Goal: Communication & Community: Answer question/provide support

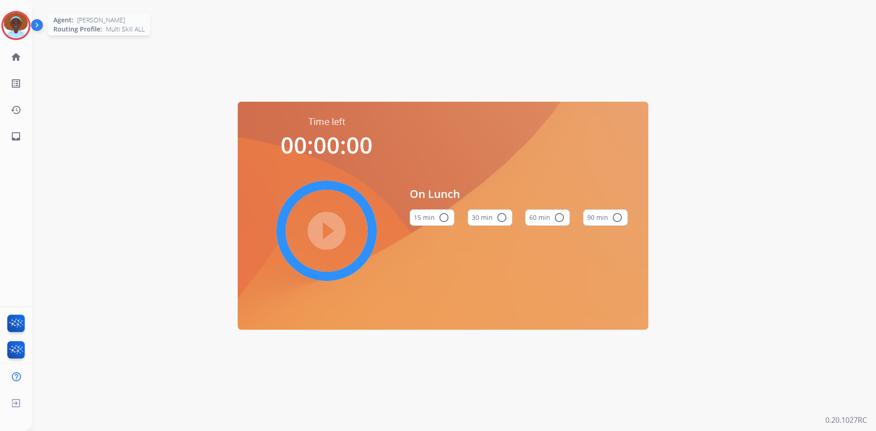
click at [19, 28] on img at bounding box center [16, 26] width 26 height 26
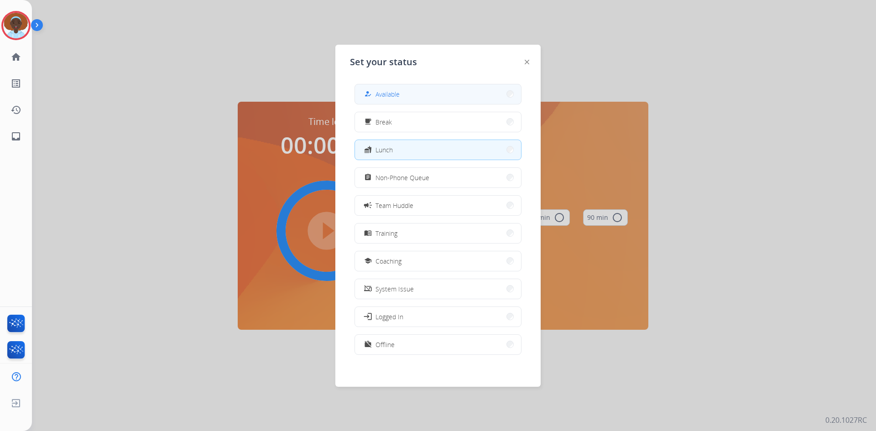
click at [427, 88] on button "how_to_reg Available" at bounding box center [438, 94] width 166 height 20
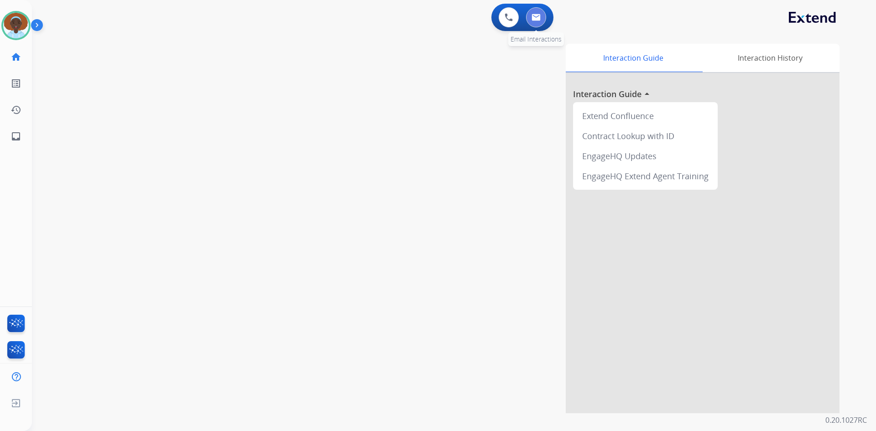
click at [539, 19] on img at bounding box center [535, 17] width 9 height 7
select select "**********"
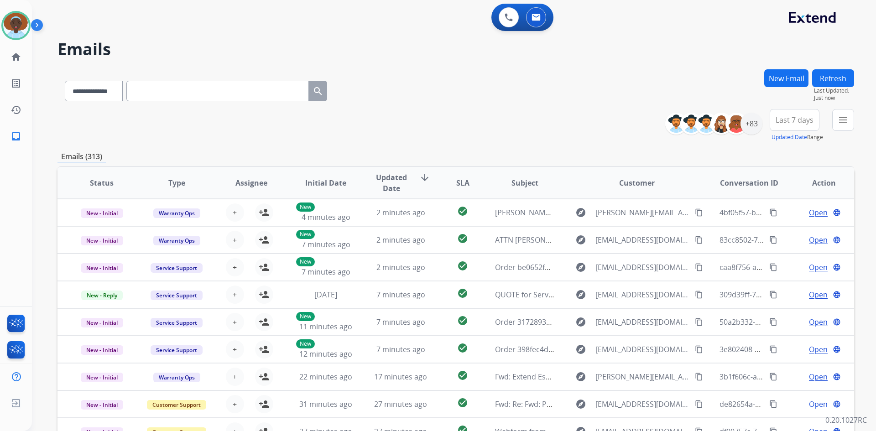
click at [791, 121] on span "Last 7 days" at bounding box center [794, 120] width 38 height 4
click at [782, 227] on div "Last 90 days" at bounding box center [791, 231] width 50 height 14
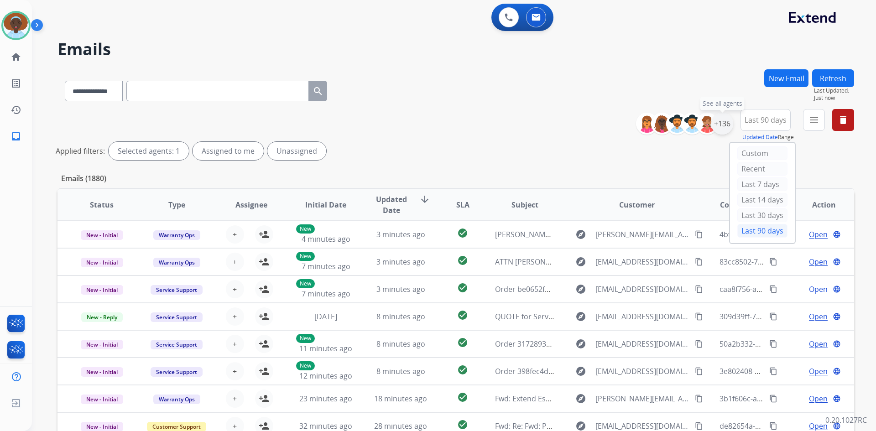
click at [721, 121] on div "+136" at bounding box center [722, 124] width 22 height 22
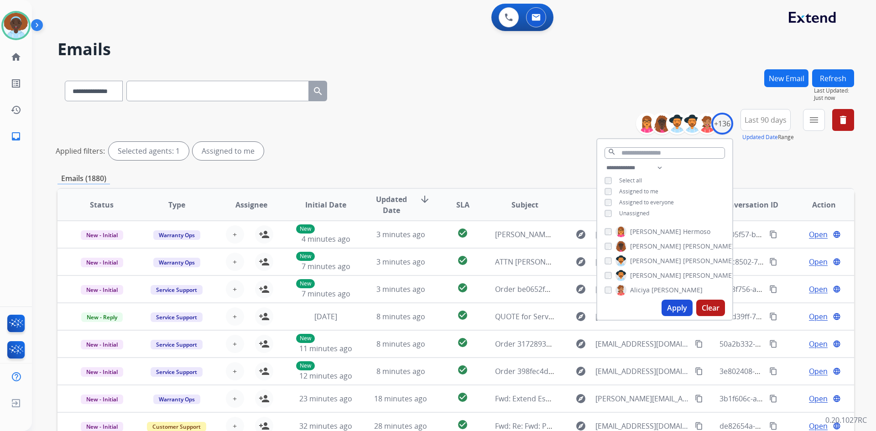
click at [669, 302] on button "Apply" at bounding box center [676, 308] width 31 height 16
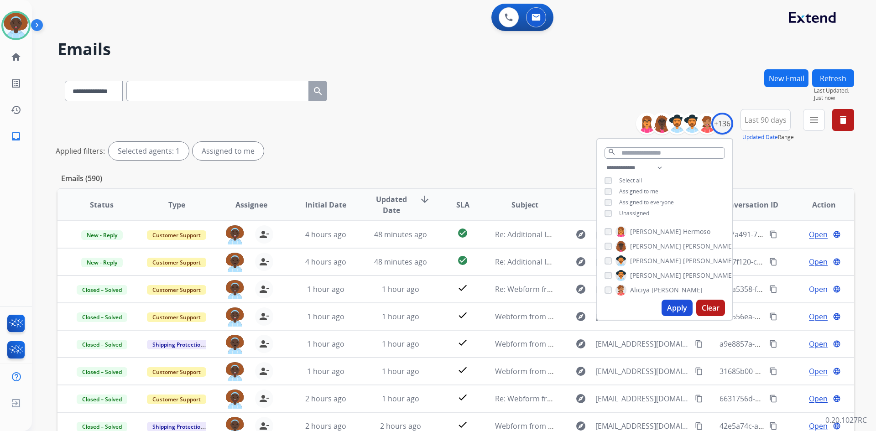
click at [473, 124] on div "**********" at bounding box center [455, 136] width 796 height 55
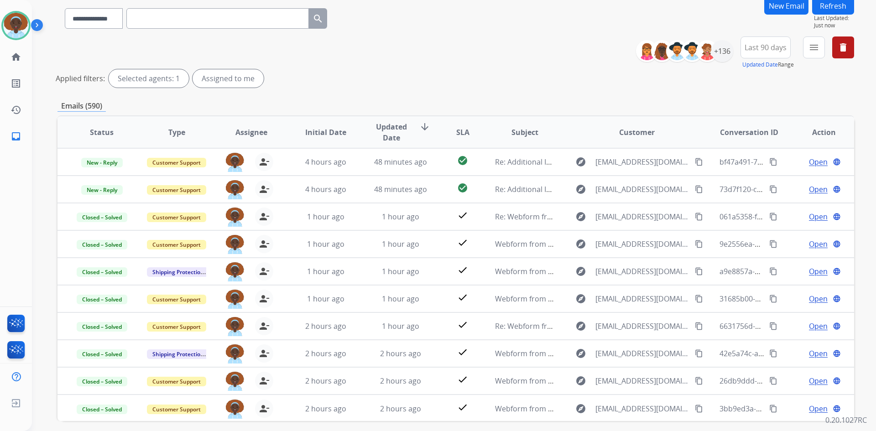
scroll to position [91, 0]
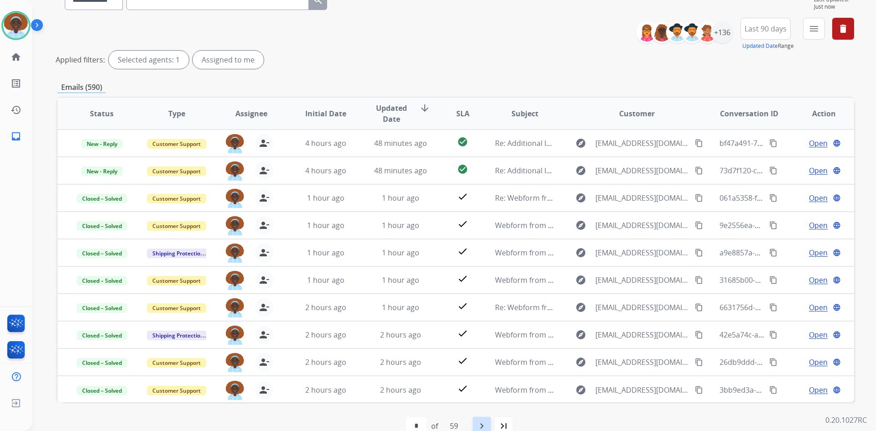
click at [481, 425] on mat-icon "navigate_next" at bounding box center [481, 426] width 11 height 11
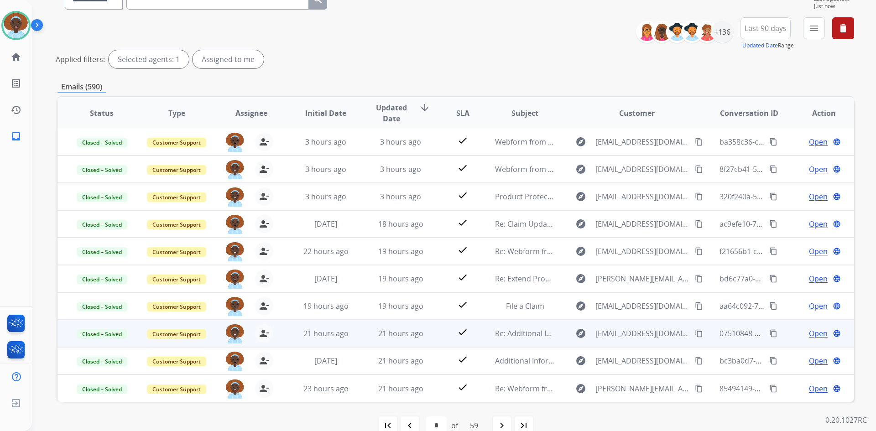
scroll to position [110, 0]
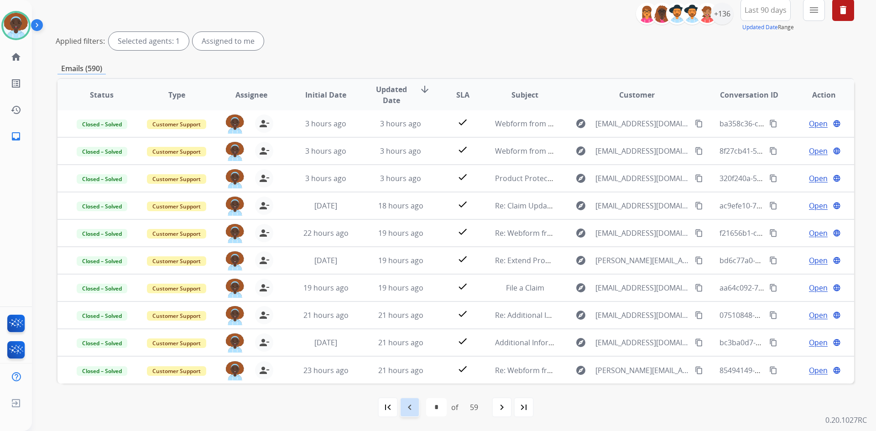
click at [405, 406] on mat-icon "navigate_before" at bounding box center [409, 407] width 11 height 11
select select "*"
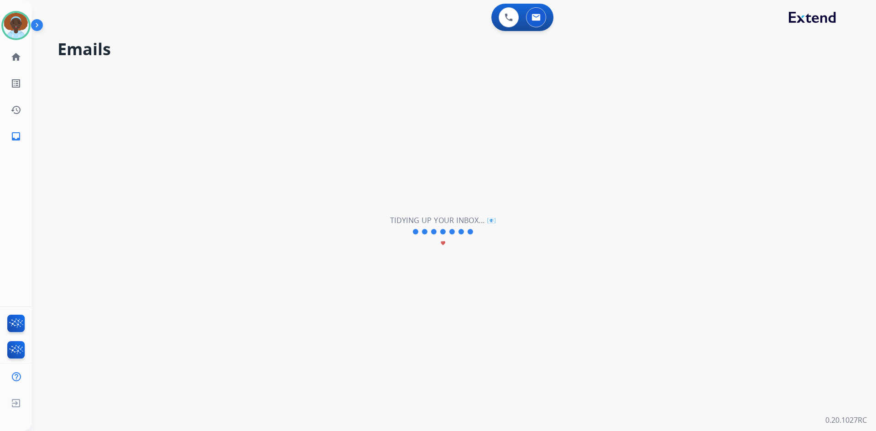
scroll to position [0, 0]
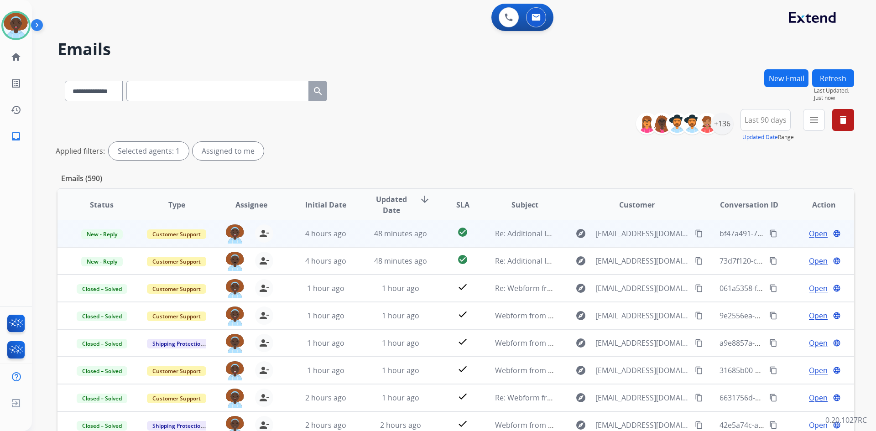
click at [810, 234] on span "Open" at bounding box center [818, 233] width 19 height 11
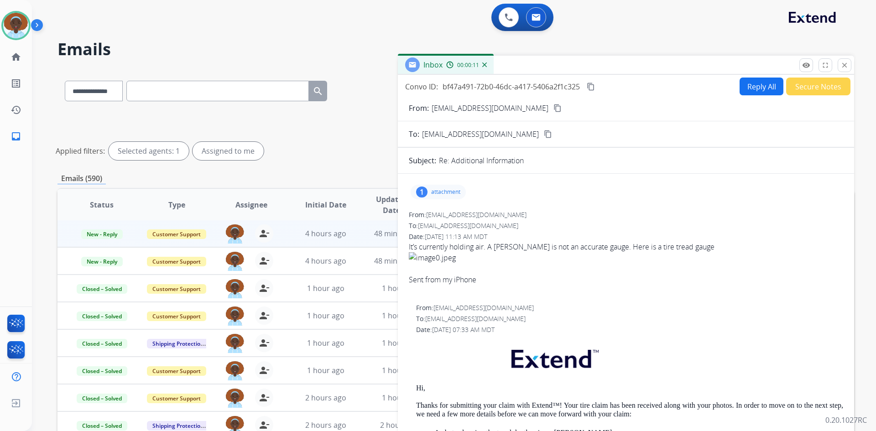
click at [425, 191] on div "1" at bounding box center [421, 192] width 11 height 11
click at [443, 213] on div at bounding box center [441, 215] width 46 height 32
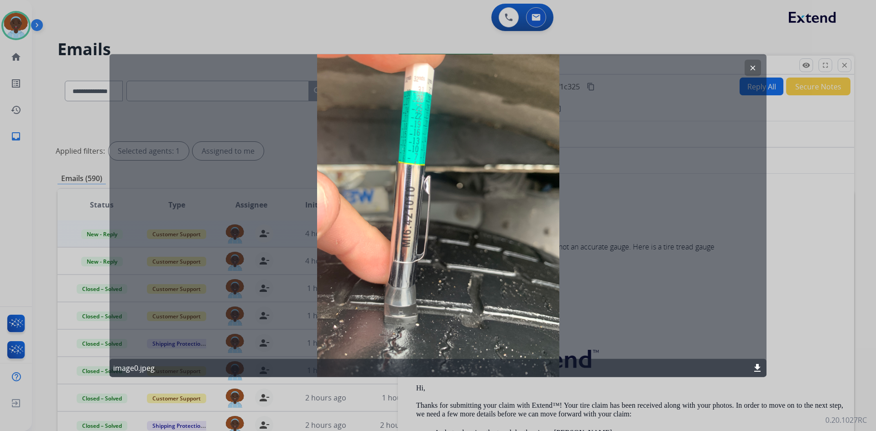
click at [754, 67] on mat-icon "clear" at bounding box center [753, 67] width 8 height 8
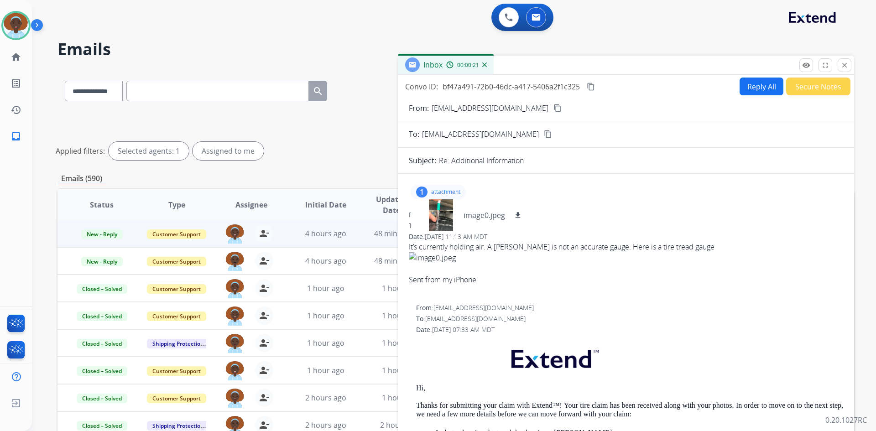
click at [439, 188] on p "attachment" at bounding box center [445, 191] width 29 height 7
click at [21, 21] on img at bounding box center [16, 26] width 26 height 26
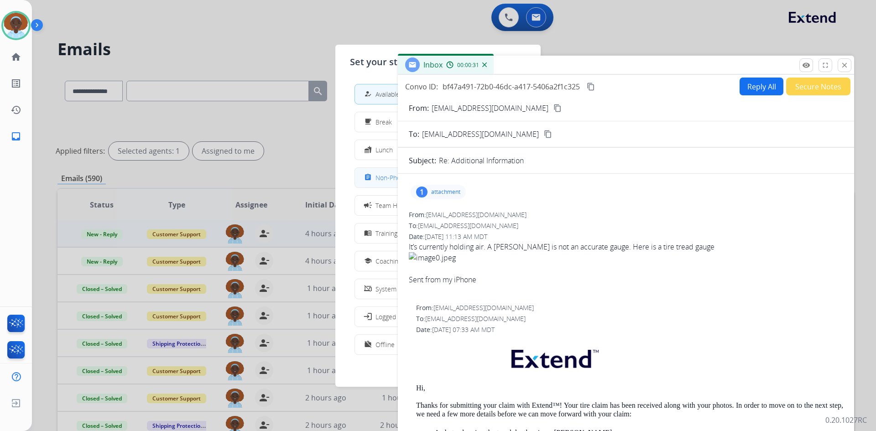
click at [378, 180] on span "Non-Phone Queue" at bounding box center [402, 178] width 54 height 10
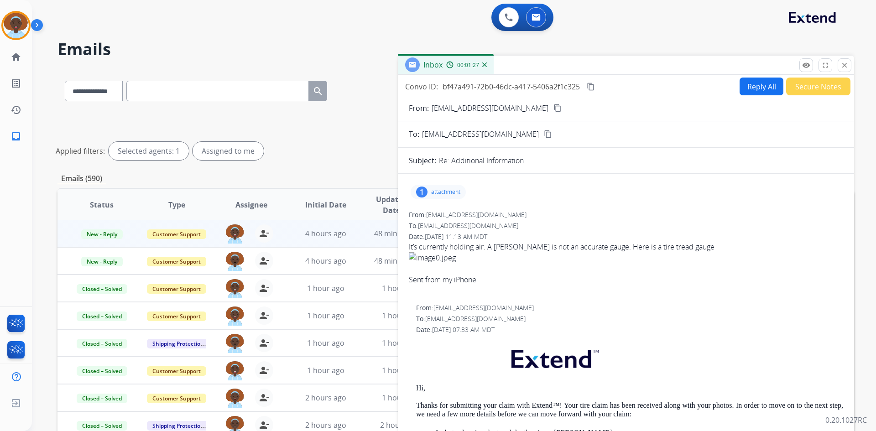
click at [422, 191] on div "1" at bounding box center [421, 192] width 11 height 11
click at [440, 211] on div at bounding box center [441, 215] width 46 height 32
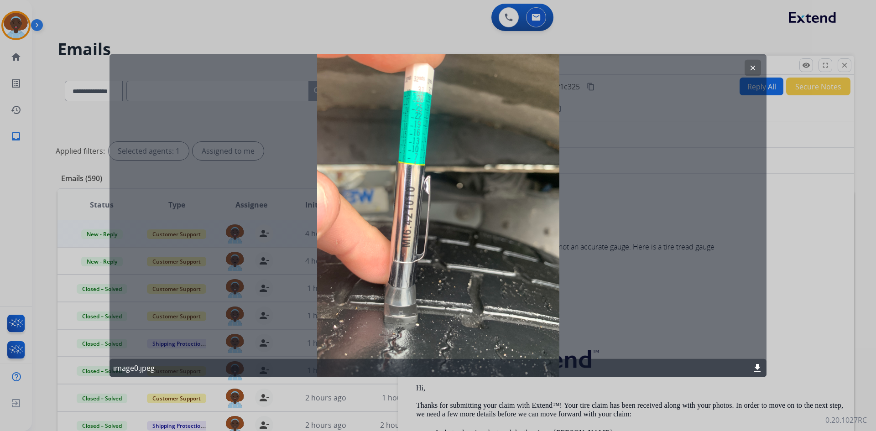
click at [746, 68] on button "clear" at bounding box center [752, 67] width 16 height 16
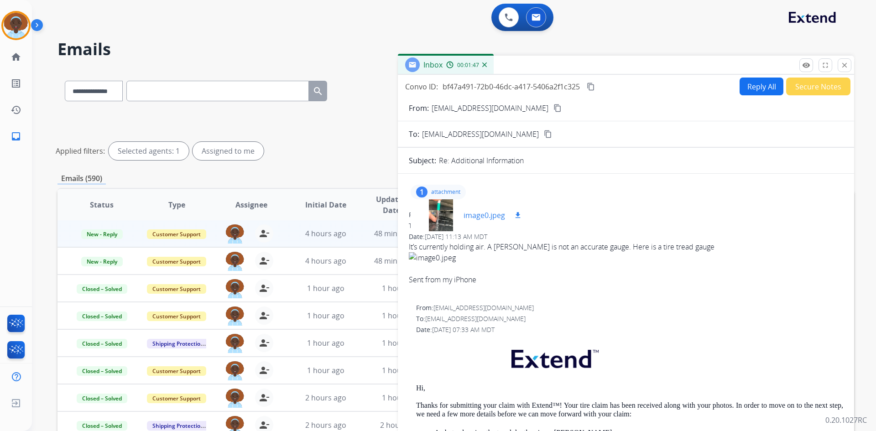
click at [441, 211] on div at bounding box center [441, 215] width 46 height 32
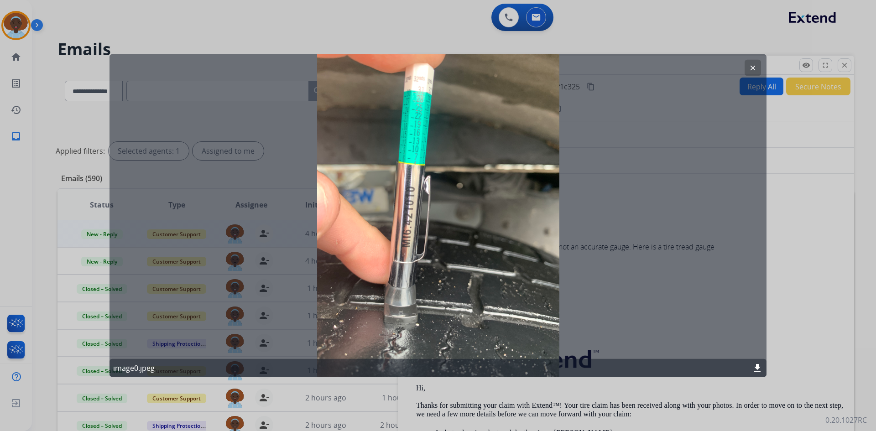
click at [748, 66] on button "clear" at bounding box center [752, 67] width 16 height 16
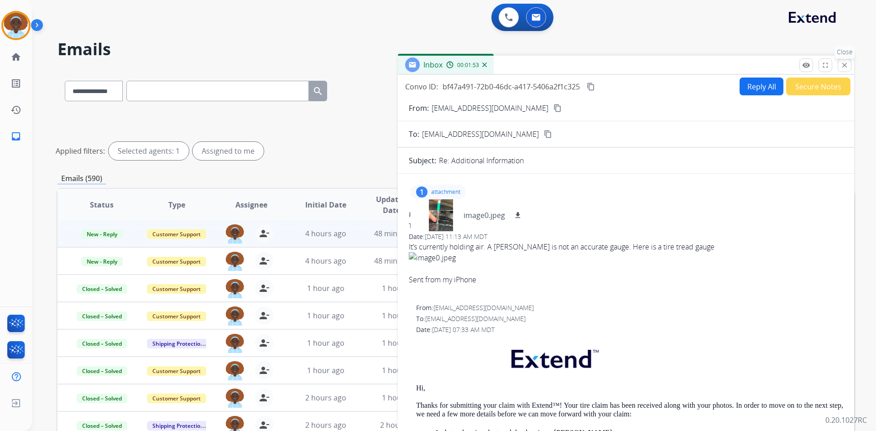
click at [845, 68] on mat-icon "close" at bounding box center [844, 65] width 8 height 8
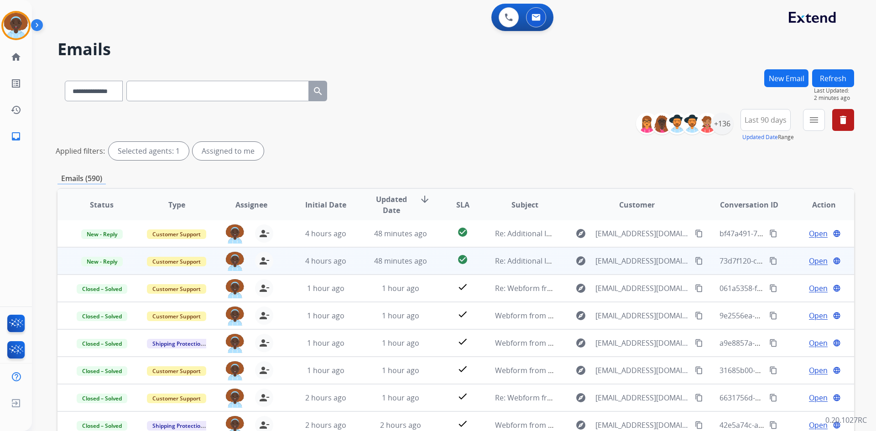
click at [816, 260] on span "Open" at bounding box center [818, 260] width 19 height 11
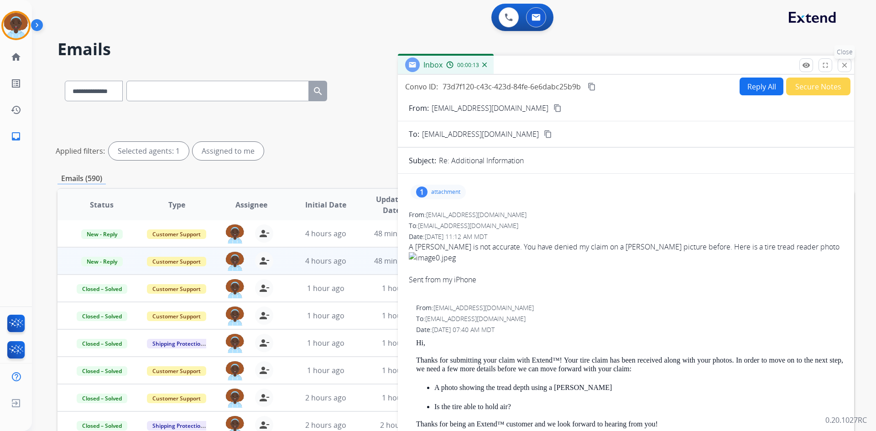
click at [848, 65] on mat-icon "close" at bounding box center [844, 65] width 8 height 8
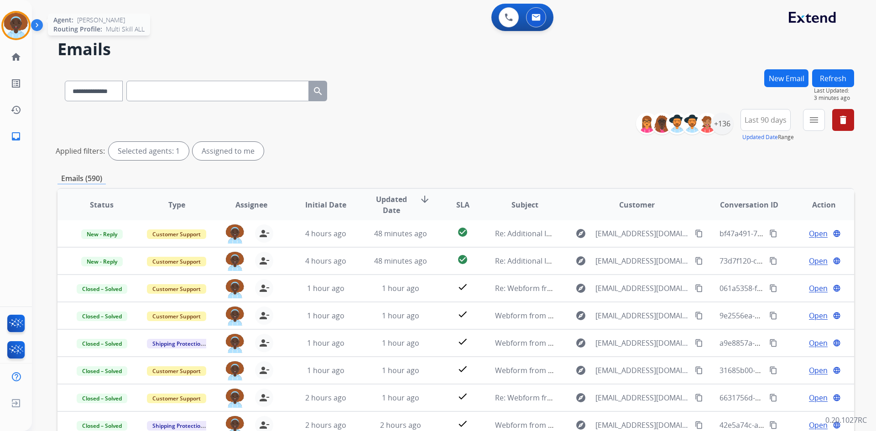
click at [14, 20] on img at bounding box center [16, 26] width 26 height 26
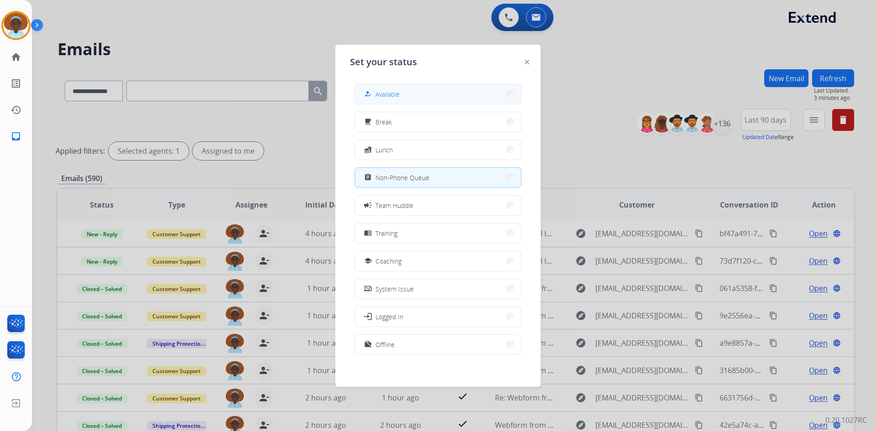
click at [383, 88] on button "how_to_reg Available" at bounding box center [438, 94] width 166 height 20
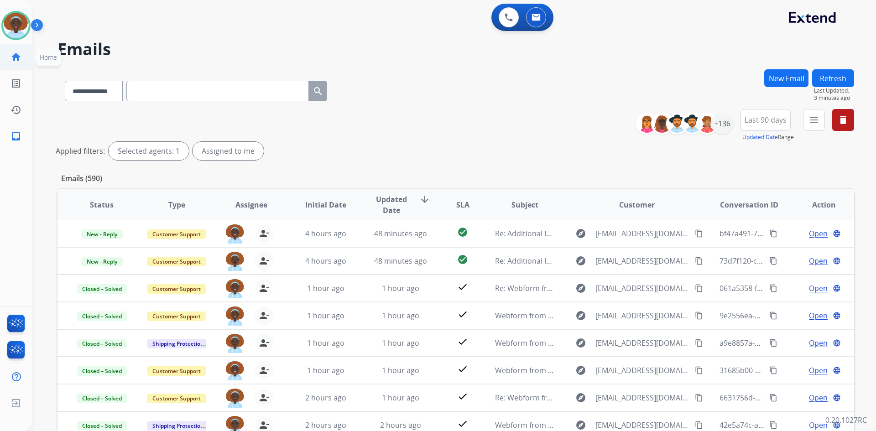
click at [16, 61] on mat-icon "home" at bounding box center [15, 57] width 11 height 11
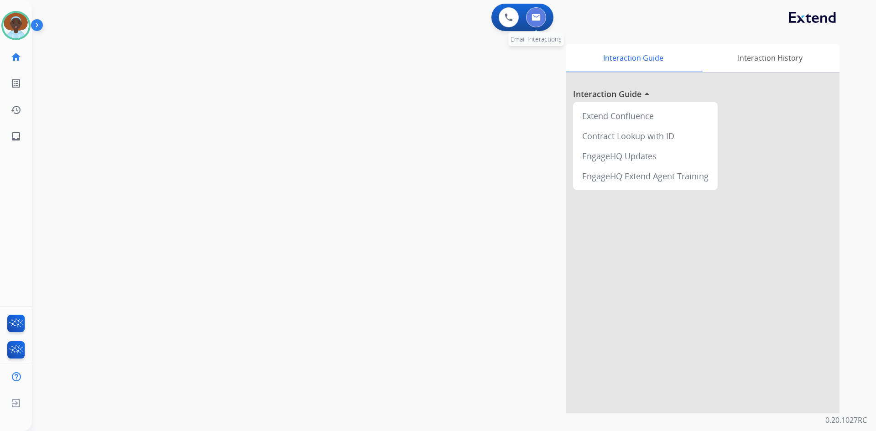
click at [533, 20] on img at bounding box center [535, 17] width 9 height 7
select select "**********"
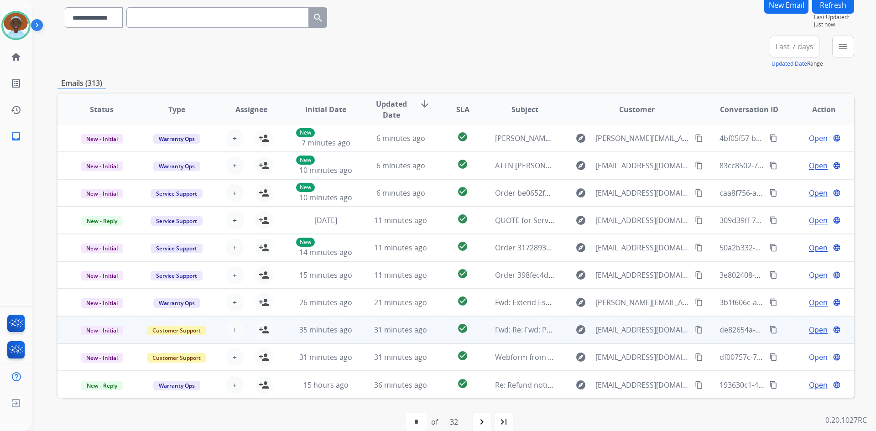
scroll to position [88, 0]
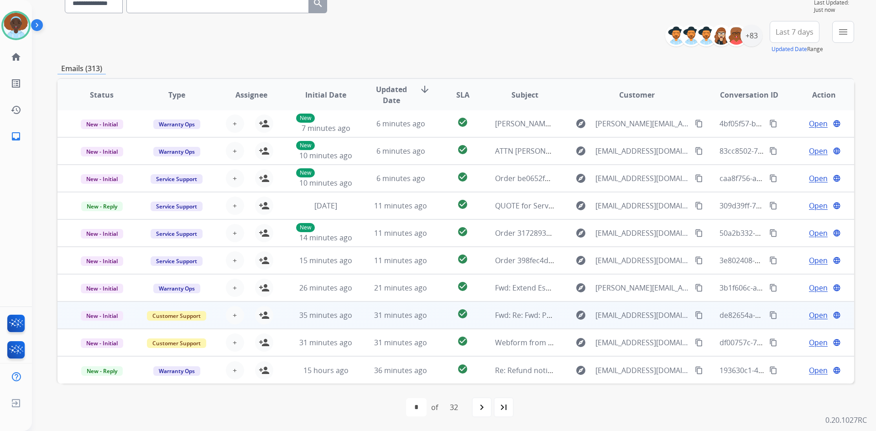
click at [811, 317] on span "Open" at bounding box center [818, 315] width 19 height 11
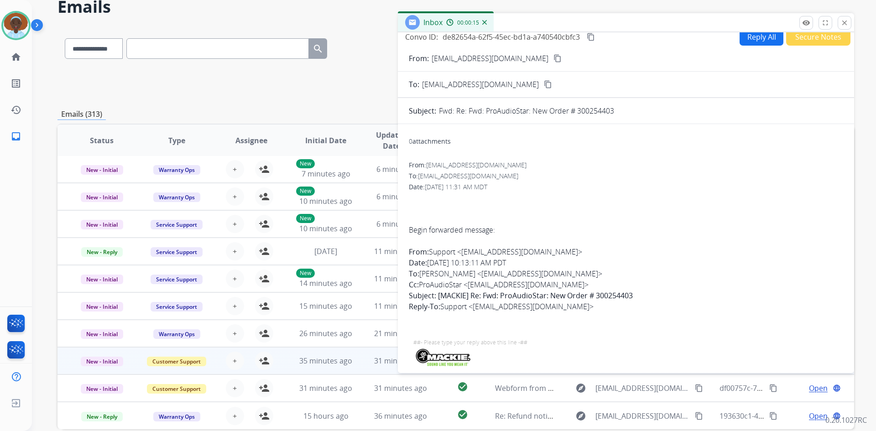
scroll to position [0, 0]
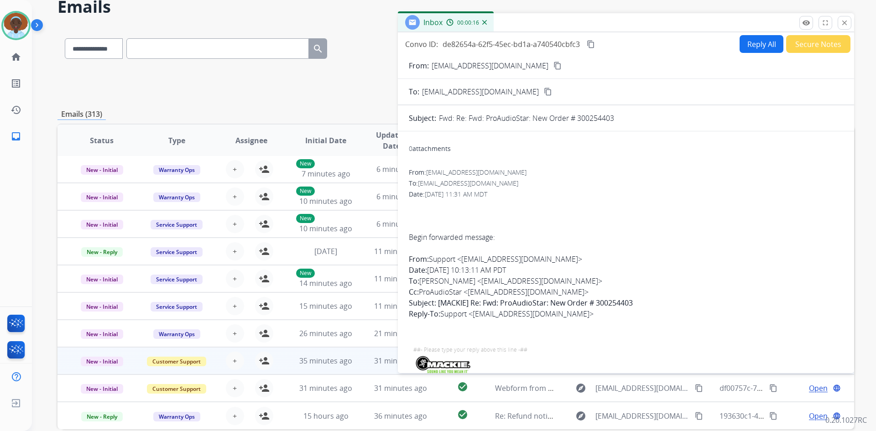
drag, startPoint x: 845, startPoint y: 26, endPoint x: 827, endPoint y: 65, distance: 43.5
click at [845, 26] on mat-icon "close" at bounding box center [844, 23] width 8 height 8
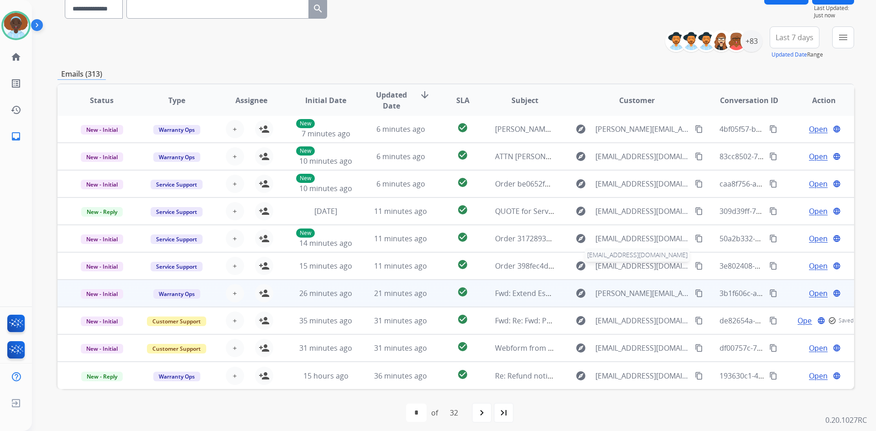
scroll to position [88, 0]
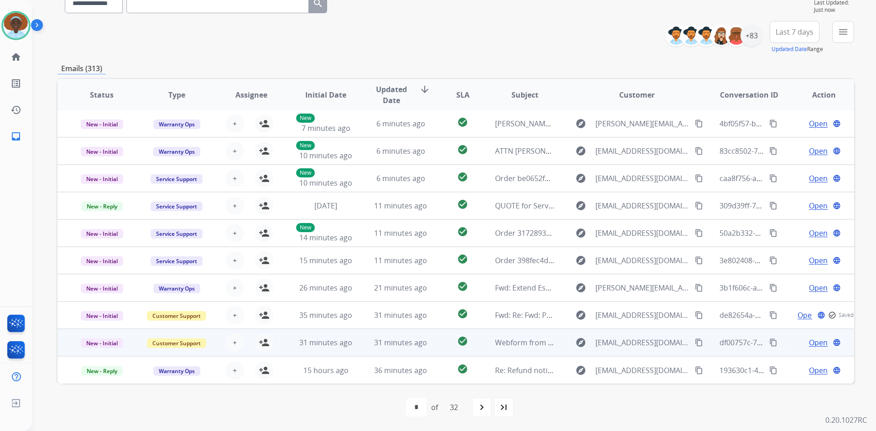
click at [814, 342] on span "Open" at bounding box center [818, 342] width 19 height 11
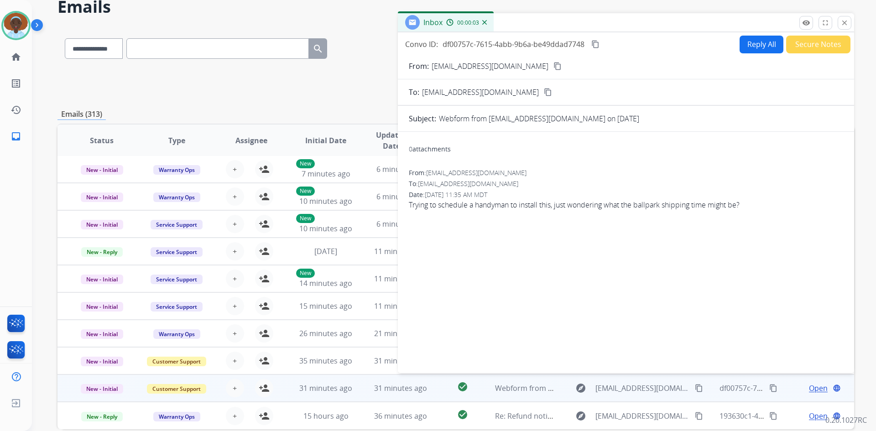
scroll to position [0, 0]
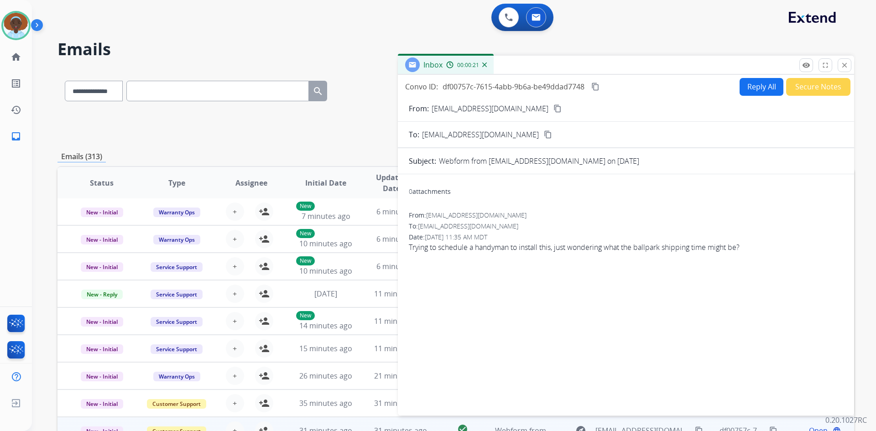
click at [553, 106] on mat-icon "content_copy" at bounding box center [557, 108] width 8 height 8
click at [753, 89] on button "Reply All" at bounding box center [761, 87] width 44 height 18
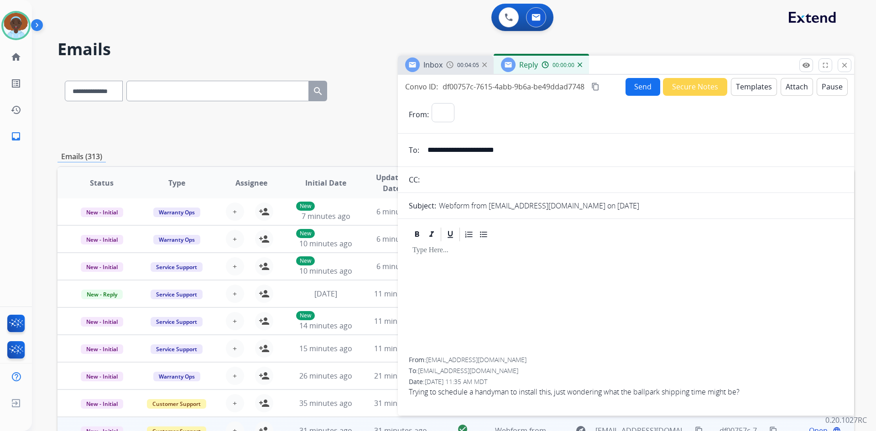
select select "**********"
click at [757, 88] on button "Templates" at bounding box center [754, 87] width 46 height 18
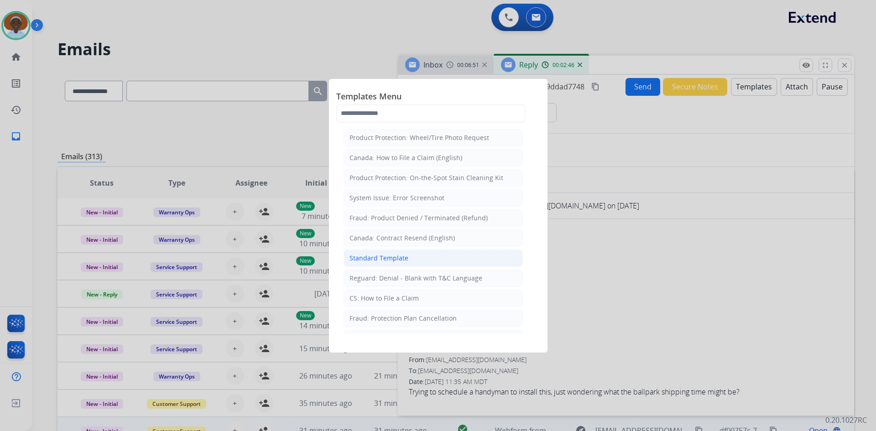
click at [417, 258] on li "Standard Template" at bounding box center [432, 258] width 179 height 17
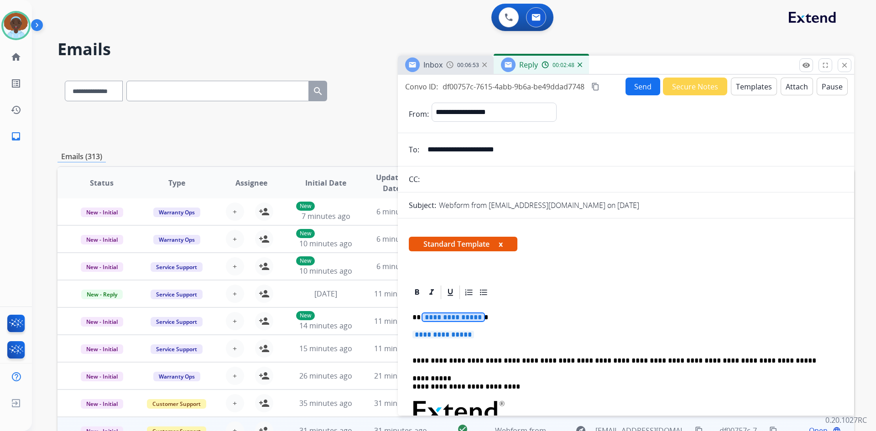
click at [462, 319] on span "**********" at bounding box center [453, 317] width 62 height 8
click at [433, 334] on span "**********" at bounding box center [443, 335] width 62 height 8
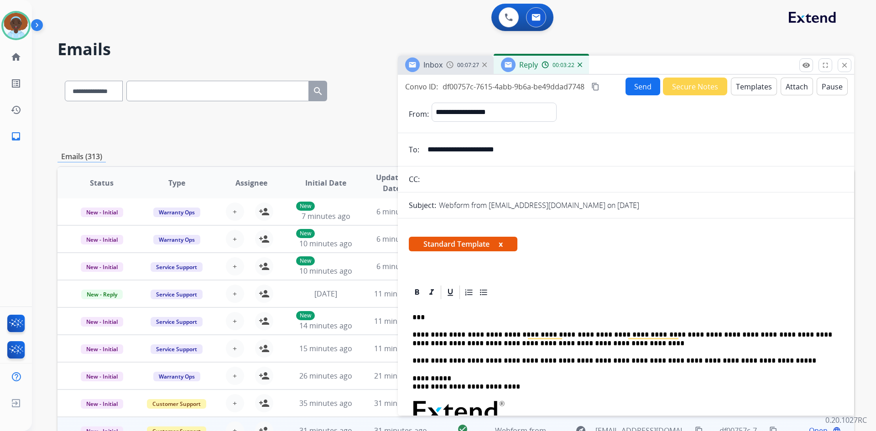
click at [635, 91] on button "Send" at bounding box center [642, 87] width 35 height 18
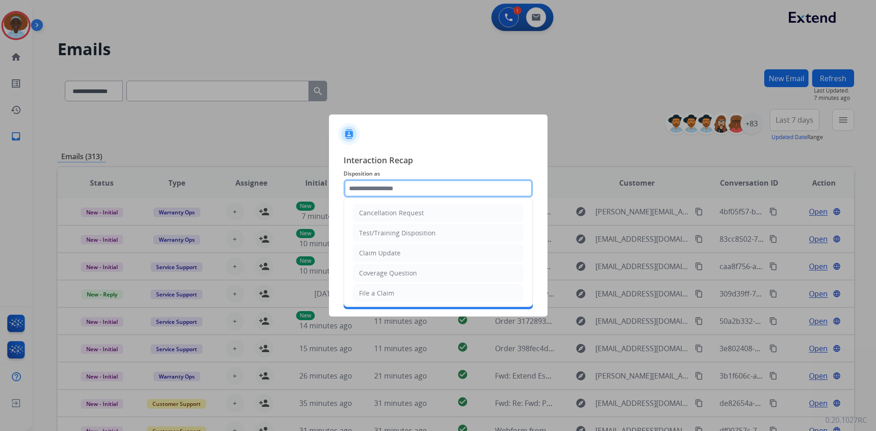
click at [379, 188] on input "text" at bounding box center [437, 188] width 189 height 18
click at [394, 253] on div "Claim Update" at bounding box center [380, 253] width 42 height 9
type input "**********"
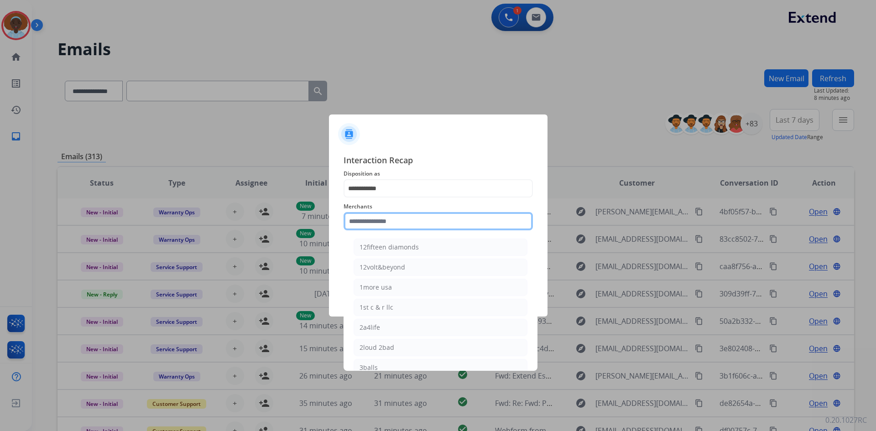
click at [385, 218] on input "text" at bounding box center [437, 221] width 189 height 18
type input "*"
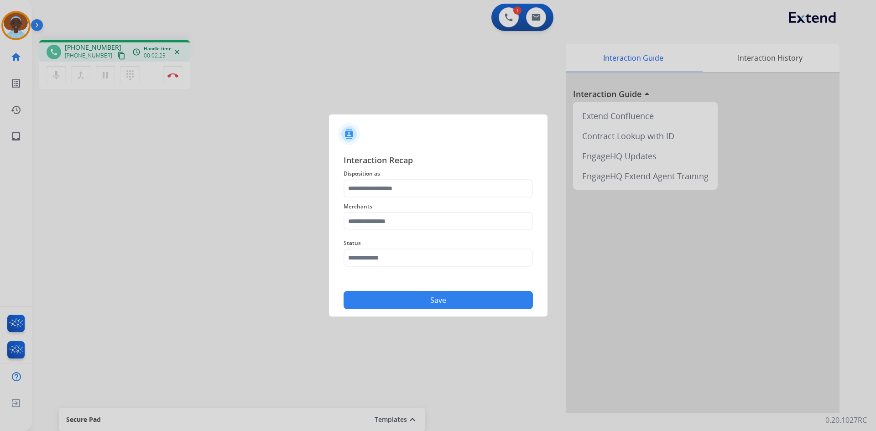
click at [414, 301] on button "Save" at bounding box center [437, 300] width 189 height 18
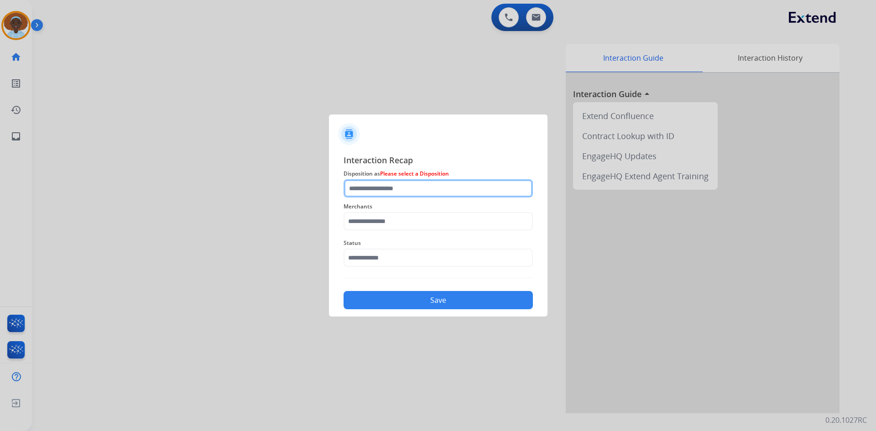
click at [391, 187] on input "text" at bounding box center [437, 188] width 189 height 18
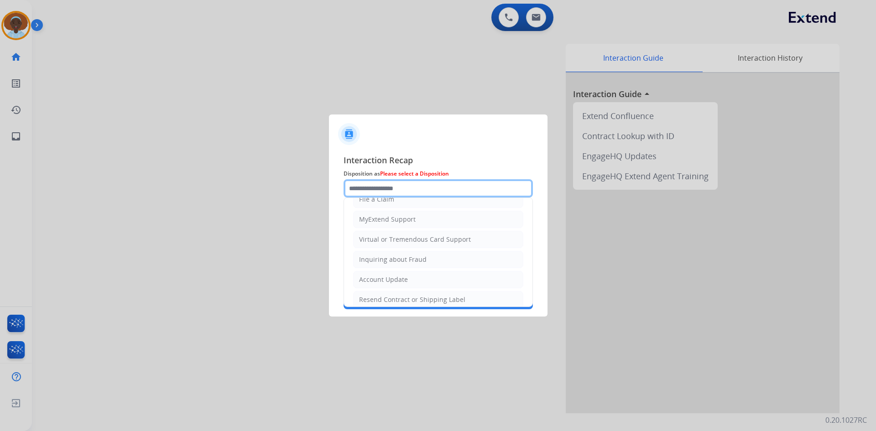
scroll to position [142, 0]
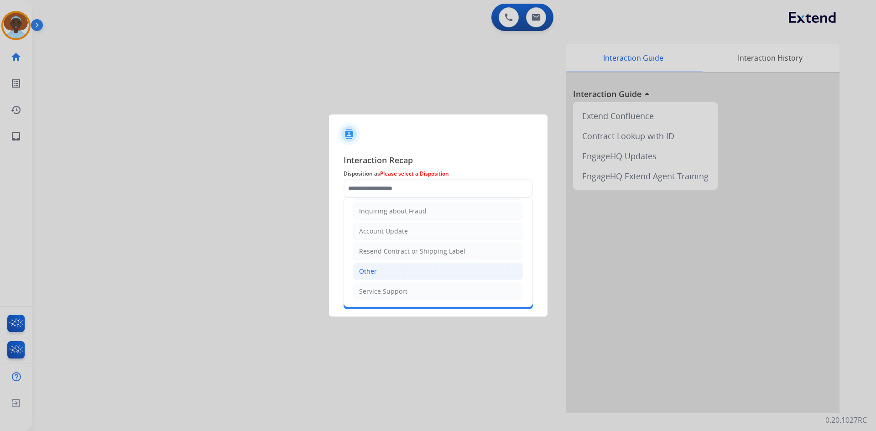
click at [395, 271] on li "Other" at bounding box center [438, 271] width 170 height 17
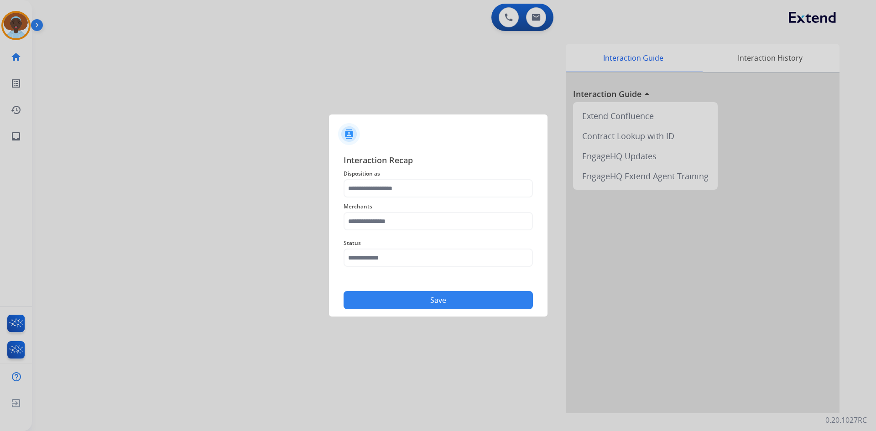
type input "*****"
click at [399, 217] on input "text" at bounding box center [437, 221] width 189 height 18
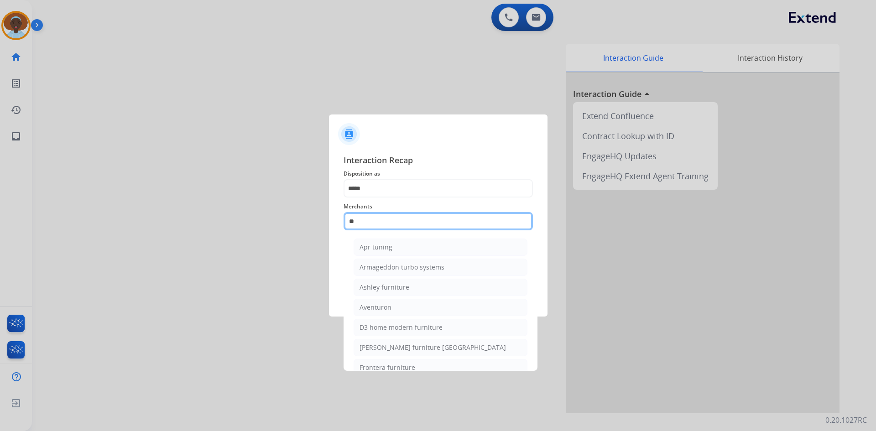
type input "*"
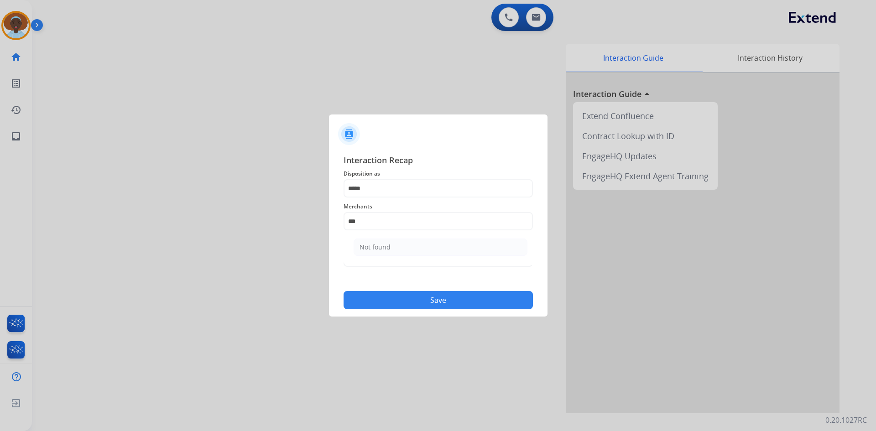
click at [403, 245] on li "Not found" at bounding box center [441, 247] width 174 height 17
type input "*********"
click at [398, 258] on input "text" at bounding box center [437, 258] width 189 height 18
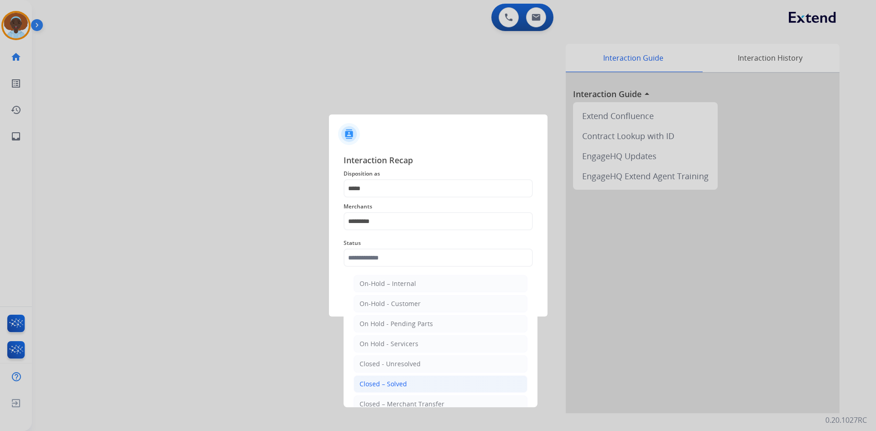
drag, startPoint x: 412, startPoint y: 387, endPoint x: 414, endPoint y: 379, distance: 8.4
click at [412, 387] on li "Closed – Solved" at bounding box center [441, 383] width 174 height 17
type input "**********"
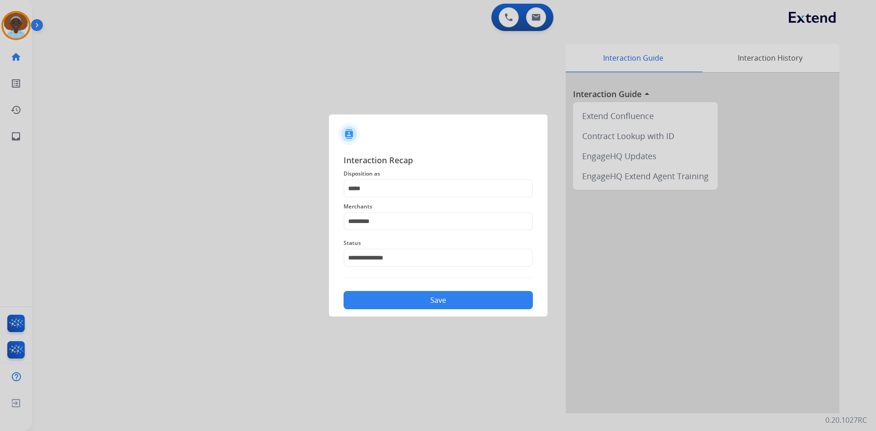
click at [414, 301] on button "Save" at bounding box center [437, 300] width 189 height 18
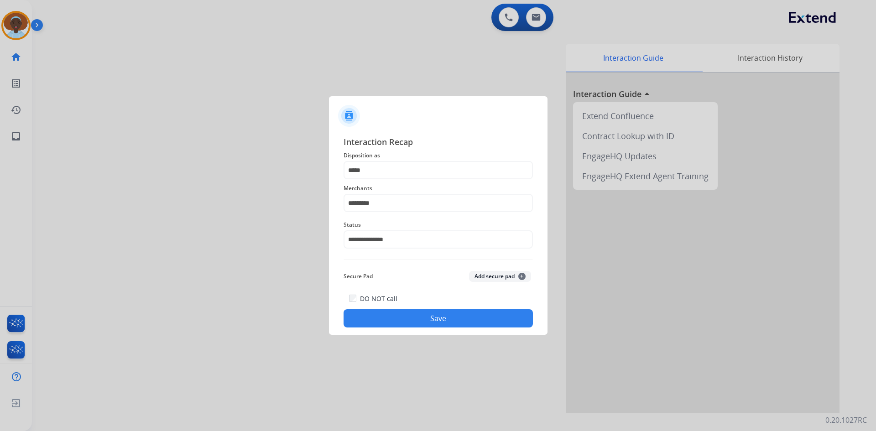
click at [436, 318] on button "Save" at bounding box center [437, 318] width 189 height 18
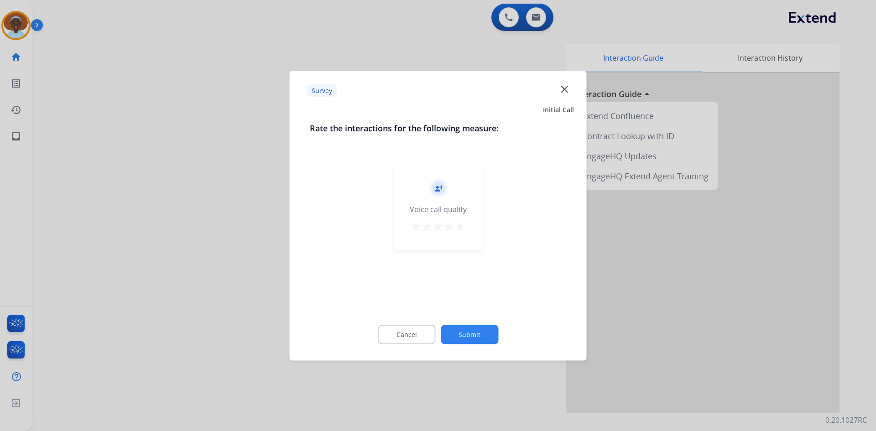
click at [457, 228] on mat-icon "star" at bounding box center [459, 226] width 11 height 11
click at [467, 335] on button "Submit" at bounding box center [469, 334] width 57 height 19
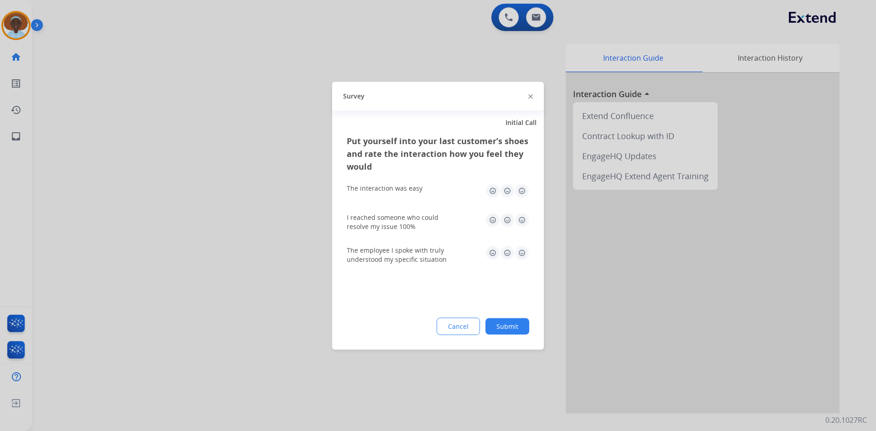
click at [523, 251] on img at bounding box center [522, 252] width 15 height 15
click at [522, 190] on img at bounding box center [522, 190] width 15 height 15
click at [520, 224] on img at bounding box center [522, 220] width 15 height 15
click at [505, 329] on button "Submit" at bounding box center [507, 326] width 44 height 16
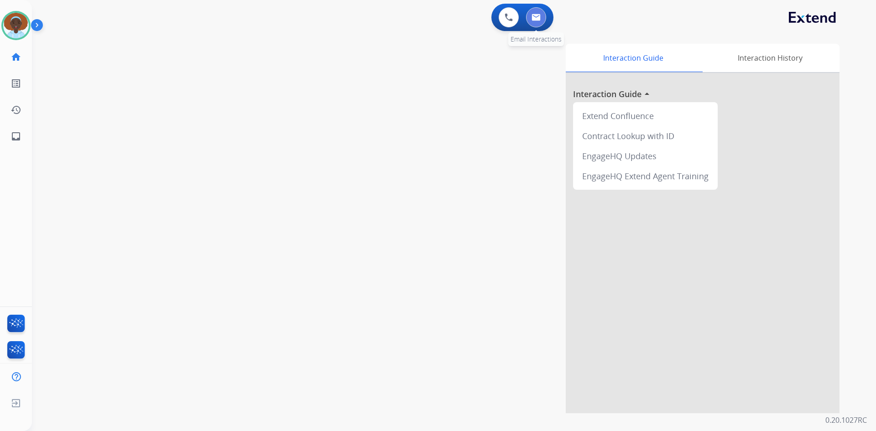
click at [537, 17] on img at bounding box center [535, 17] width 9 height 7
select select "**********"
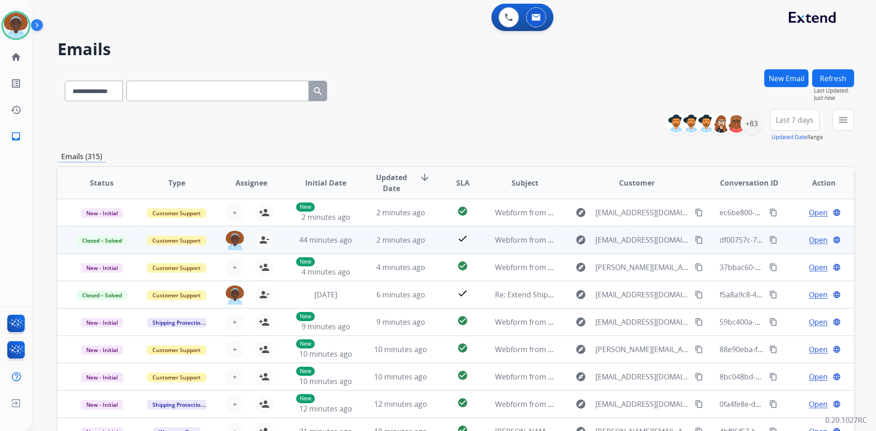
click at [809, 241] on span "Open" at bounding box center [818, 239] width 19 height 11
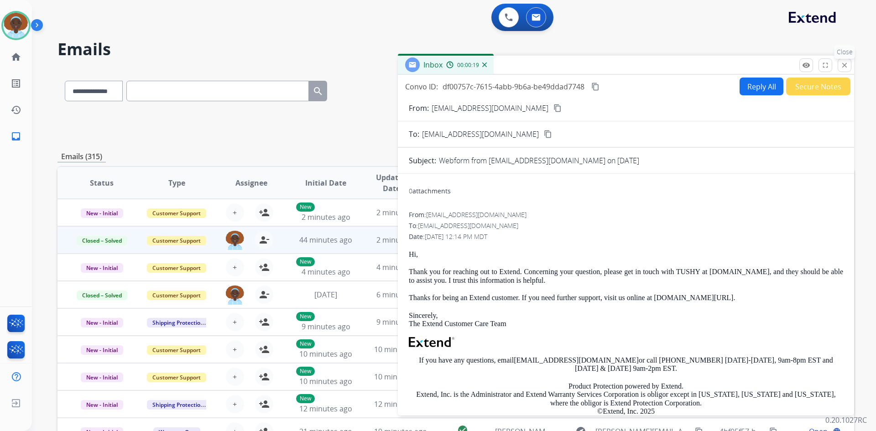
click at [843, 64] on mat-icon "close" at bounding box center [844, 65] width 8 height 8
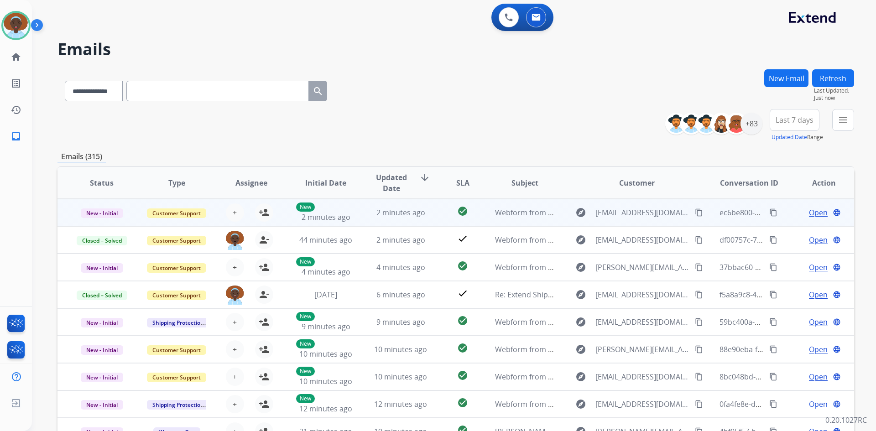
click at [810, 212] on span "Open" at bounding box center [818, 212] width 19 height 11
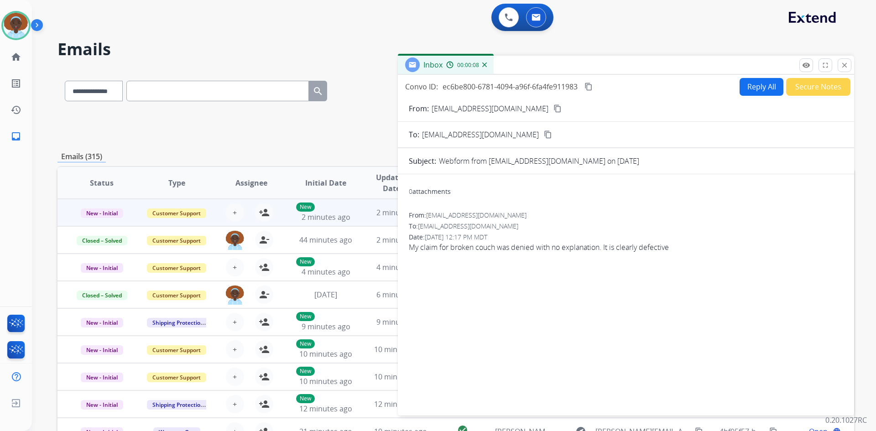
click at [553, 109] on mat-icon "content_copy" at bounding box center [557, 108] width 8 height 8
click at [749, 93] on button "Reply All" at bounding box center [761, 87] width 44 height 18
select select "**********"
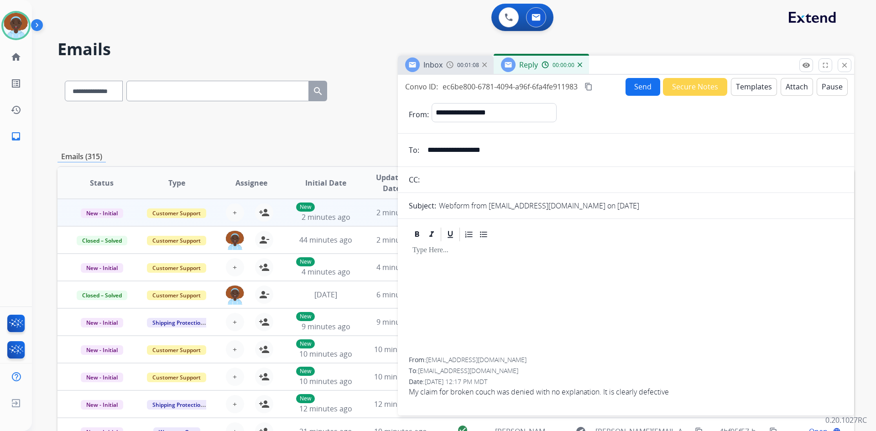
click at [749, 93] on button "Templates" at bounding box center [754, 87] width 46 height 18
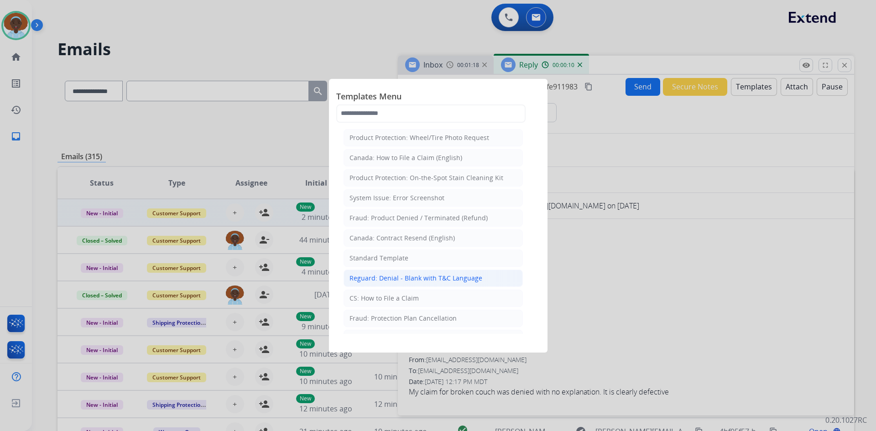
click at [428, 278] on div "Reguard: Denial - Blank with T&C Language" at bounding box center [415, 278] width 133 height 9
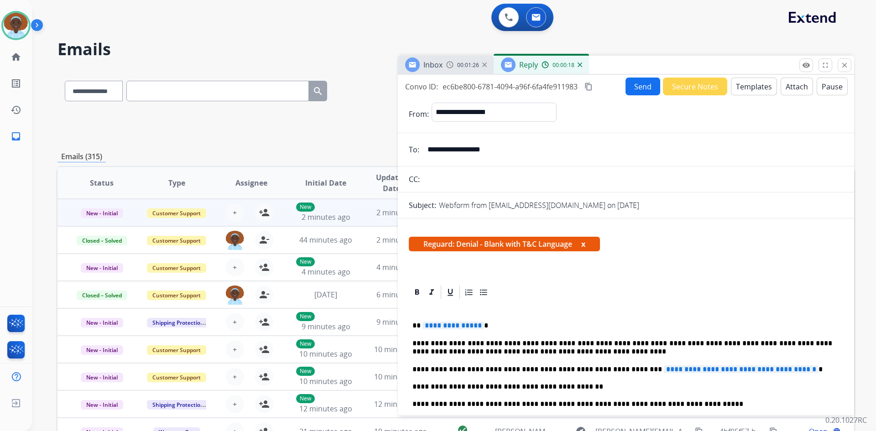
click at [451, 327] on span "**********" at bounding box center [453, 326] width 62 height 8
click at [785, 87] on button "Attach" at bounding box center [796, 87] width 32 height 18
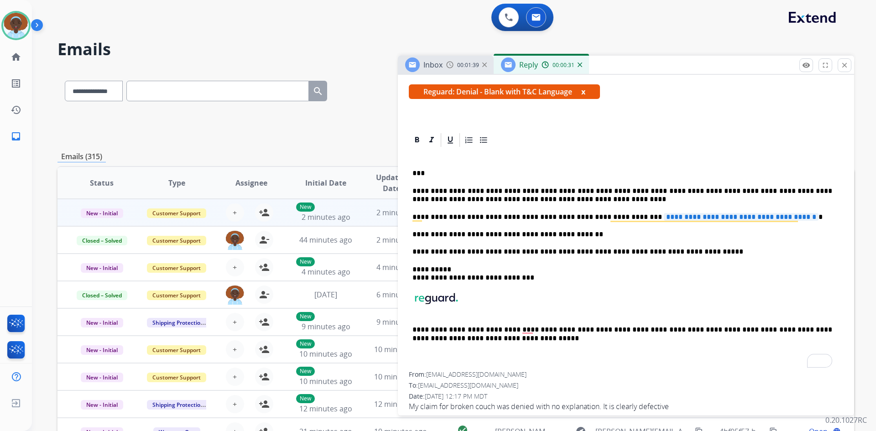
scroll to position [182, 0]
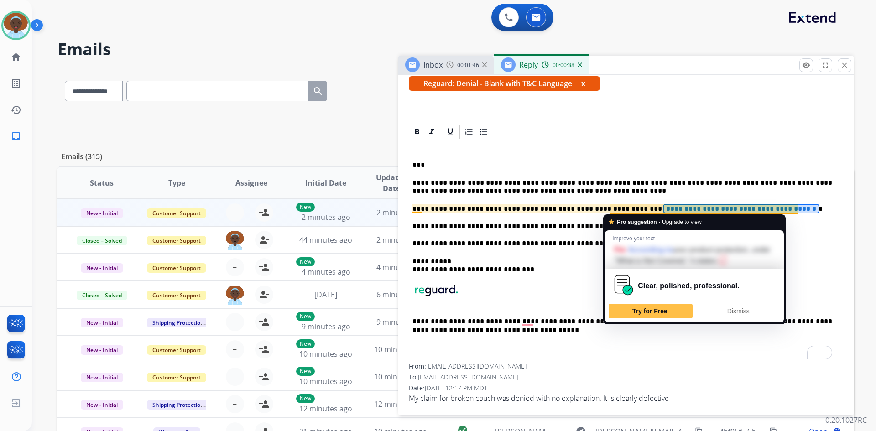
click at [664, 210] on span "**********" at bounding box center [741, 209] width 155 height 8
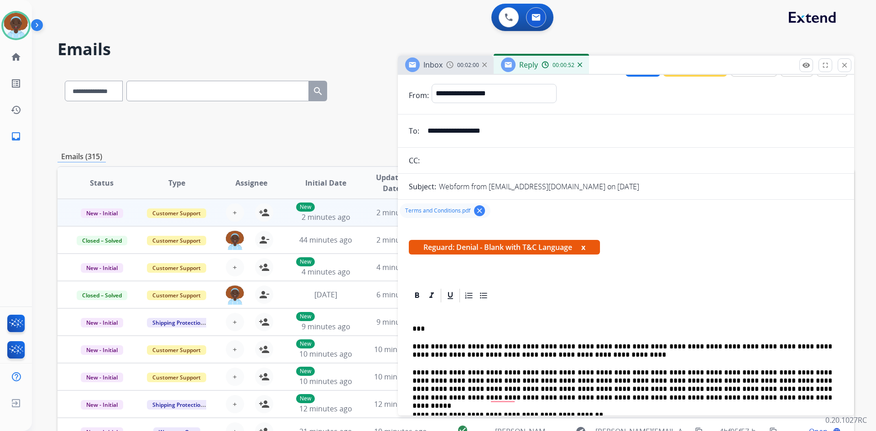
scroll to position [0, 0]
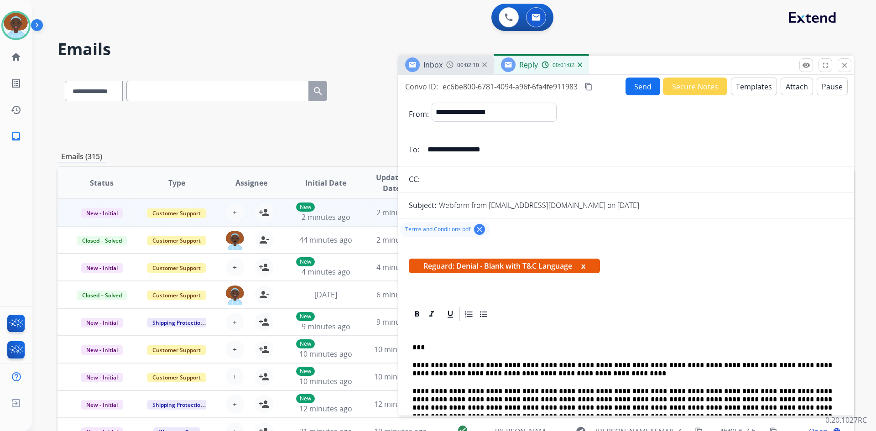
click at [632, 88] on button "Send" at bounding box center [642, 87] width 35 height 18
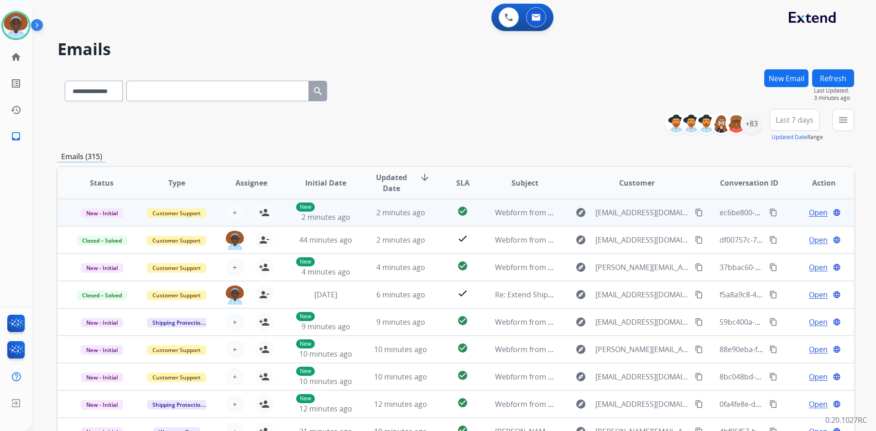
click at [814, 214] on span "Open" at bounding box center [818, 212] width 19 height 11
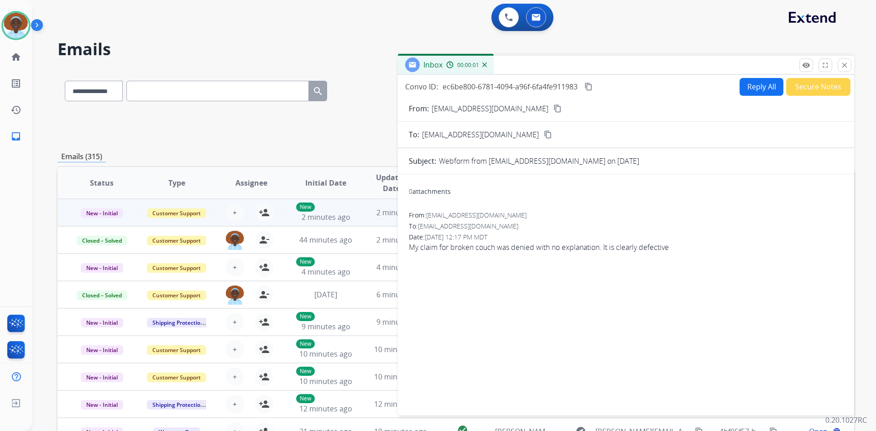
click at [760, 86] on button "Reply All" at bounding box center [761, 87] width 44 height 18
select select "**********"
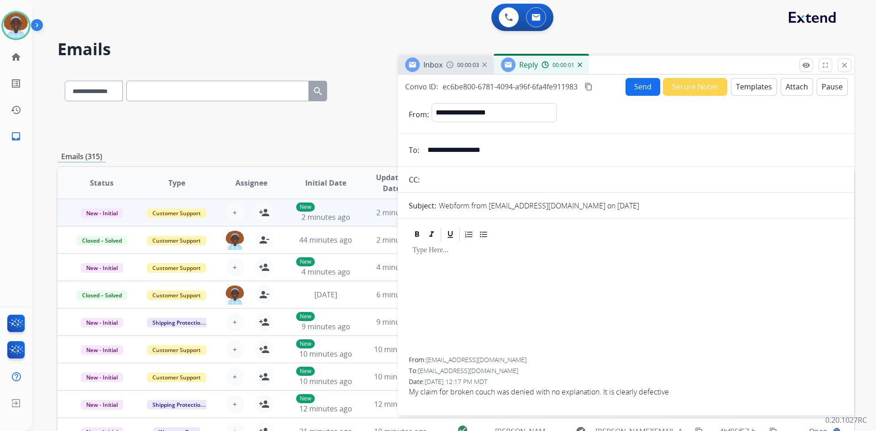
click at [755, 88] on button "Templates" at bounding box center [754, 87] width 46 height 18
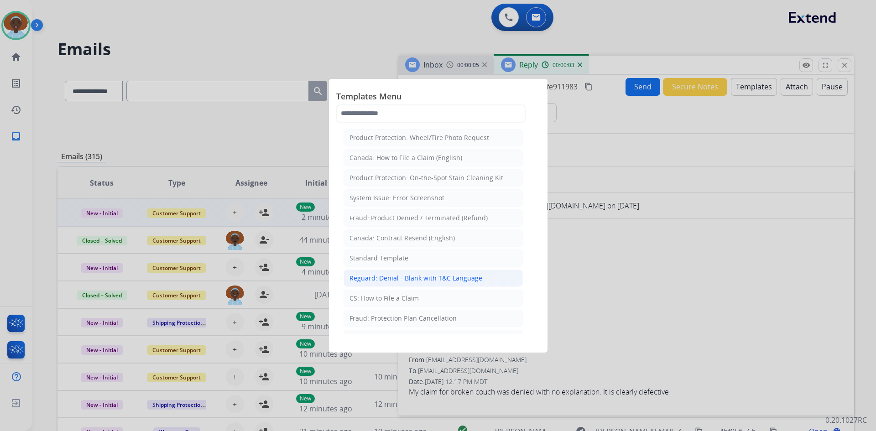
click at [437, 284] on li "Reguard: Denial - Blank with T&C Language" at bounding box center [432, 278] width 179 height 17
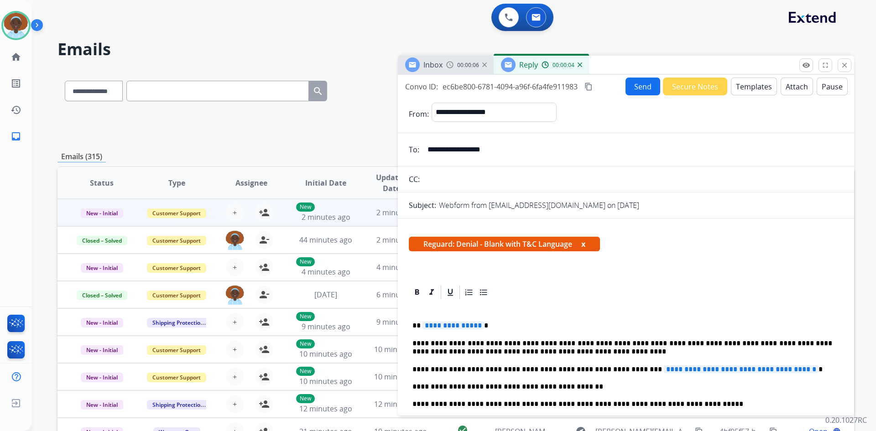
click at [453, 327] on span "**********" at bounding box center [453, 326] width 62 height 8
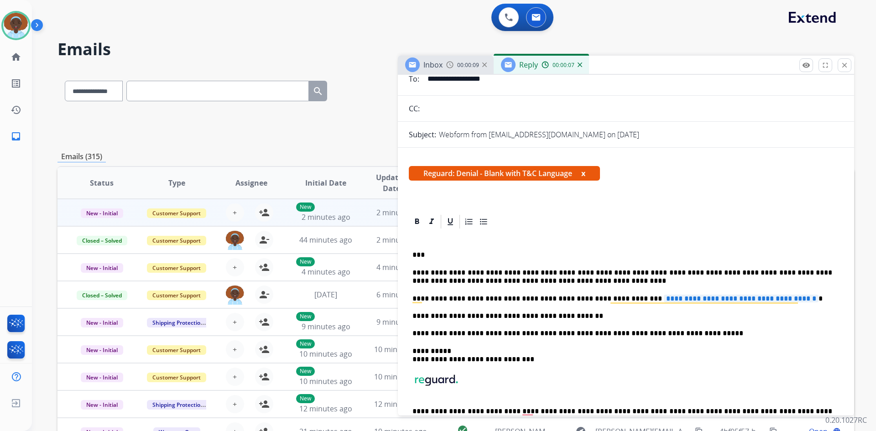
scroll to position [91, 0]
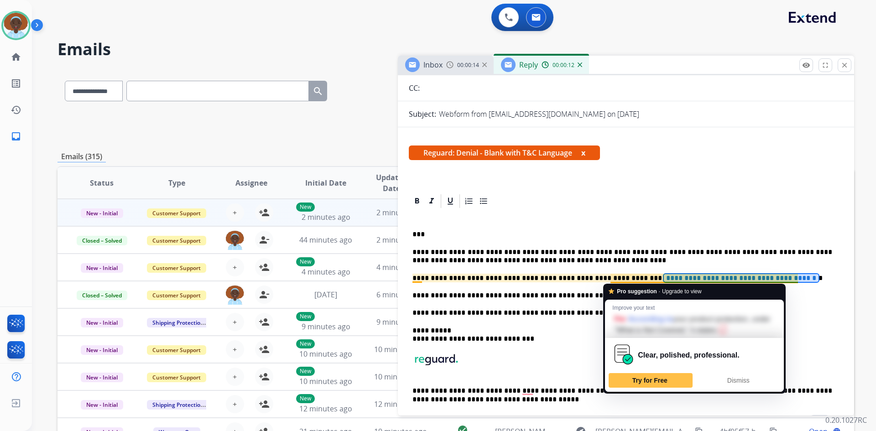
click at [664, 278] on span "**********" at bounding box center [741, 278] width 155 height 8
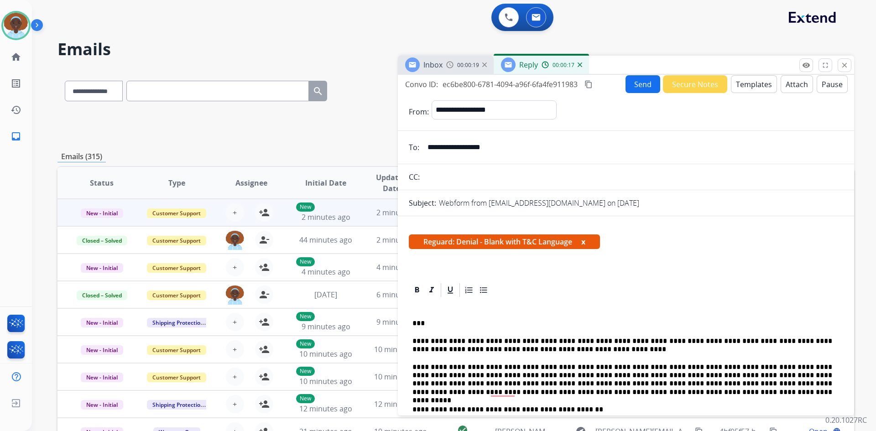
scroll to position [0, 0]
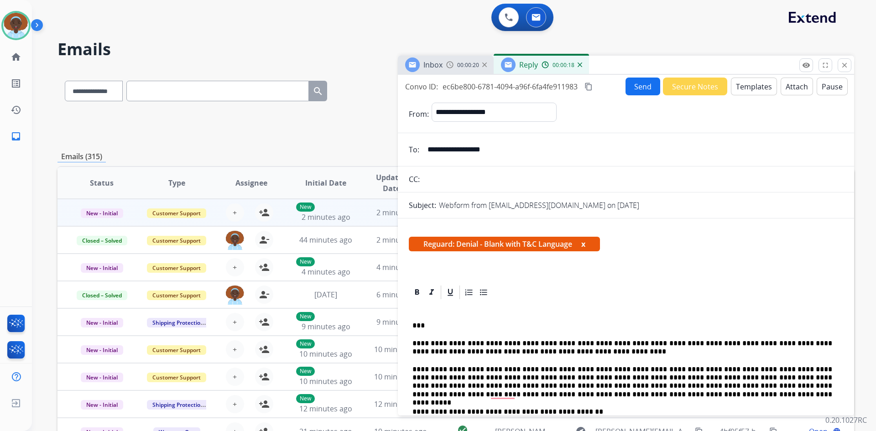
click at [634, 89] on button "Send" at bounding box center [642, 87] width 35 height 18
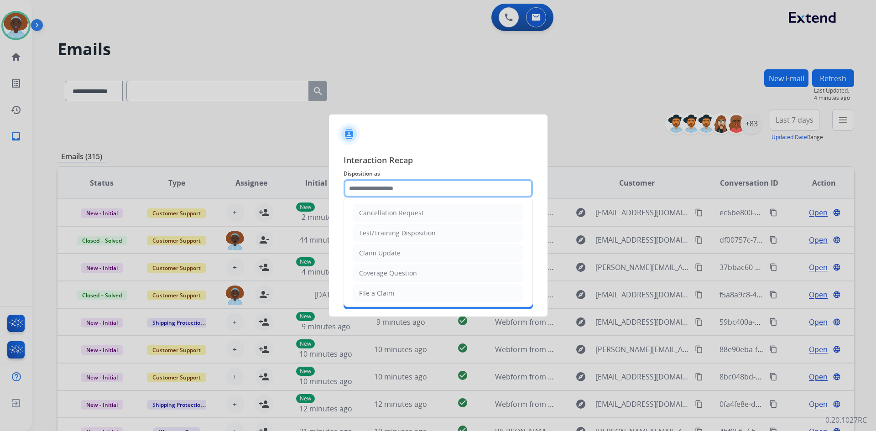
click at [401, 188] on input "text" at bounding box center [437, 188] width 189 height 18
click at [397, 254] on div "Claim Update" at bounding box center [380, 253] width 42 height 9
type input "**********"
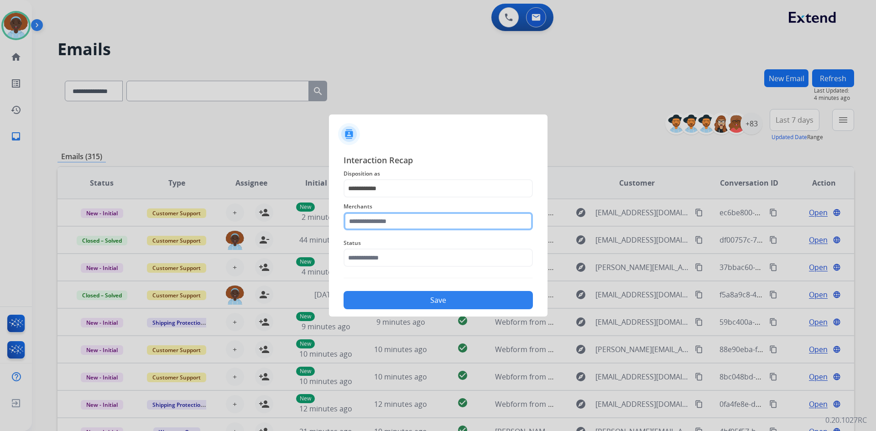
click at [406, 220] on input "text" at bounding box center [437, 221] width 189 height 18
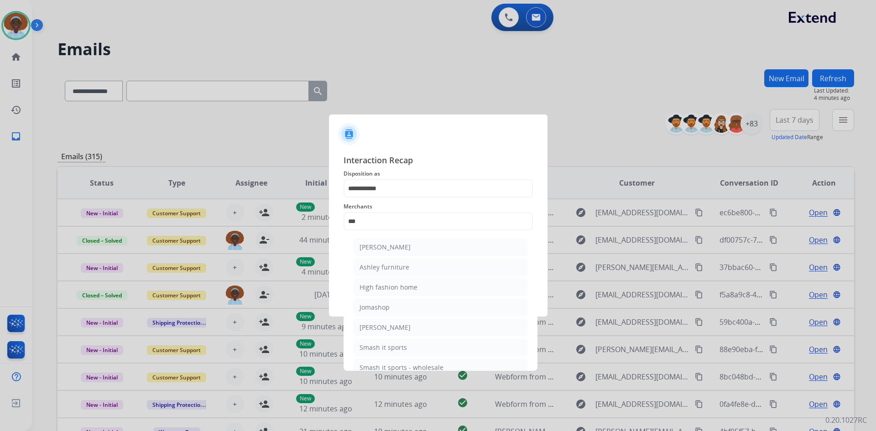
click at [404, 244] on div "[PERSON_NAME]" at bounding box center [384, 247] width 51 height 9
type input "**********"
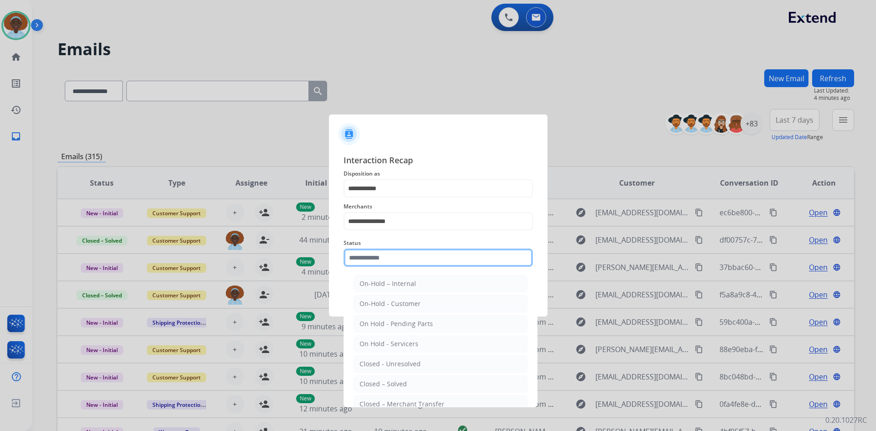
click at [403, 258] on input "text" at bounding box center [437, 258] width 189 height 18
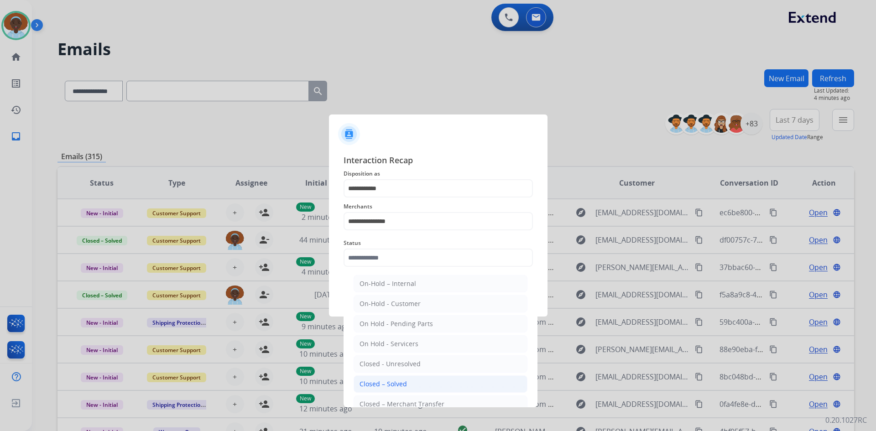
click at [415, 387] on li "Closed – Solved" at bounding box center [441, 383] width 174 height 17
type input "**********"
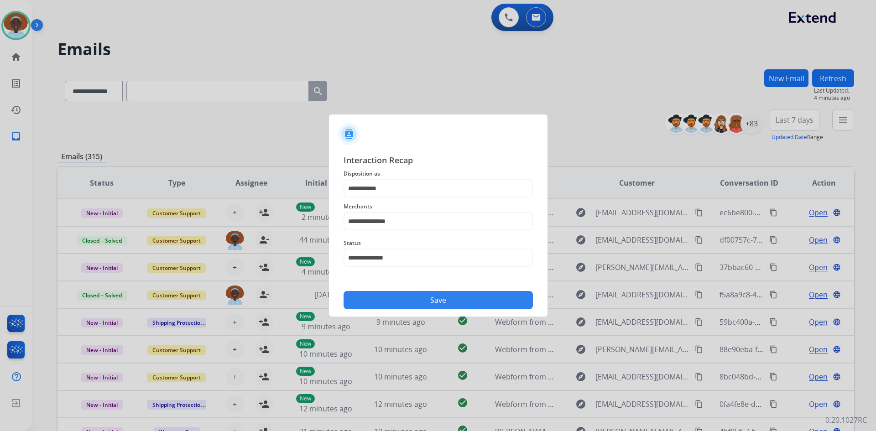
click at [431, 305] on button "Save" at bounding box center [437, 300] width 189 height 18
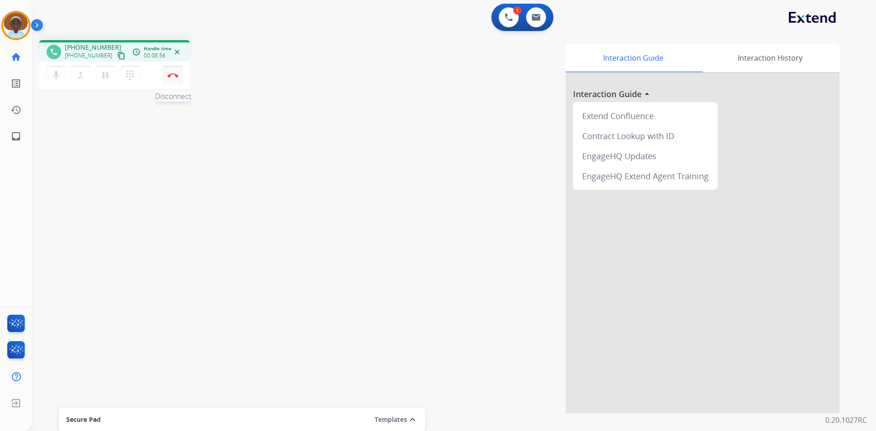
click at [167, 81] on button "Disconnect" at bounding box center [172, 75] width 19 height 19
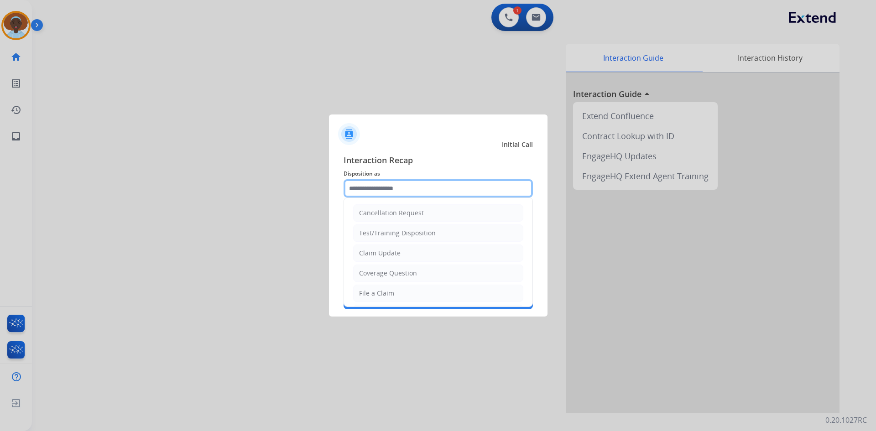
click at [385, 189] on input "text" at bounding box center [437, 188] width 189 height 18
click at [369, 292] on div "File a Claim" at bounding box center [376, 293] width 35 height 9
type input "**********"
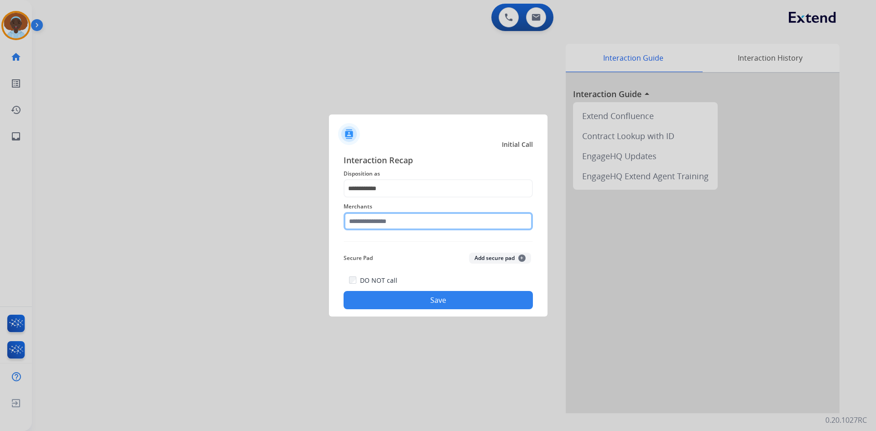
click at [402, 219] on input "text" at bounding box center [437, 221] width 189 height 18
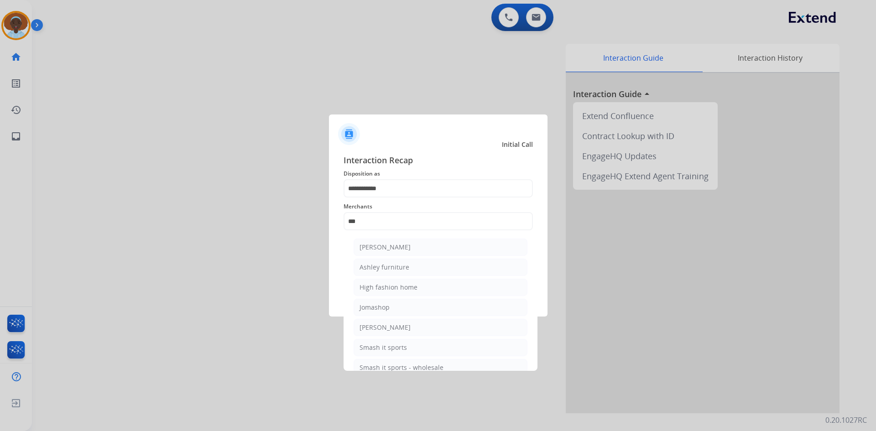
click at [401, 245] on div "[PERSON_NAME]" at bounding box center [384, 247] width 51 height 9
type input "**********"
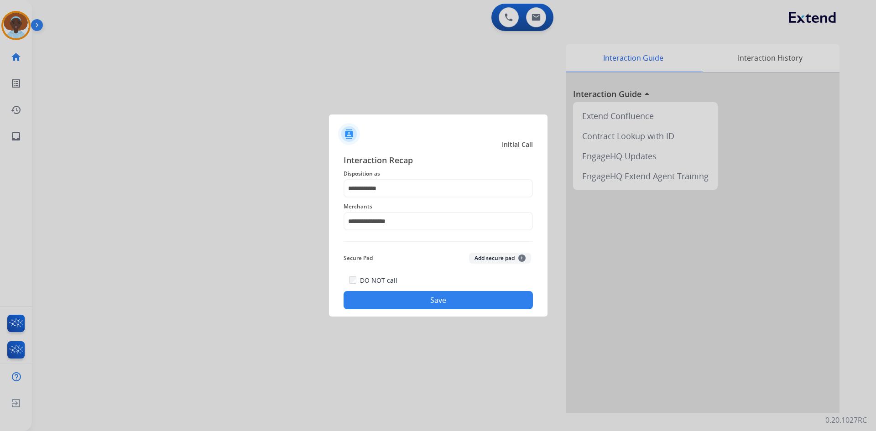
click at [419, 307] on button "Save" at bounding box center [437, 300] width 189 height 18
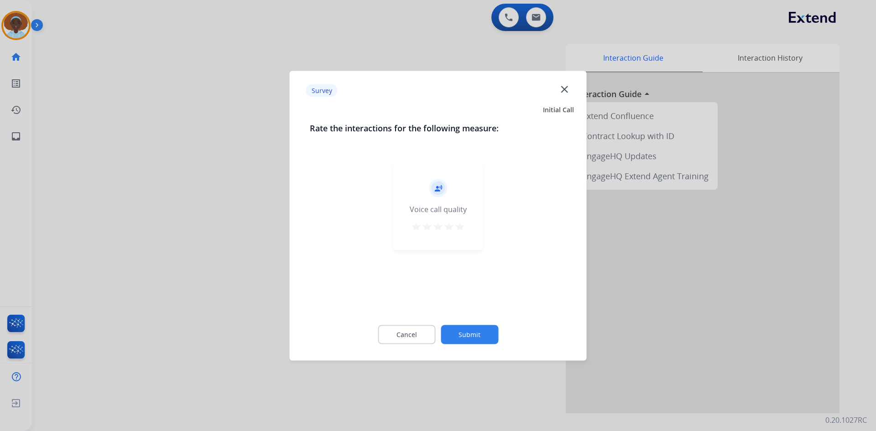
drag, startPoint x: 462, startPoint y: 226, endPoint x: 488, endPoint y: 273, distance: 53.9
click at [461, 226] on mat-icon "star" at bounding box center [459, 226] width 11 height 11
click at [471, 330] on button "Submit" at bounding box center [469, 334] width 57 height 19
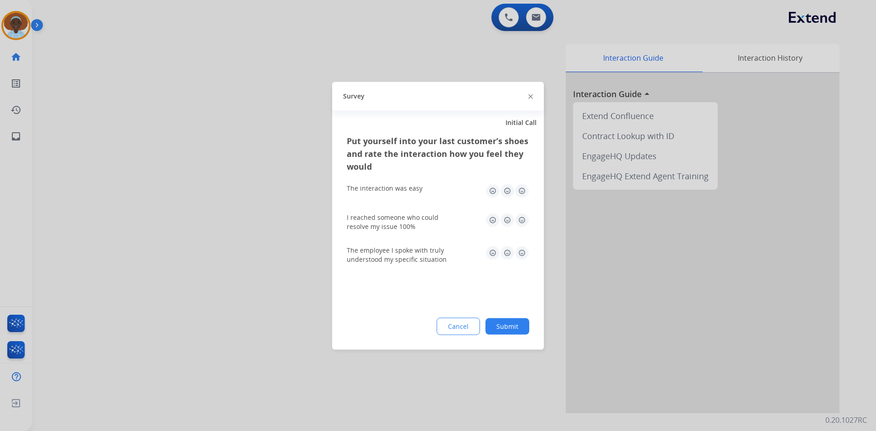
click at [519, 250] on img at bounding box center [522, 252] width 15 height 15
click at [523, 217] on img at bounding box center [522, 220] width 15 height 15
click at [524, 187] on img at bounding box center [522, 190] width 15 height 15
click at [510, 322] on button "Submit" at bounding box center [507, 326] width 44 height 16
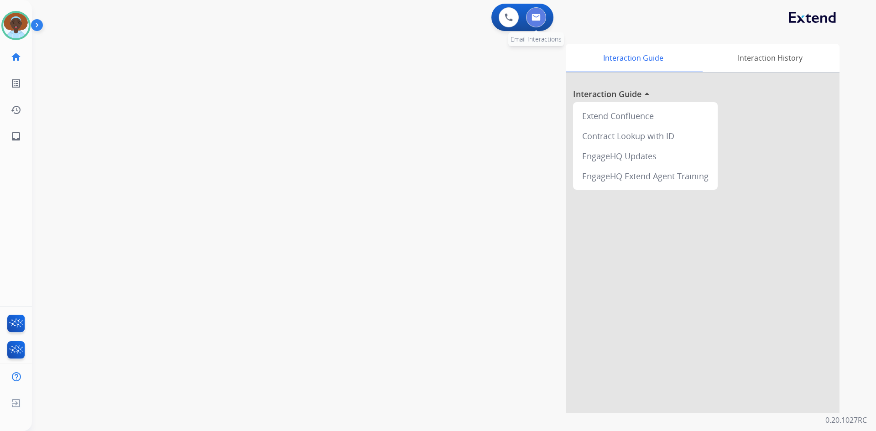
click at [540, 17] on img at bounding box center [535, 17] width 9 height 7
select select "**********"
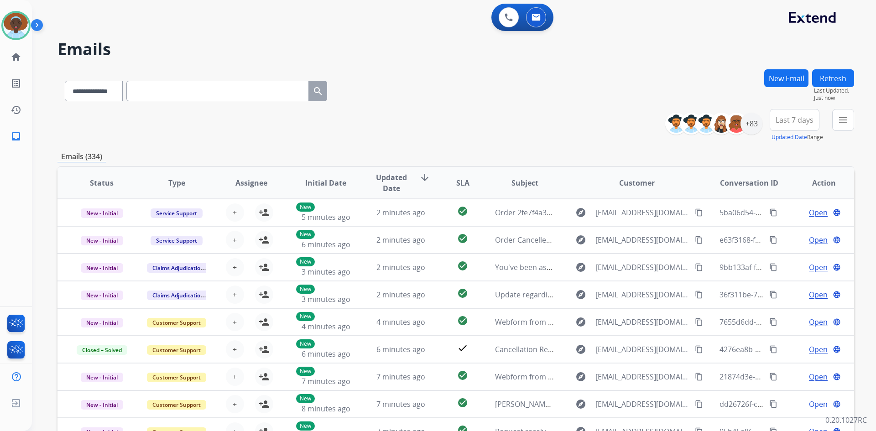
click at [794, 126] on button "Last 7 days" at bounding box center [795, 120] width 50 height 22
click at [782, 229] on div "Last 90 days" at bounding box center [791, 231] width 50 height 14
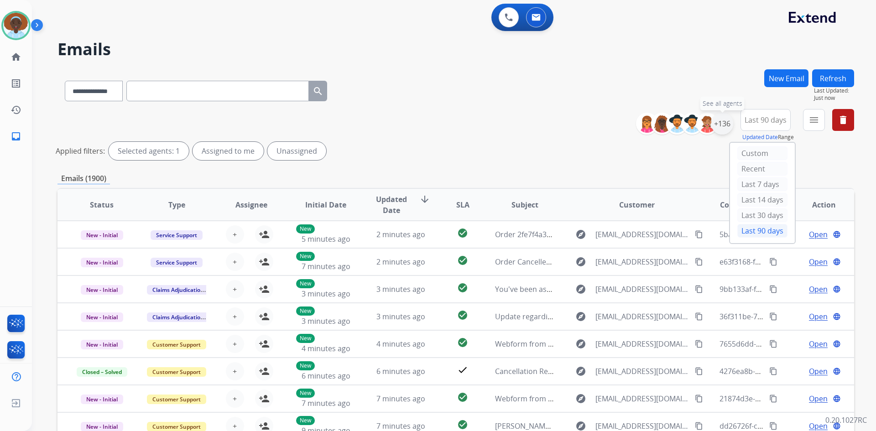
click at [719, 126] on div "+136" at bounding box center [722, 124] width 22 height 22
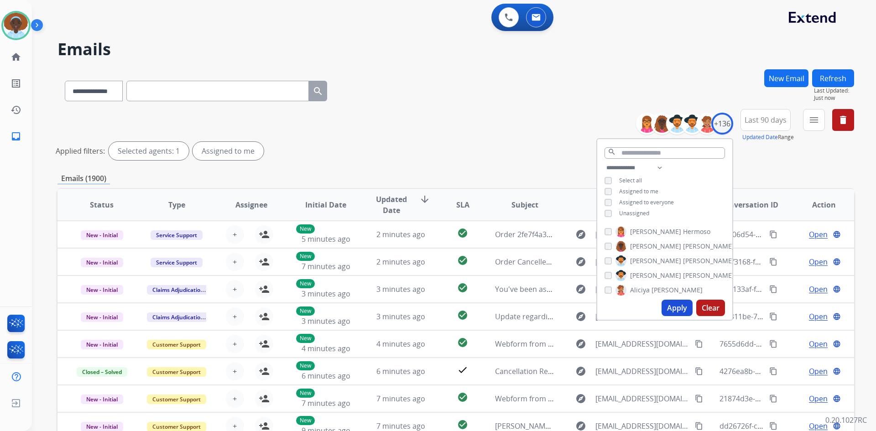
click at [676, 308] on button "Apply" at bounding box center [676, 308] width 31 height 16
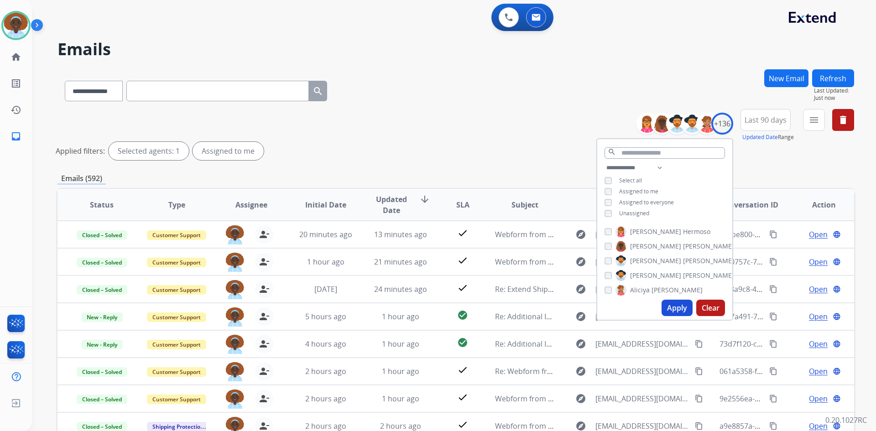
click at [559, 159] on div "Applied filters: Selected agents: 1 Assigned to me" at bounding box center [454, 151] width 796 height 18
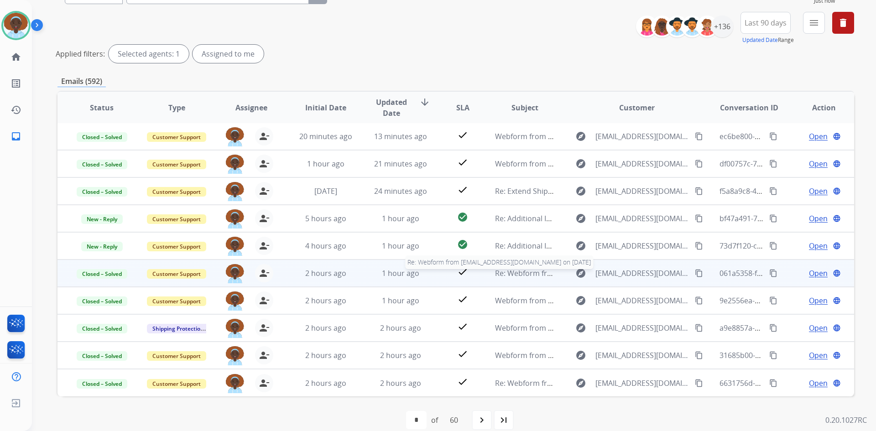
scroll to position [110, 0]
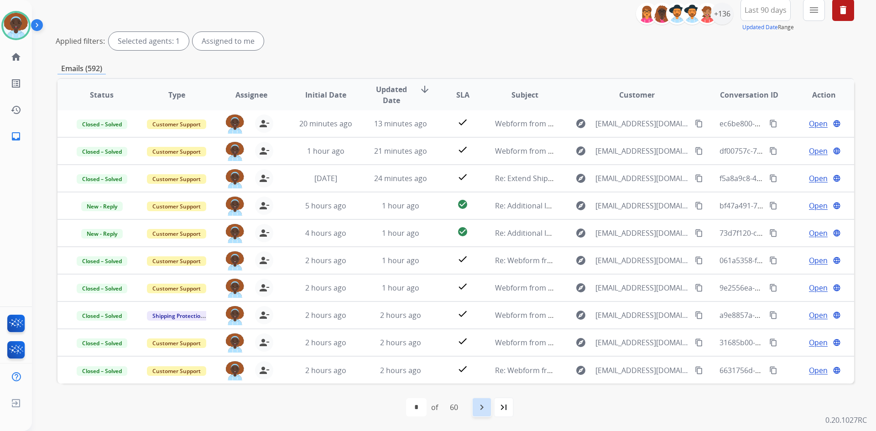
click at [483, 407] on mat-icon "navigate_next" at bounding box center [481, 407] width 11 height 11
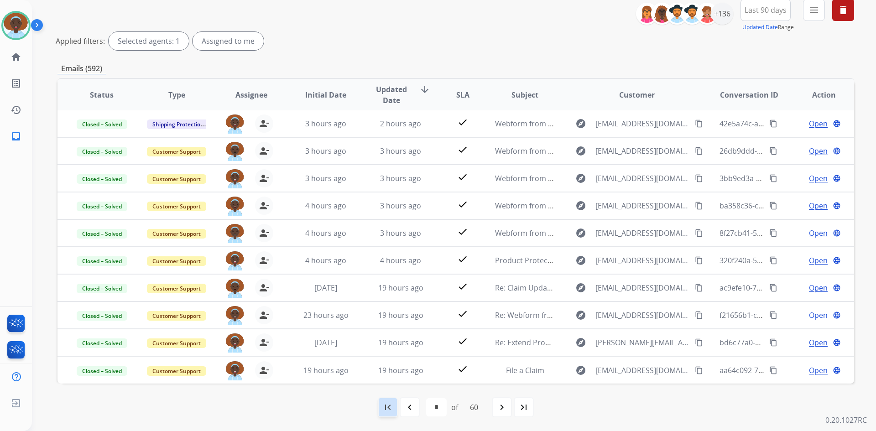
click at [387, 407] on mat-icon "first_page" at bounding box center [387, 407] width 11 height 11
select select "*"
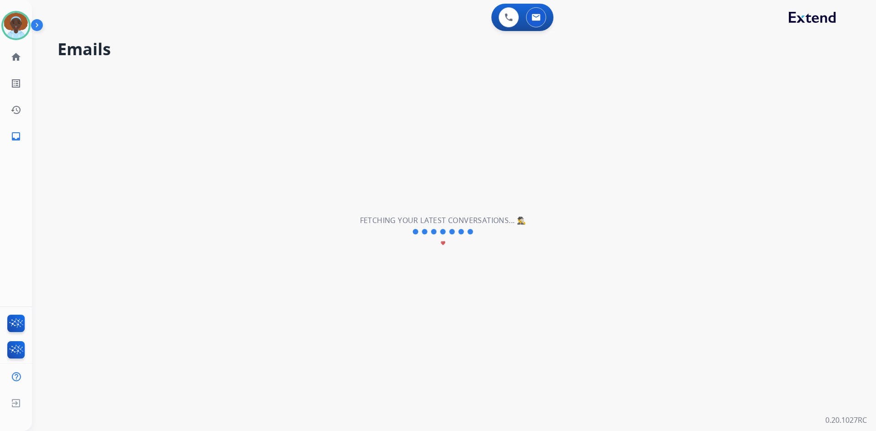
scroll to position [0, 0]
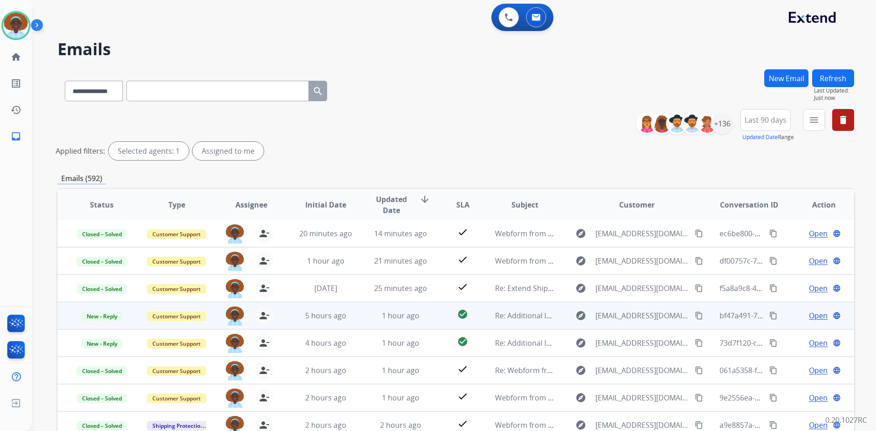
click at [809, 314] on span "Open" at bounding box center [818, 315] width 19 height 11
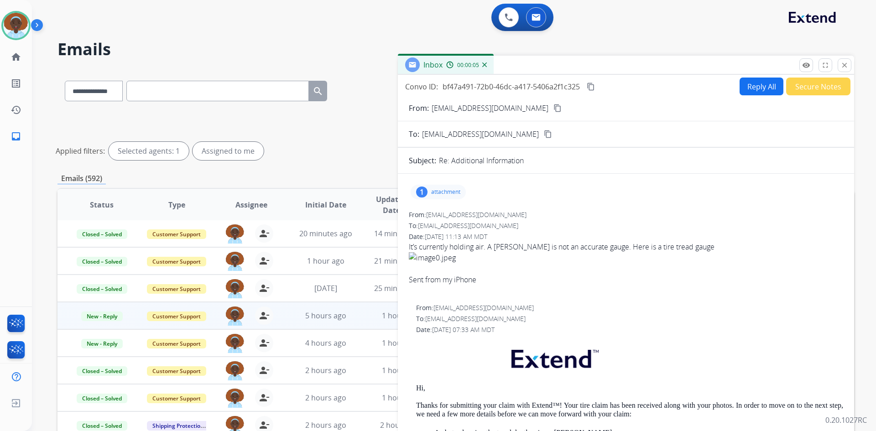
click at [419, 192] on div "1" at bounding box center [421, 192] width 11 height 11
click at [447, 210] on div at bounding box center [441, 215] width 46 height 32
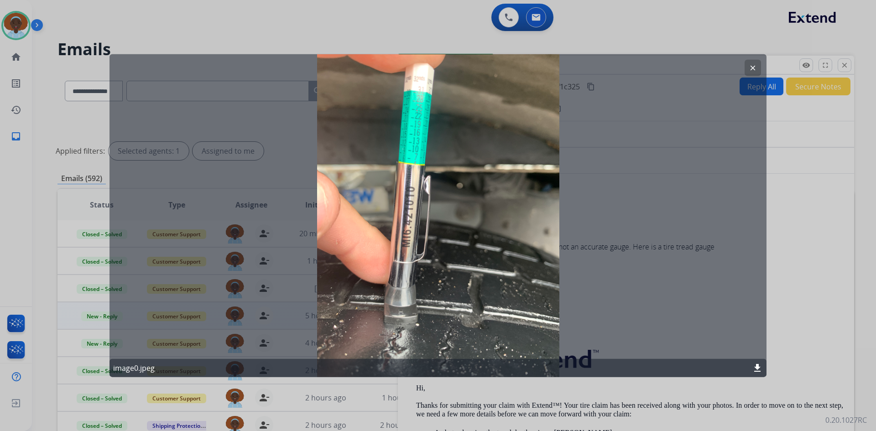
click at [15, 27] on div at bounding box center [438, 215] width 876 height 431
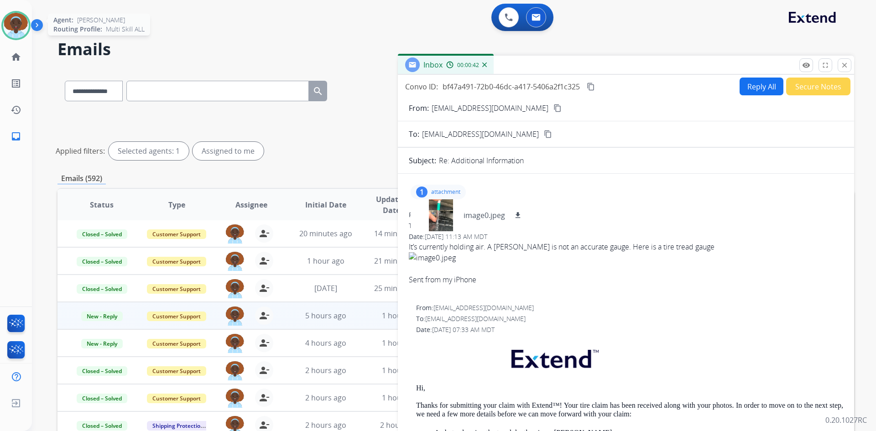
click at [10, 26] on img at bounding box center [16, 26] width 26 height 26
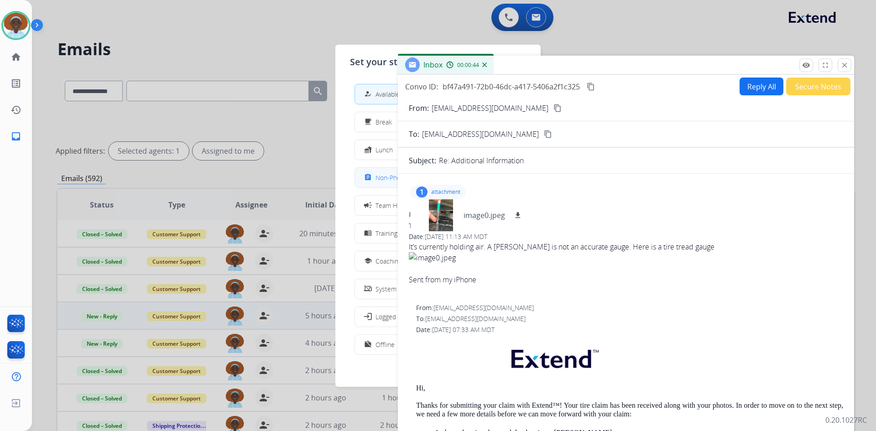
click at [369, 183] on button "assignment Non-Phone Queue" at bounding box center [438, 178] width 166 height 20
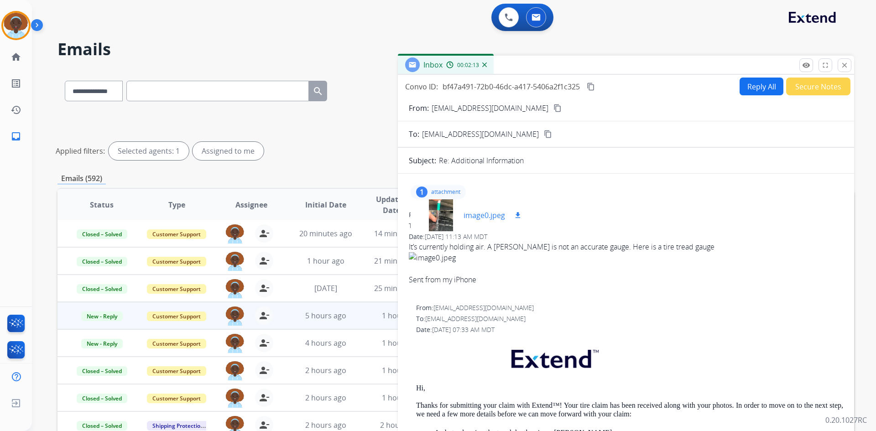
click at [430, 217] on div at bounding box center [441, 215] width 46 height 32
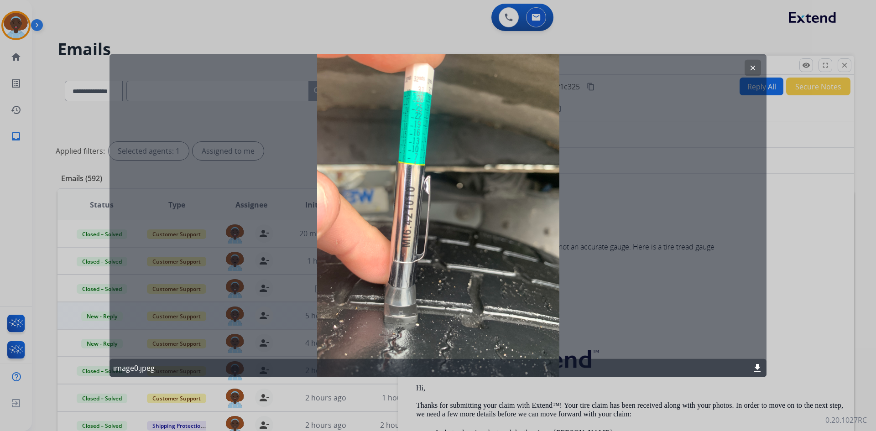
click at [753, 68] on mat-icon "clear" at bounding box center [753, 67] width 8 height 8
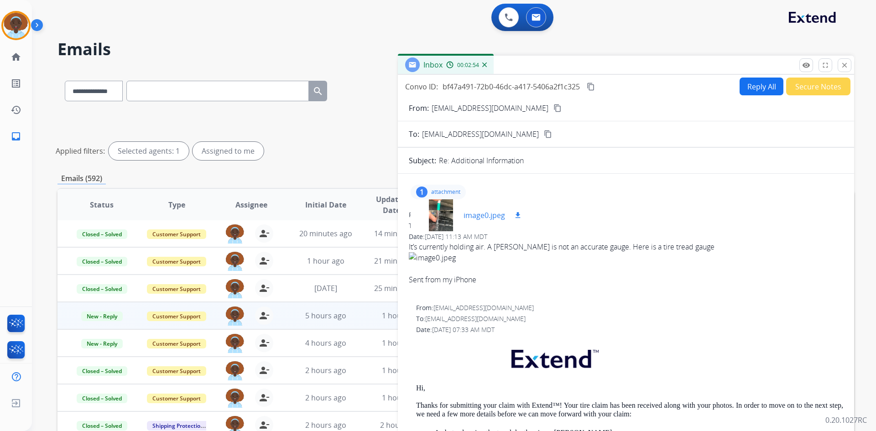
click at [442, 209] on div at bounding box center [441, 215] width 46 height 32
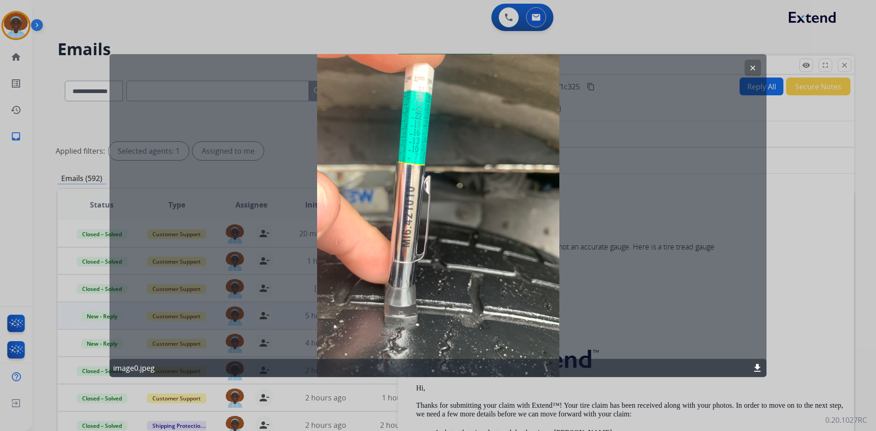
click at [751, 68] on mat-icon "clear" at bounding box center [753, 67] width 8 height 8
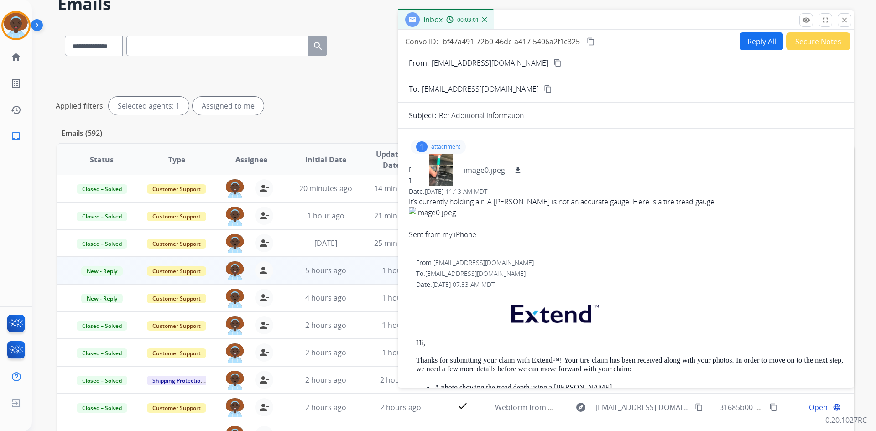
scroll to position [19, 0]
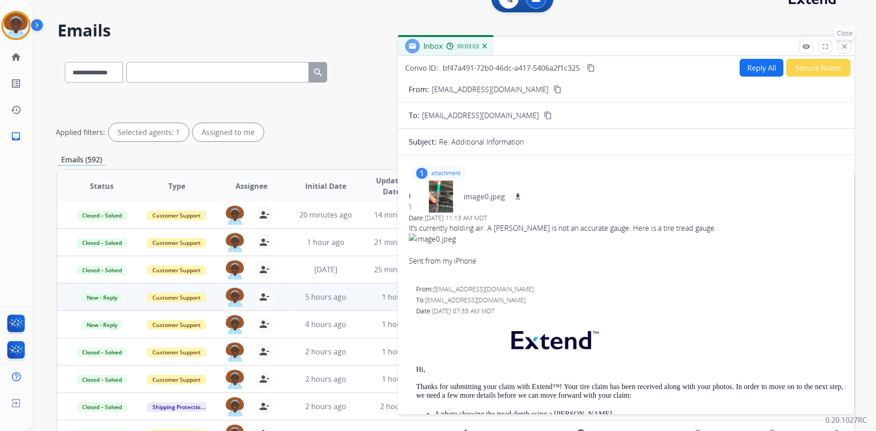
click at [844, 44] on mat-icon "close" at bounding box center [844, 46] width 8 height 8
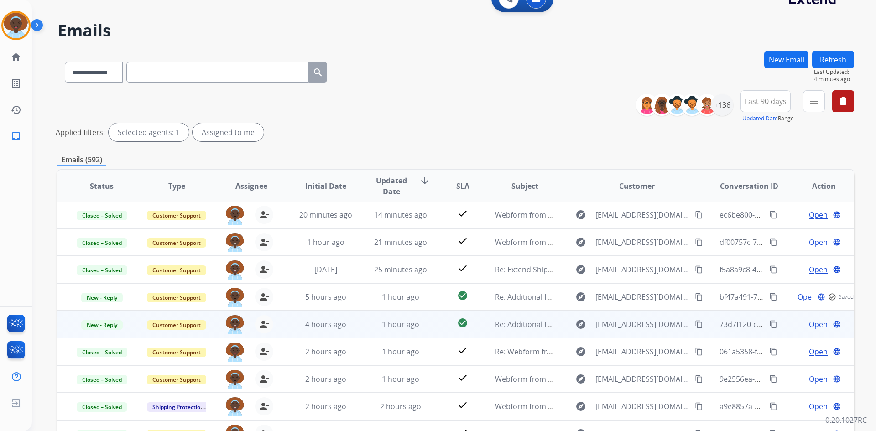
click at [812, 327] on span "Open" at bounding box center [818, 324] width 19 height 11
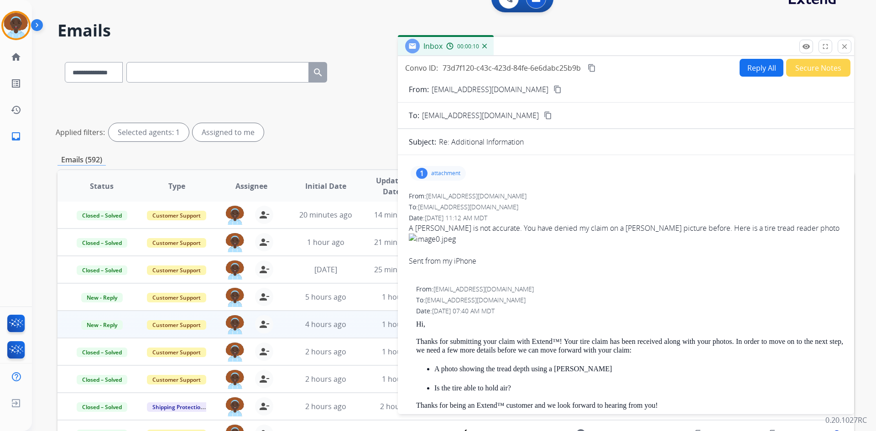
click at [425, 174] on div "1" at bounding box center [421, 173] width 11 height 11
click at [435, 198] on div at bounding box center [441, 197] width 46 height 32
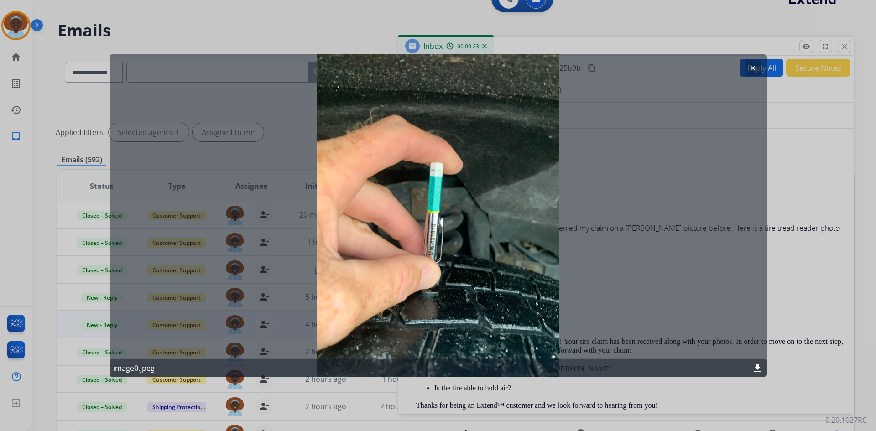
click at [752, 69] on mat-icon "clear" at bounding box center [753, 67] width 8 height 8
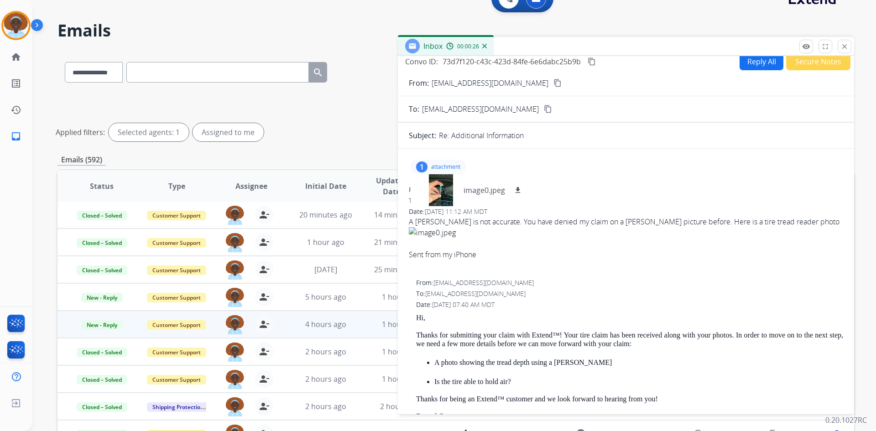
scroll to position [0, 0]
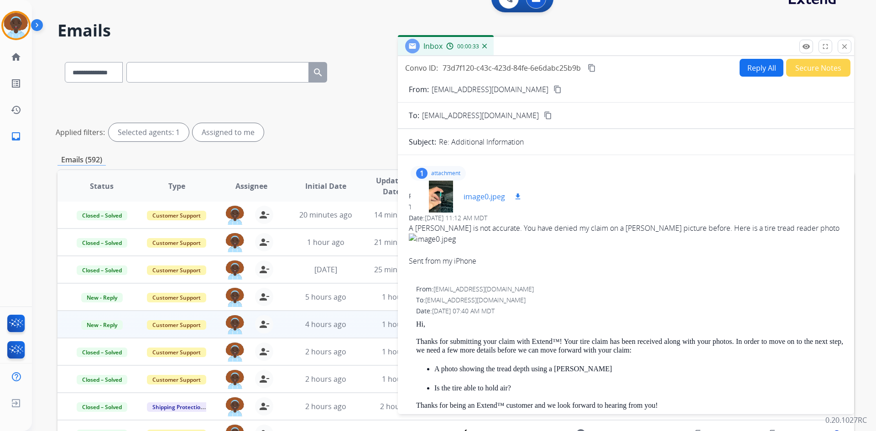
click at [441, 197] on div at bounding box center [441, 197] width 46 height 32
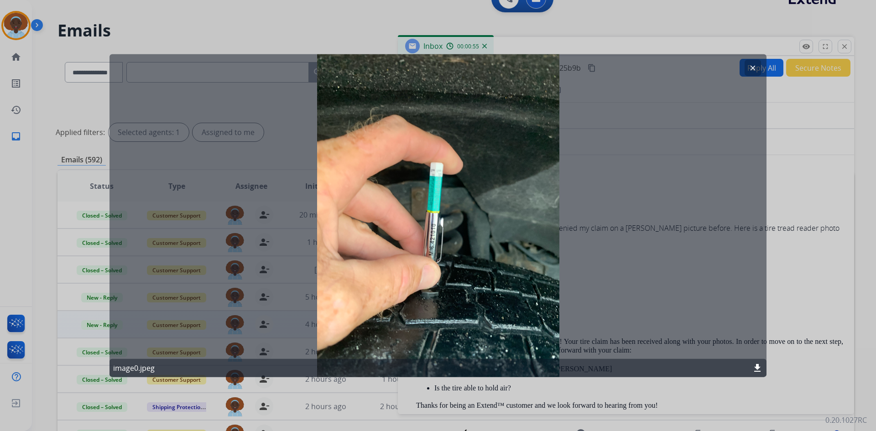
click at [752, 65] on mat-icon "clear" at bounding box center [753, 67] width 8 height 8
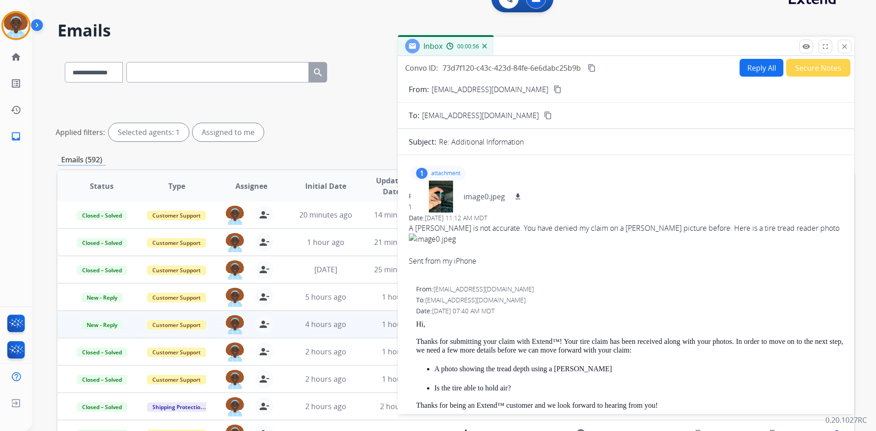
click at [449, 170] on p "attachment" at bounding box center [445, 173] width 29 height 7
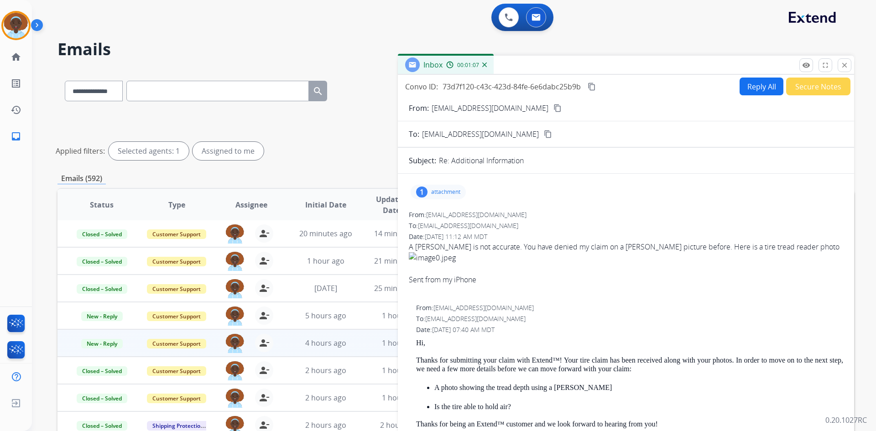
click at [418, 192] on div "1" at bounding box center [421, 192] width 11 height 11
click at [433, 218] on div at bounding box center [441, 215] width 46 height 32
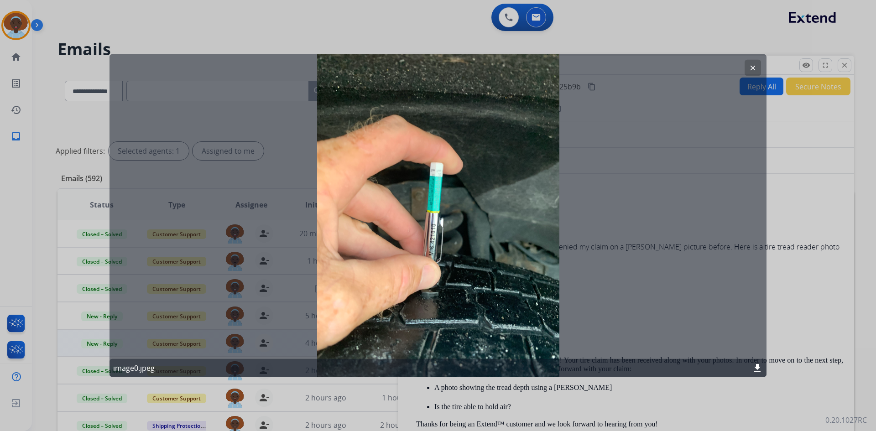
click at [749, 69] on mat-icon "clear" at bounding box center [753, 67] width 8 height 8
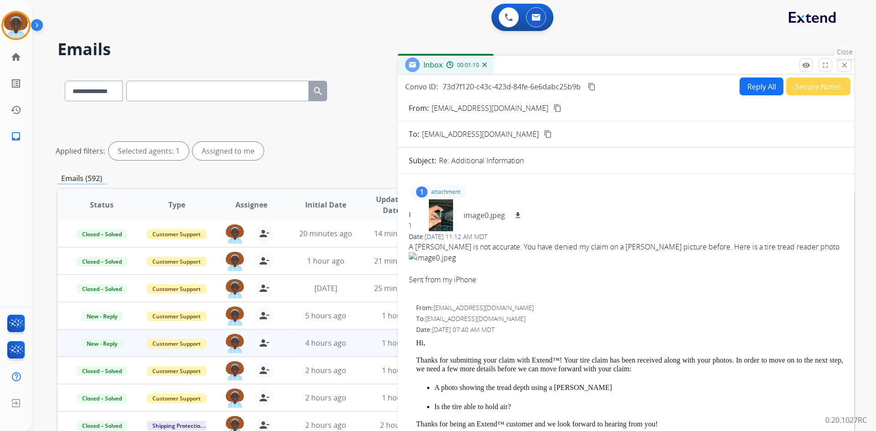
click at [844, 66] on mat-icon "close" at bounding box center [844, 65] width 8 height 8
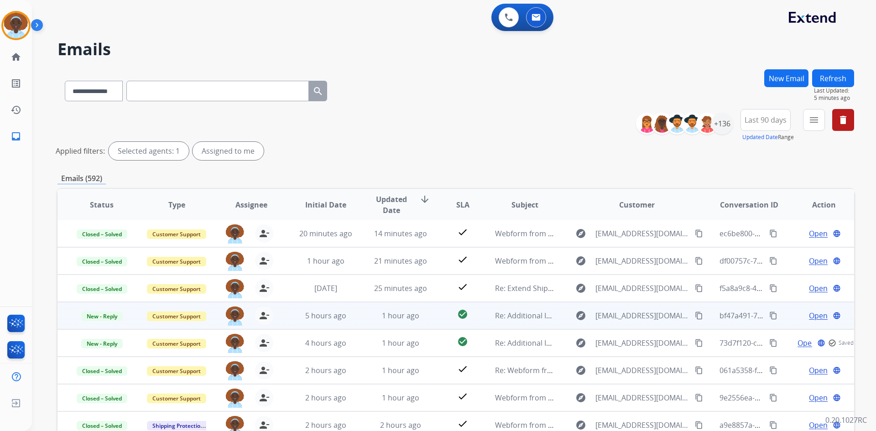
click at [810, 316] on span "Open" at bounding box center [818, 315] width 19 height 11
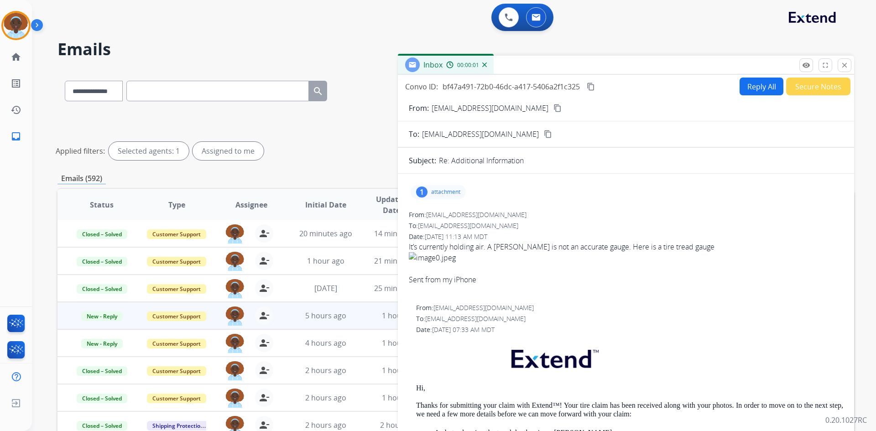
click at [423, 191] on div "1" at bounding box center [421, 192] width 11 height 11
click at [436, 216] on div at bounding box center [441, 215] width 46 height 32
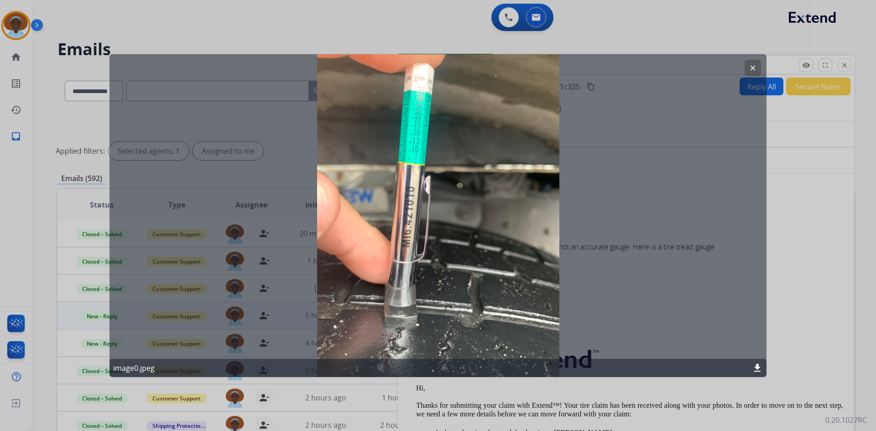
click at [751, 65] on mat-icon "clear" at bounding box center [753, 67] width 8 height 8
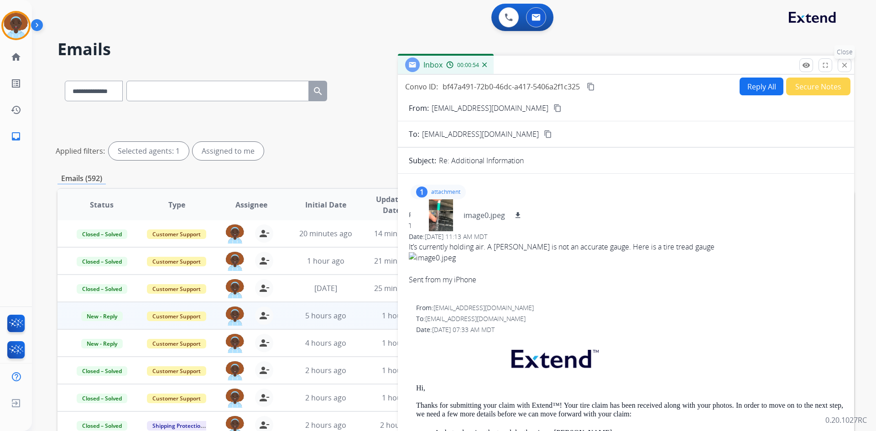
click at [846, 69] on button "close Close" at bounding box center [845, 65] width 14 height 14
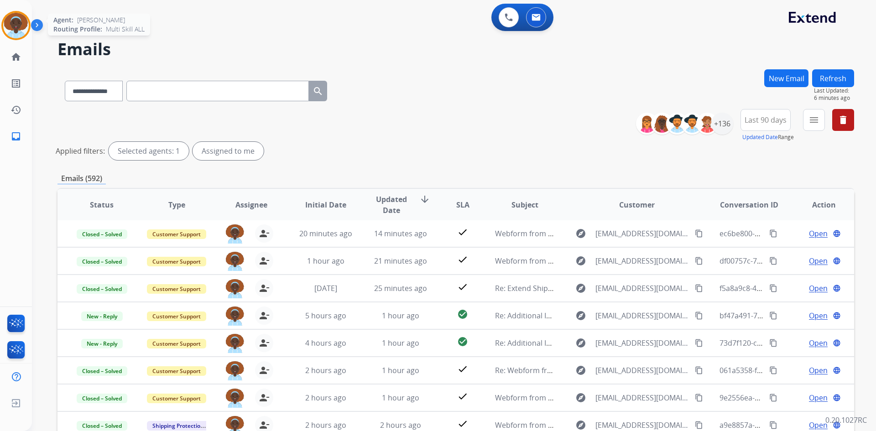
click at [23, 26] on img at bounding box center [16, 26] width 26 height 26
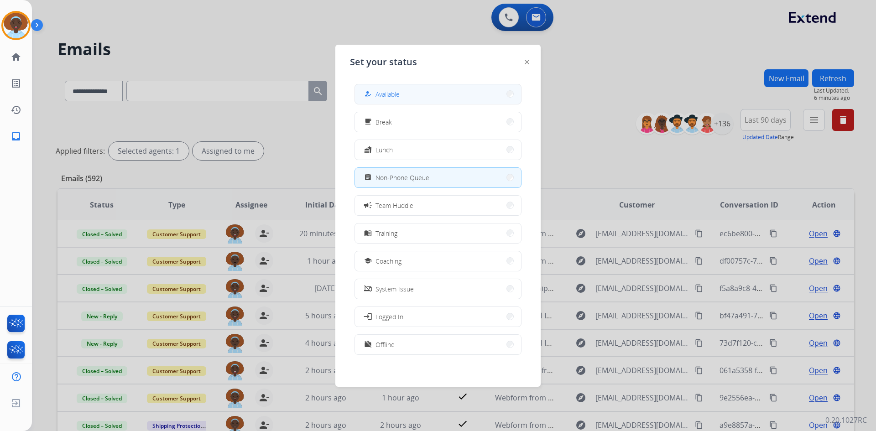
click at [382, 89] on span "Available" at bounding box center [387, 94] width 24 height 10
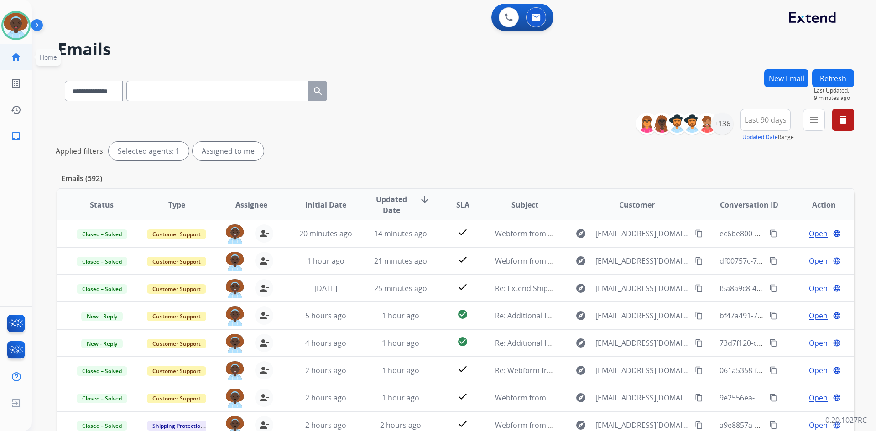
click at [18, 56] on mat-icon "home" at bounding box center [15, 57] width 11 height 11
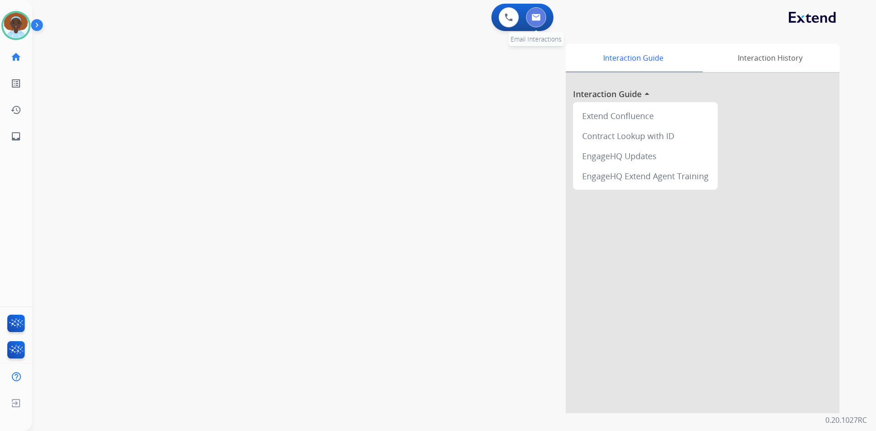
click at [534, 17] on img at bounding box center [535, 17] width 9 height 7
select select "**********"
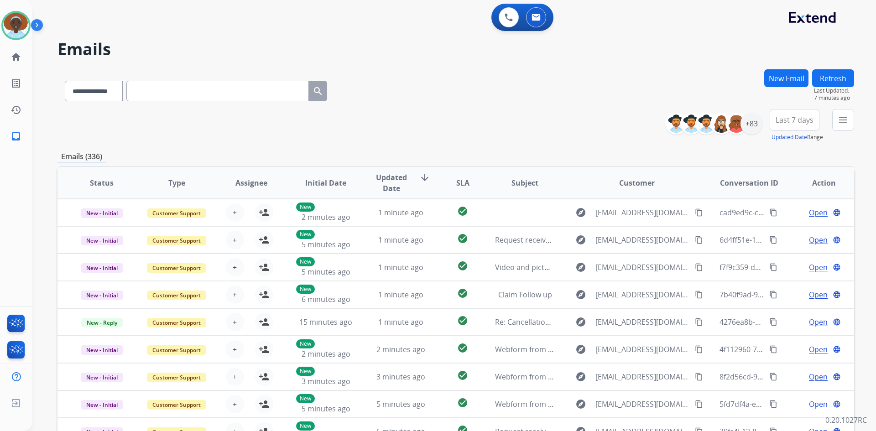
click at [827, 72] on button "Refresh" at bounding box center [833, 78] width 42 height 18
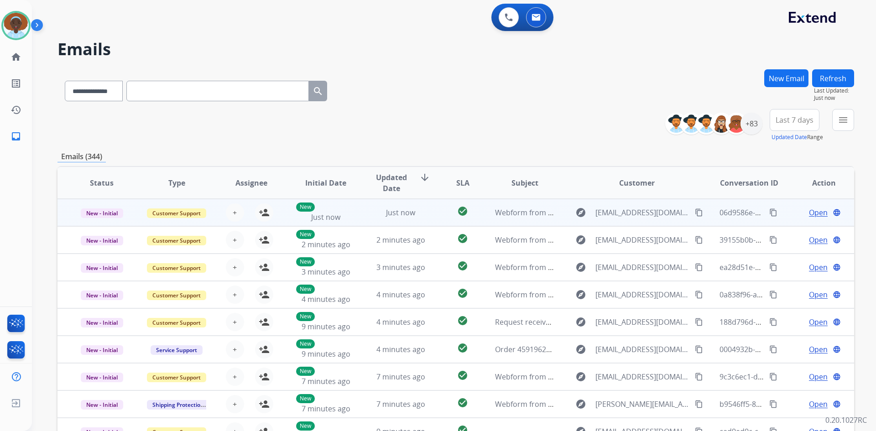
click at [811, 215] on span "Open" at bounding box center [818, 212] width 19 height 11
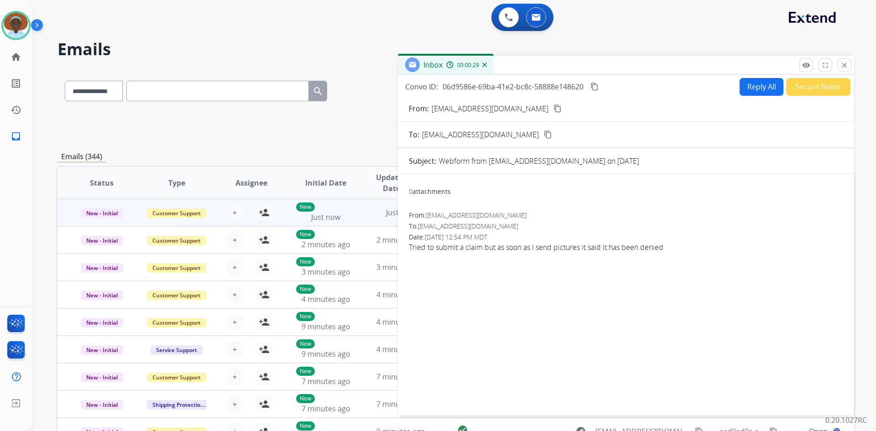
click at [553, 108] on mat-icon "content_copy" at bounding box center [557, 108] width 8 height 8
drag, startPoint x: 844, startPoint y: 65, endPoint x: 846, endPoint y: 87, distance: 22.0
click at [844, 65] on mat-icon "close" at bounding box center [844, 65] width 8 height 8
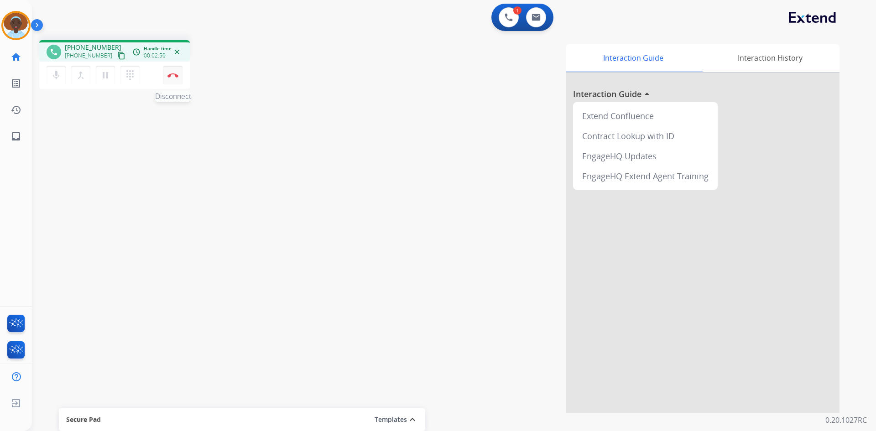
click at [172, 75] on img at bounding box center [172, 75] width 11 height 5
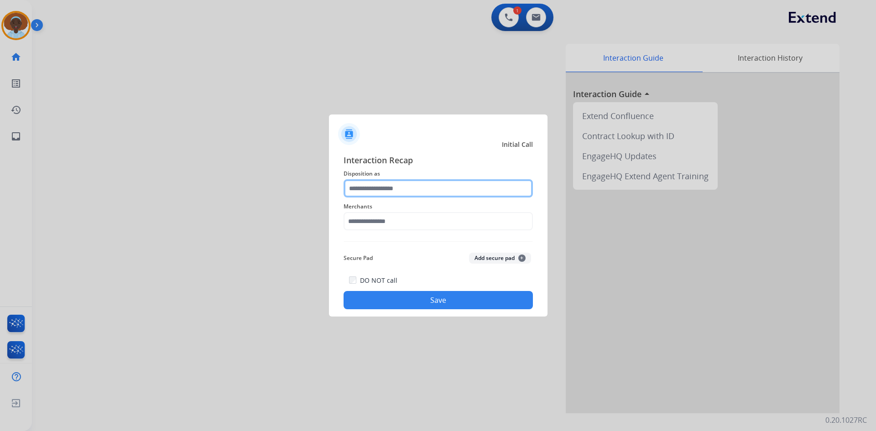
click at [408, 189] on input "text" at bounding box center [437, 188] width 189 height 18
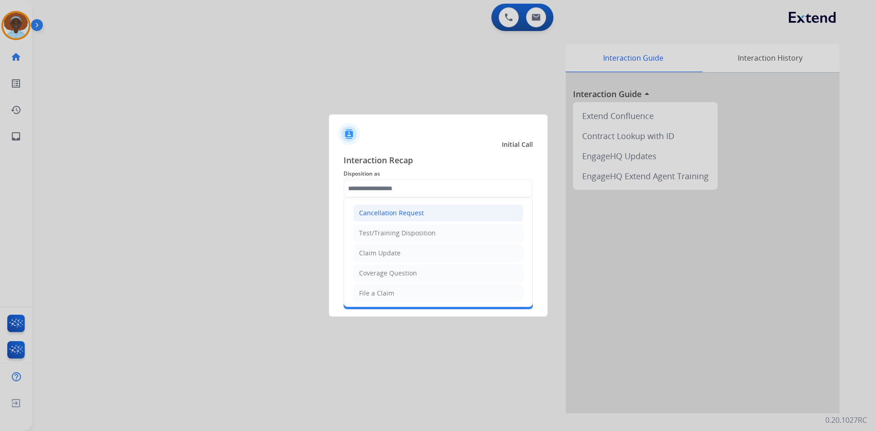
click at [401, 213] on div "Cancellation Request" at bounding box center [391, 212] width 65 height 9
type input "**********"
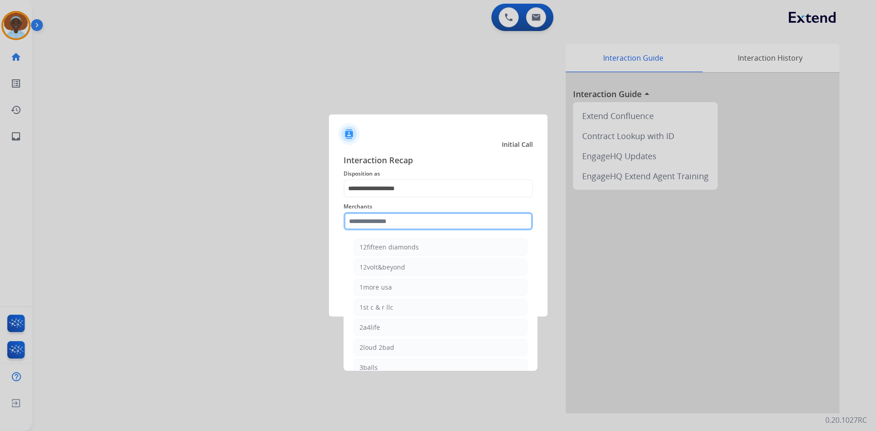
click at [400, 223] on input "text" at bounding box center [437, 221] width 189 height 18
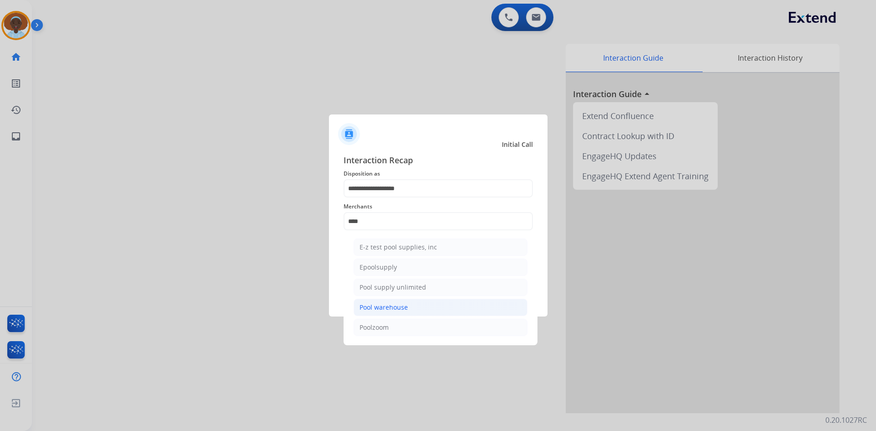
click at [392, 314] on li "Pool warehouse" at bounding box center [441, 307] width 174 height 17
type input "**********"
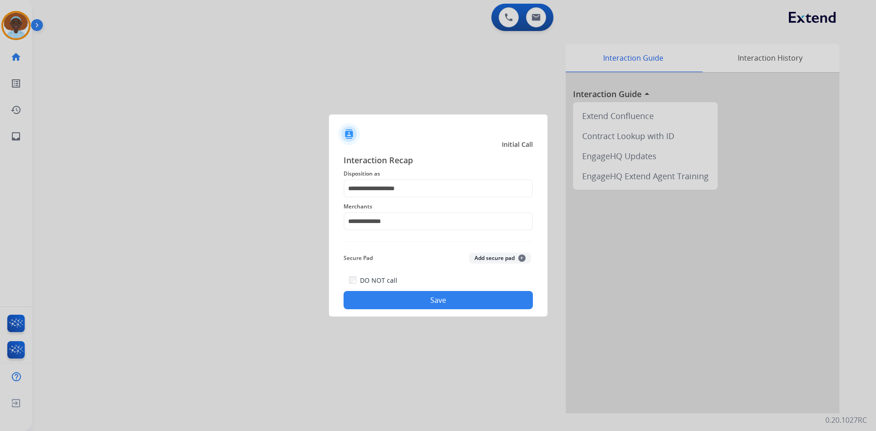
click at [429, 297] on button "Save" at bounding box center [437, 300] width 189 height 18
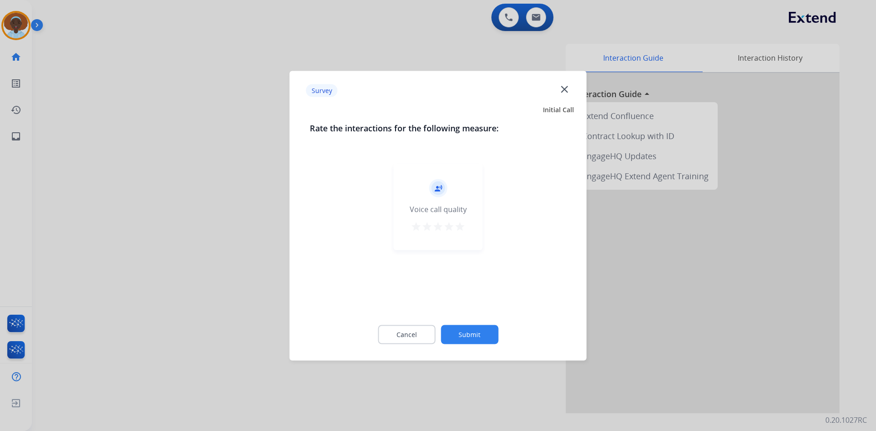
click at [460, 227] on mat-icon "star" at bounding box center [459, 226] width 11 height 11
click at [460, 333] on button "Submit" at bounding box center [469, 334] width 57 height 19
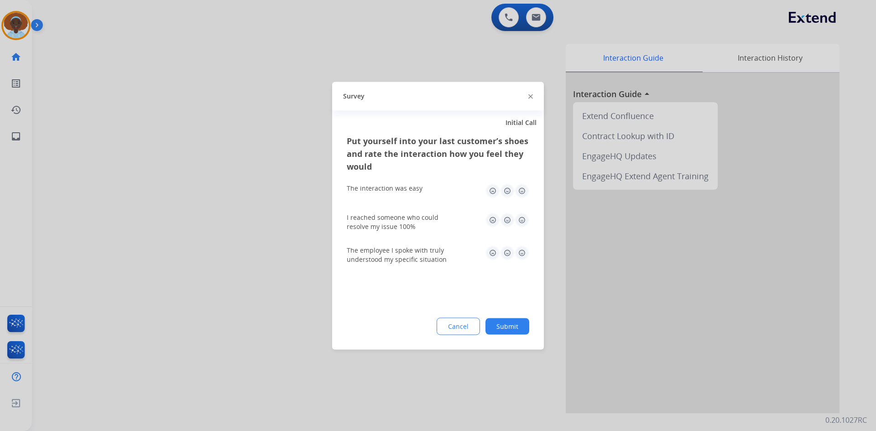
click at [523, 251] on img at bounding box center [522, 252] width 15 height 15
click at [523, 217] on img at bounding box center [522, 220] width 15 height 15
click at [519, 193] on img at bounding box center [522, 190] width 15 height 15
click at [499, 323] on button "Submit" at bounding box center [507, 326] width 44 height 16
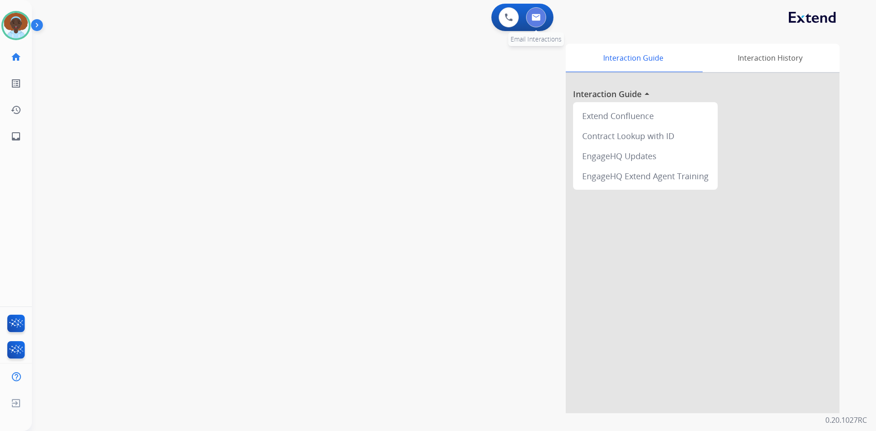
click at [536, 17] on img at bounding box center [535, 17] width 9 height 7
select select "**********"
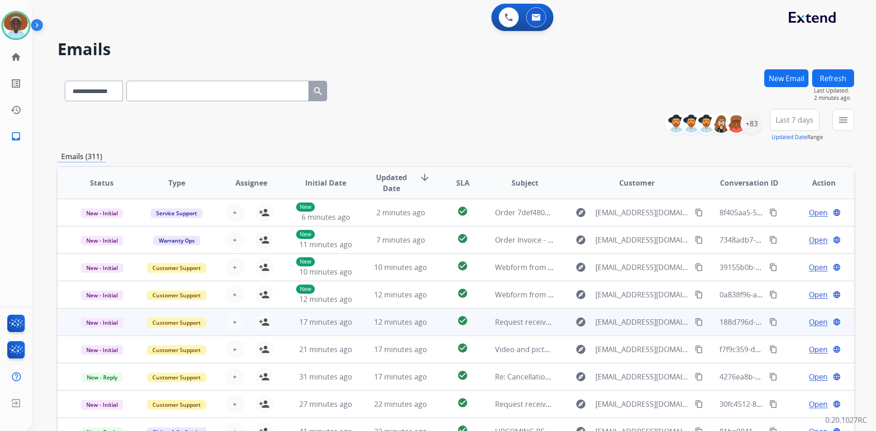
scroll to position [1, 0]
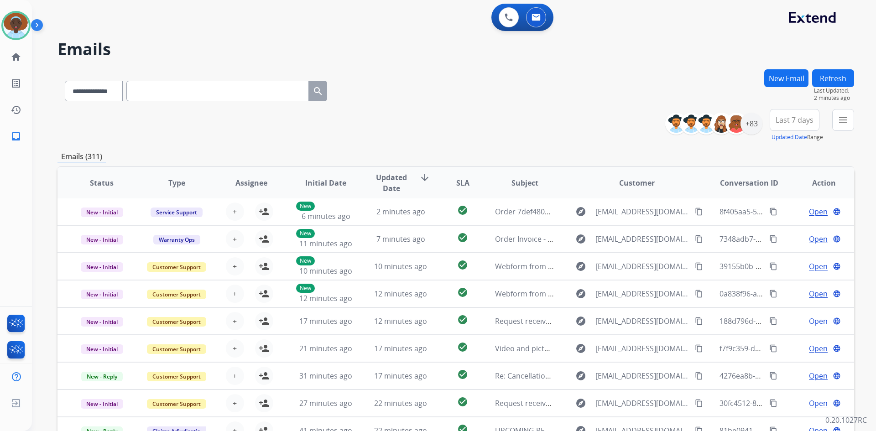
drag, startPoint x: 828, startPoint y: 80, endPoint x: 830, endPoint y: 84, distance: 4.8
click at [829, 83] on button "Refresh" at bounding box center [833, 78] width 42 height 18
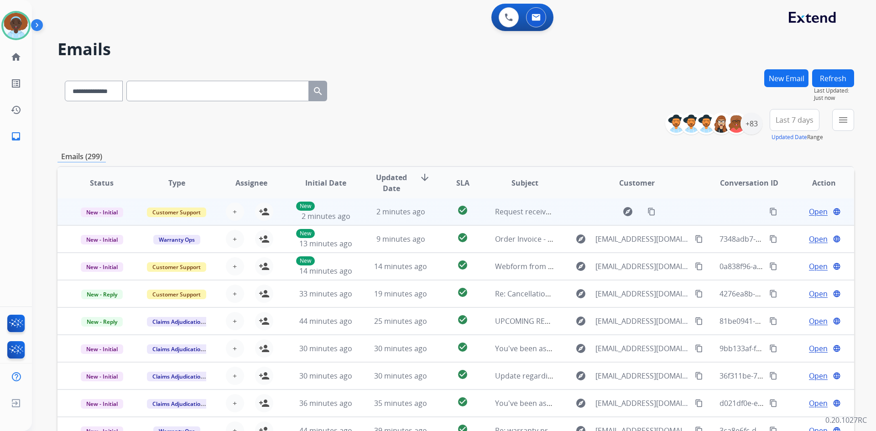
click at [817, 212] on span "Open" at bounding box center [818, 211] width 19 height 11
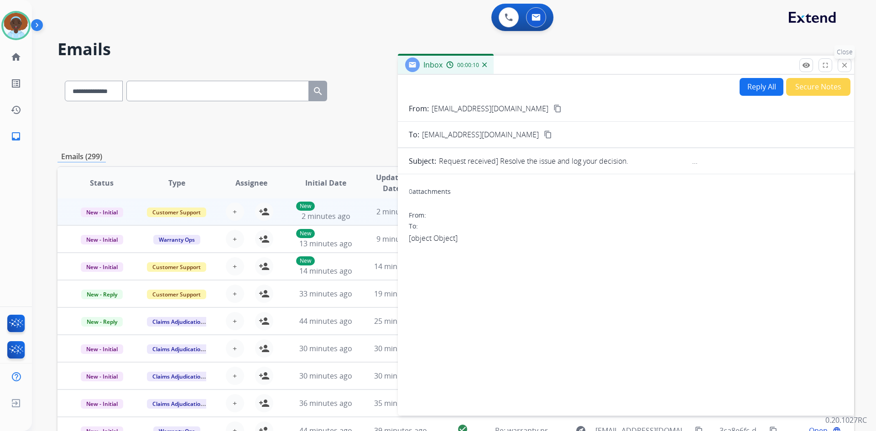
click at [842, 68] on mat-icon "close" at bounding box center [844, 65] width 8 height 8
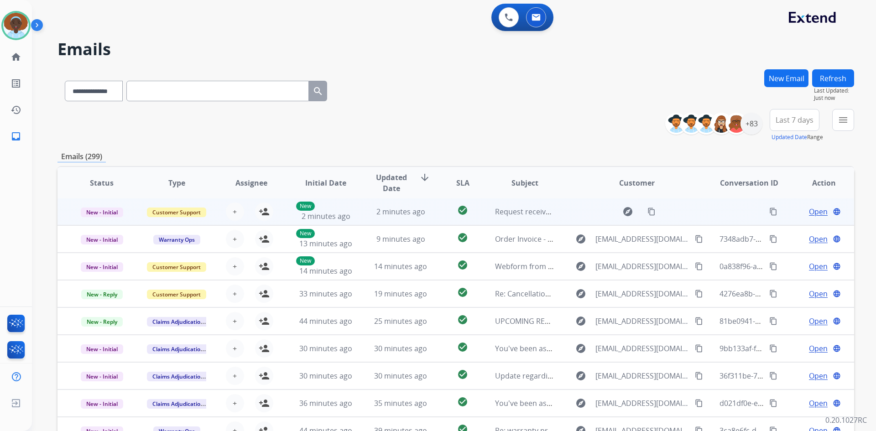
click at [810, 211] on span "Open" at bounding box center [818, 211] width 19 height 11
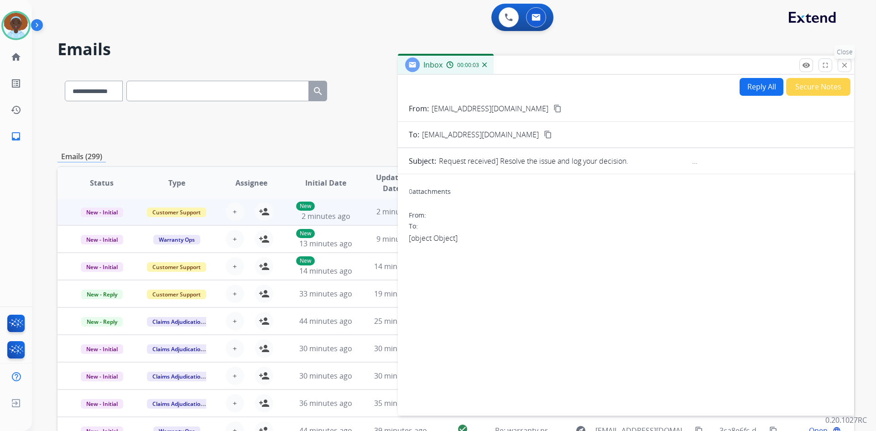
click at [846, 66] on mat-icon "close" at bounding box center [844, 65] width 8 height 8
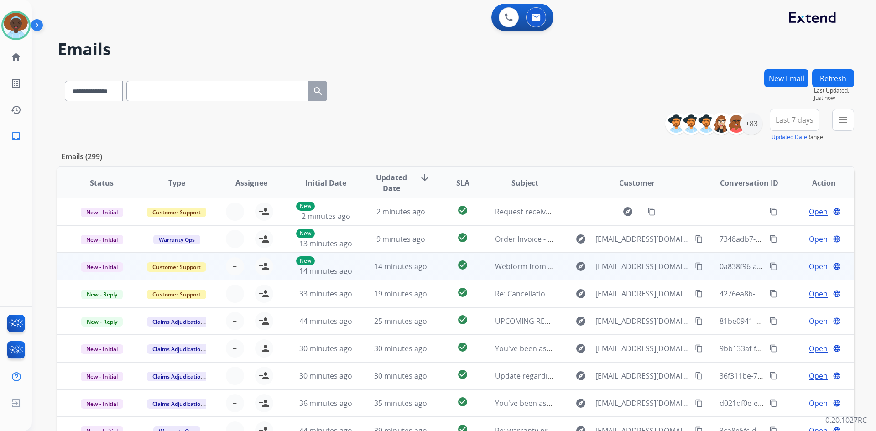
click at [814, 266] on span "Open" at bounding box center [818, 266] width 19 height 11
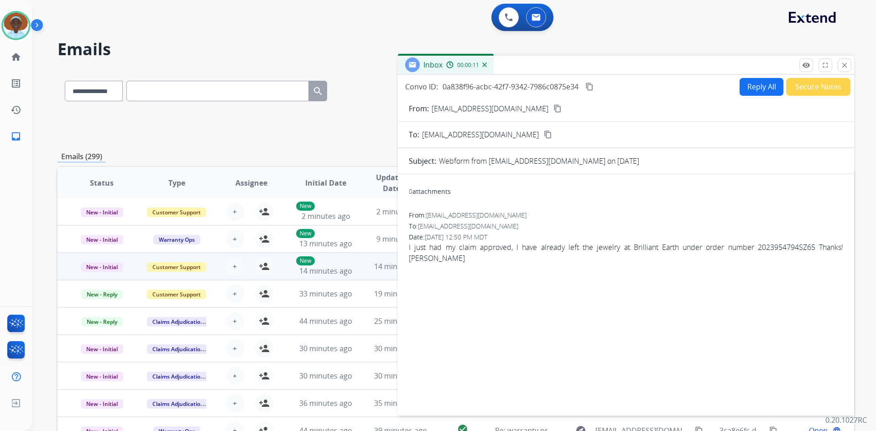
click at [845, 64] on mat-icon "close" at bounding box center [844, 65] width 8 height 8
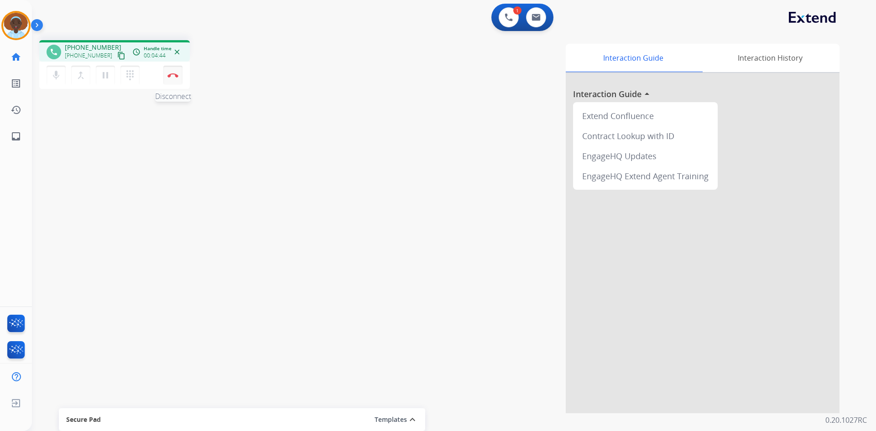
click at [174, 74] on img at bounding box center [172, 75] width 11 height 5
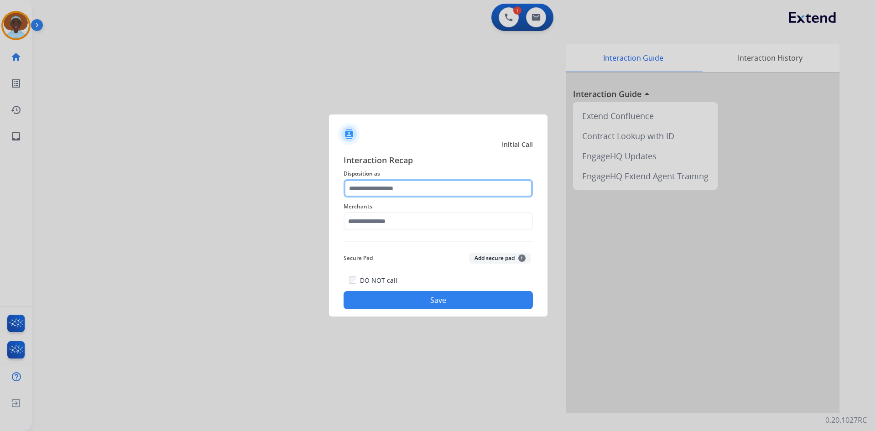
click at [401, 191] on input "text" at bounding box center [437, 188] width 189 height 18
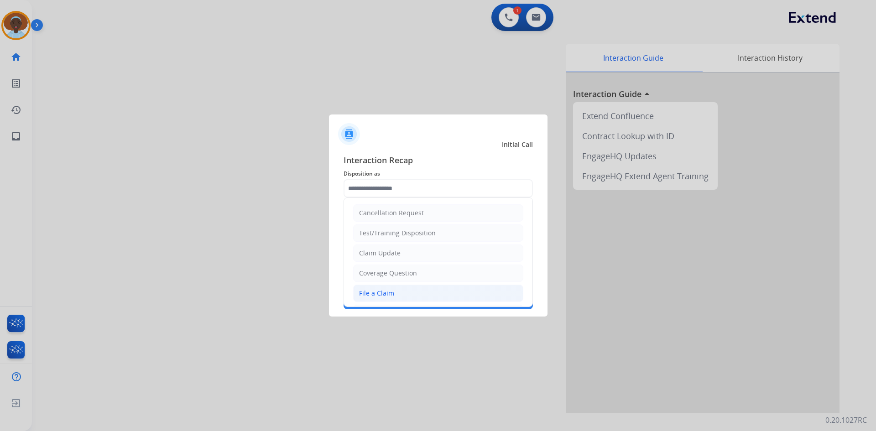
click at [389, 295] on div "File a Claim" at bounding box center [376, 293] width 35 height 9
type input "**********"
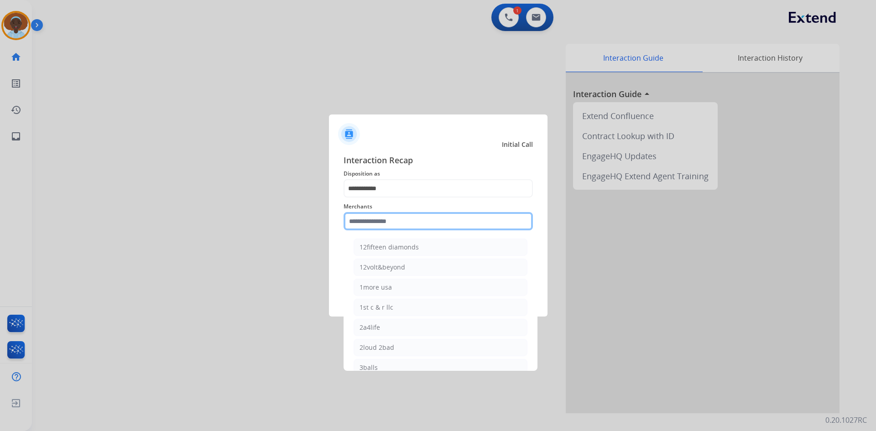
click at [386, 221] on input "text" at bounding box center [437, 221] width 189 height 18
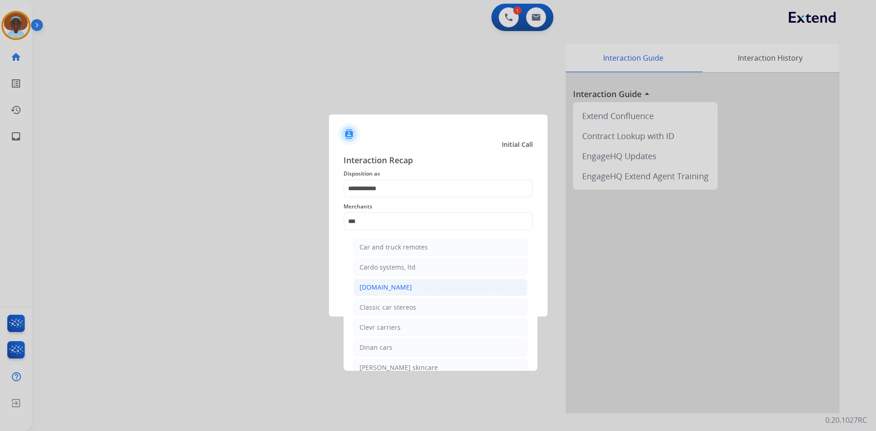
click at [380, 292] on div "[DOMAIN_NAME]" at bounding box center [385, 287] width 52 height 9
type input "**********"
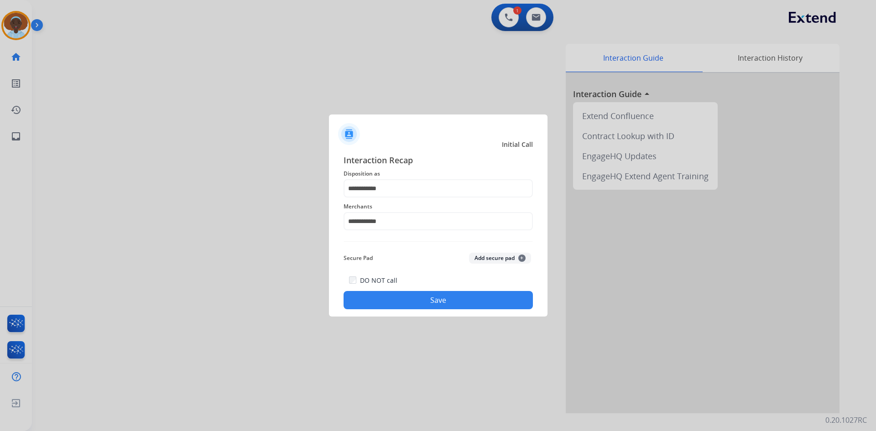
click at [419, 302] on button "Save" at bounding box center [437, 300] width 189 height 18
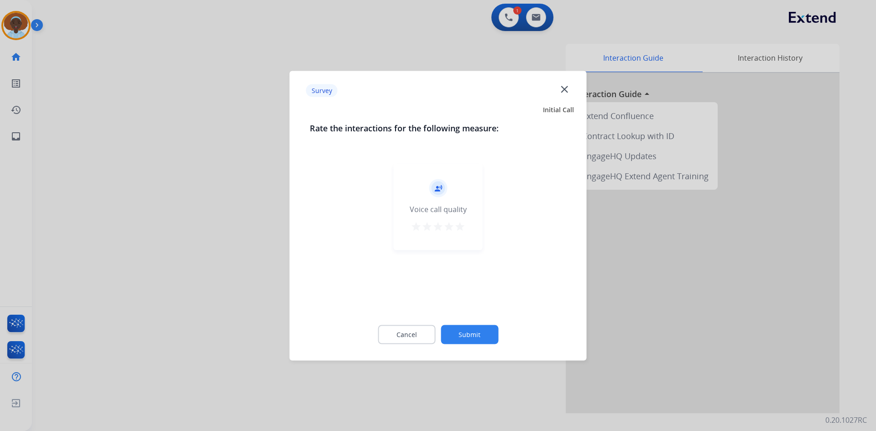
drag, startPoint x: 460, startPoint y: 226, endPoint x: 457, endPoint y: 234, distance: 8.4
click at [457, 227] on mat-icon "star" at bounding box center [459, 226] width 11 height 11
click at [473, 335] on button "Submit" at bounding box center [469, 334] width 57 height 19
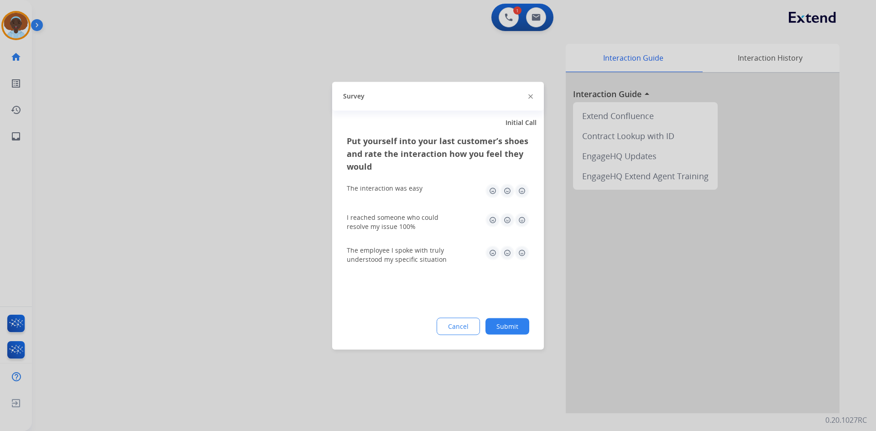
click at [519, 250] on img at bounding box center [522, 252] width 15 height 15
click at [522, 221] on img at bounding box center [522, 220] width 15 height 15
click at [522, 191] on img at bounding box center [522, 190] width 15 height 15
click at [509, 326] on button "Submit" at bounding box center [507, 326] width 44 height 16
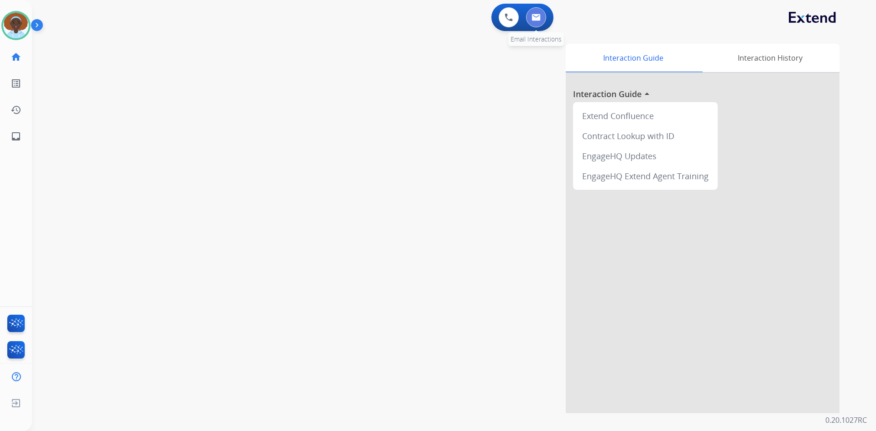
click at [534, 18] on img at bounding box center [535, 17] width 9 height 7
select select "**********"
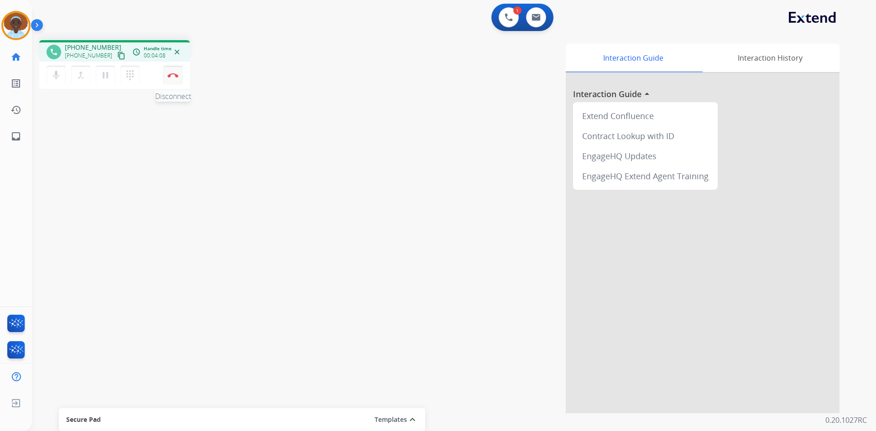
click at [173, 79] on button "Disconnect" at bounding box center [172, 75] width 19 height 19
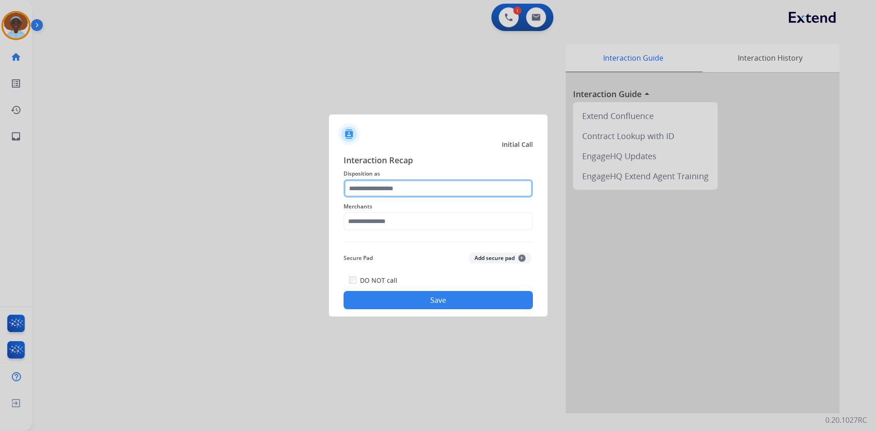
click at [413, 189] on input "text" at bounding box center [437, 188] width 189 height 18
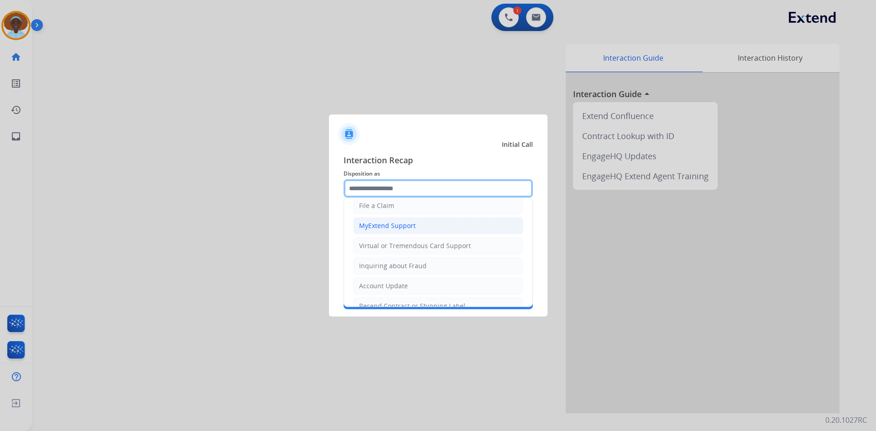
scroll to position [91, 0]
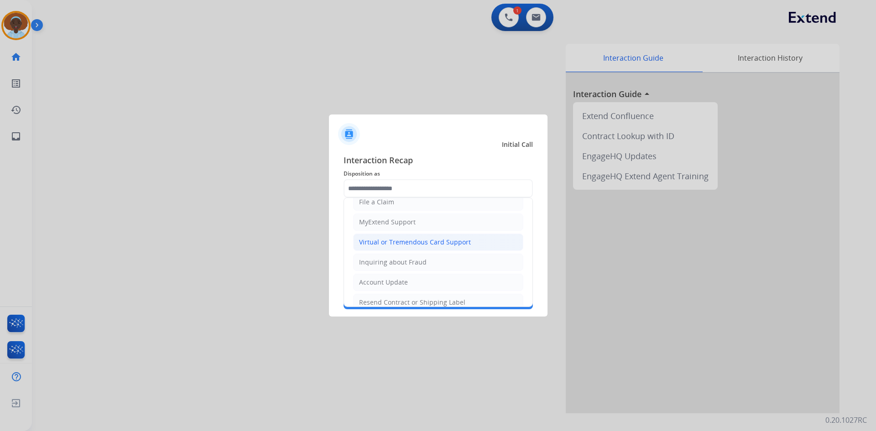
click at [437, 239] on div "Virtual or Tremendous Card Support" at bounding box center [415, 242] width 112 height 9
type input "**********"
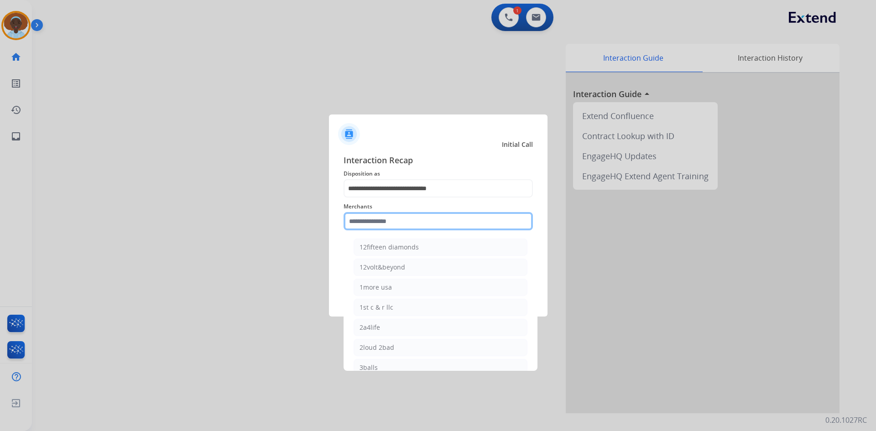
click at [395, 220] on input "text" at bounding box center [437, 221] width 189 height 18
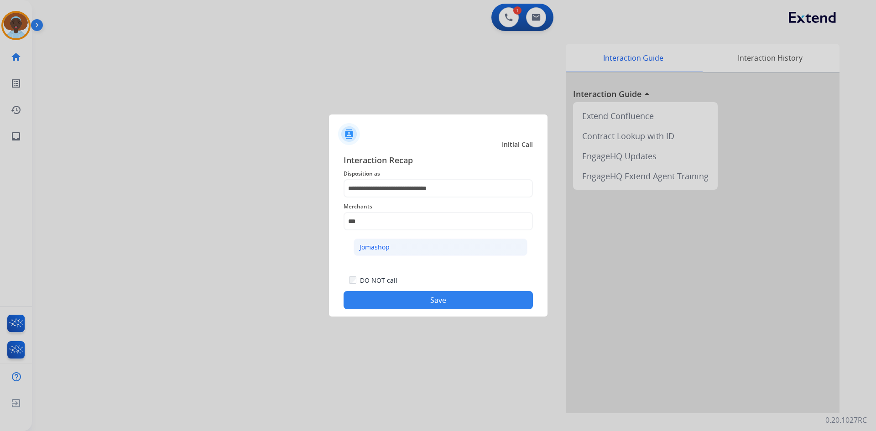
click at [403, 250] on li "Jomashop" at bounding box center [441, 247] width 174 height 17
type input "********"
click at [470, 304] on button "Save" at bounding box center [437, 300] width 189 height 18
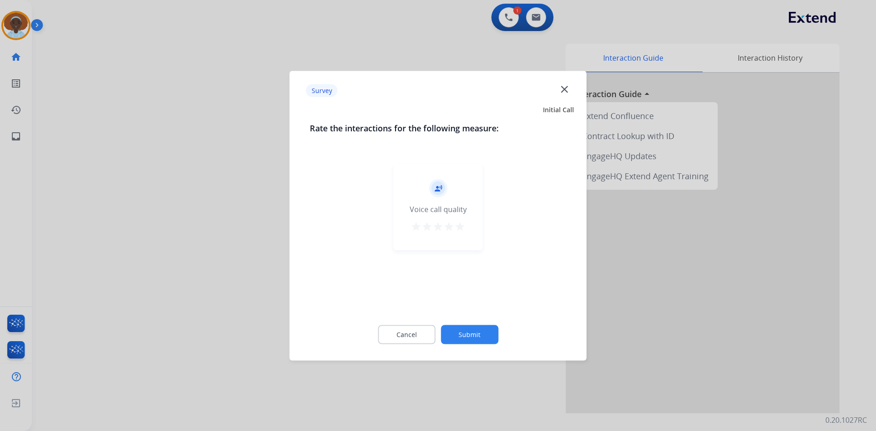
click at [458, 226] on mat-icon "star" at bounding box center [459, 226] width 11 height 11
click at [469, 331] on button "Submit" at bounding box center [469, 334] width 57 height 19
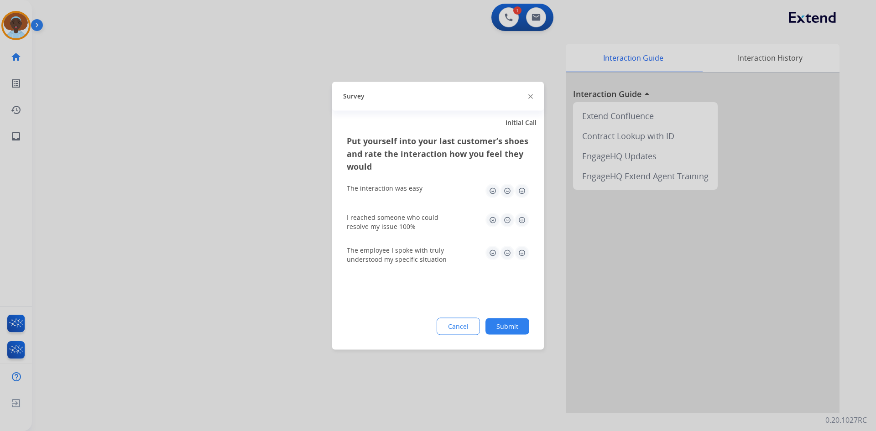
click at [525, 250] on img at bounding box center [522, 252] width 15 height 15
click at [523, 223] on img at bounding box center [522, 220] width 15 height 15
click at [519, 191] on img at bounding box center [522, 190] width 15 height 15
click at [522, 328] on button "Submit" at bounding box center [507, 326] width 44 height 16
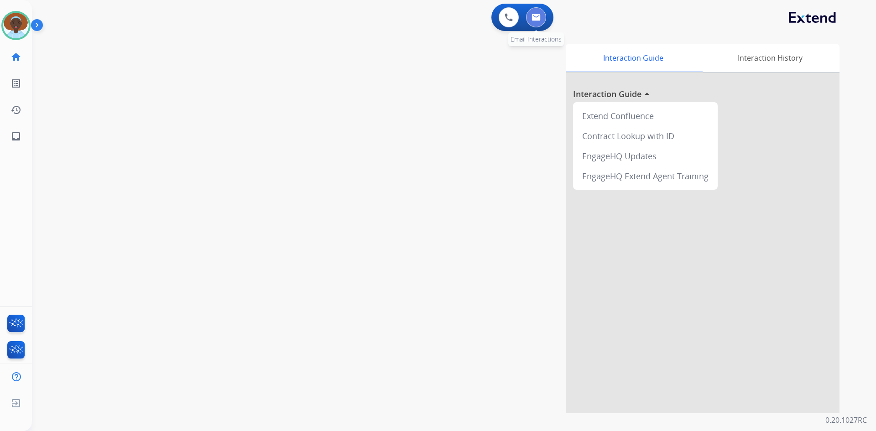
click at [544, 23] on button at bounding box center [536, 17] width 20 height 20
select select "**********"
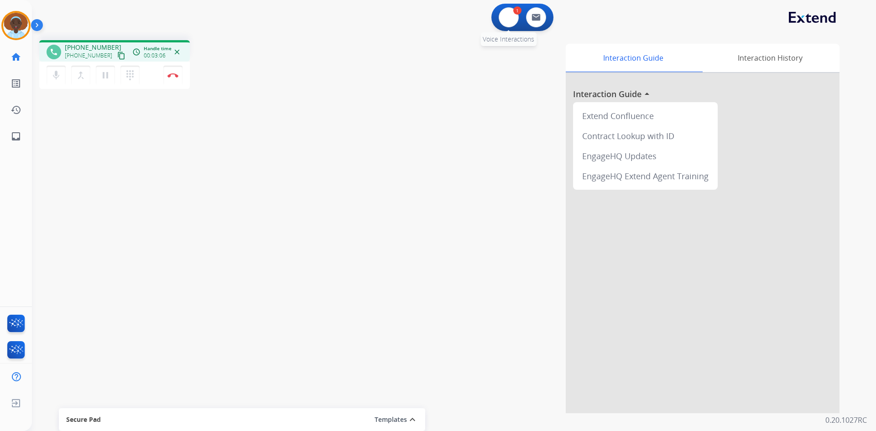
drag, startPoint x: 505, startPoint y: 18, endPoint x: 513, endPoint y: 35, distance: 18.6
click at [505, 18] on img at bounding box center [509, 17] width 8 height 8
click at [131, 74] on mat-icon "dialpad" at bounding box center [130, 75] width 11 height 11
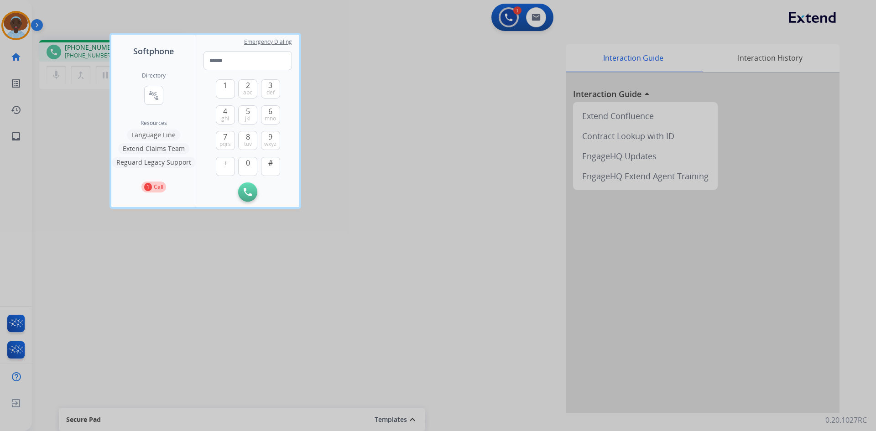
click at [384, 103] on div at bounding box center [438, 215] width 876 height 431
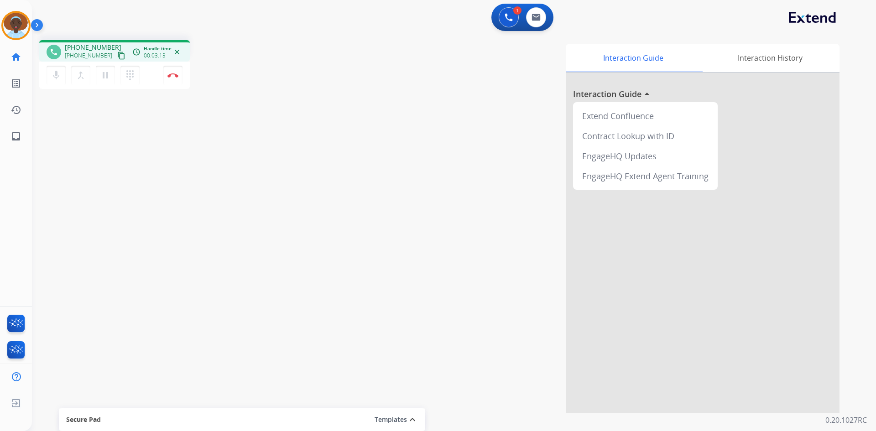
click at [176, 49] on mat-icon "close" at bounding box center [177, 52] width 8 height 8
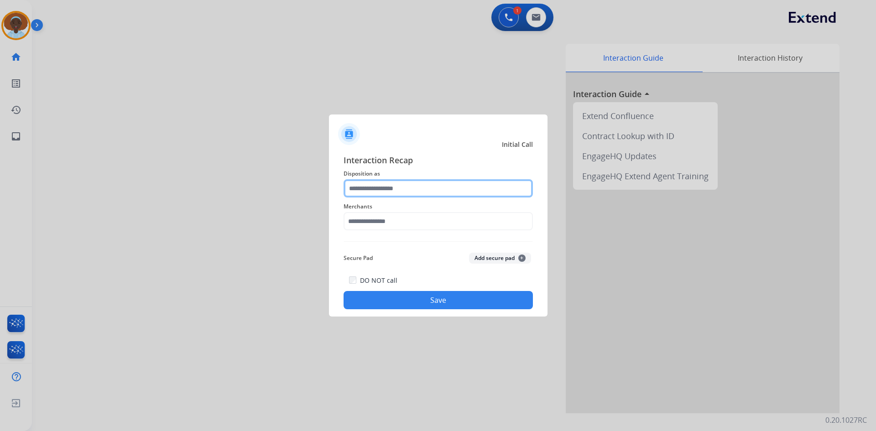
click at [395, 185] on input "text" at bounding box center [437, 188] width 189 height 18
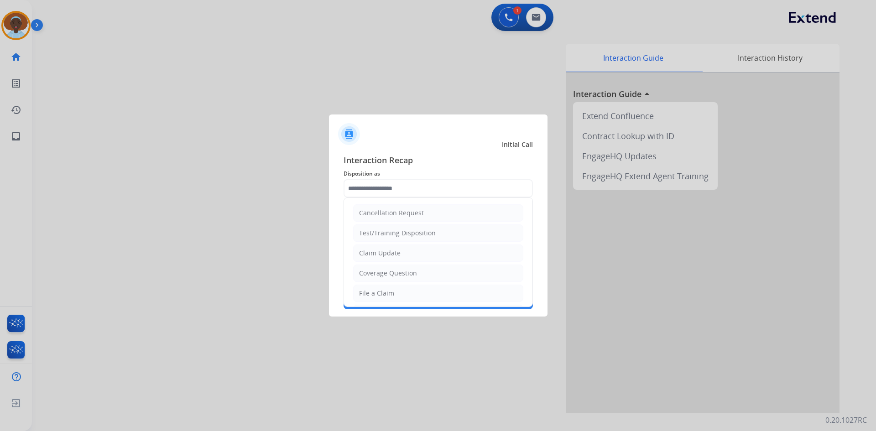
drag, startPoint x: 404, startPoint y: 252, endPoint x: 399, endPoint y: 243, distance: 10.2
click at [403, 251] on li "Claim Update" at bounding box center [438, 253] width 170 height 17
type input "**********"
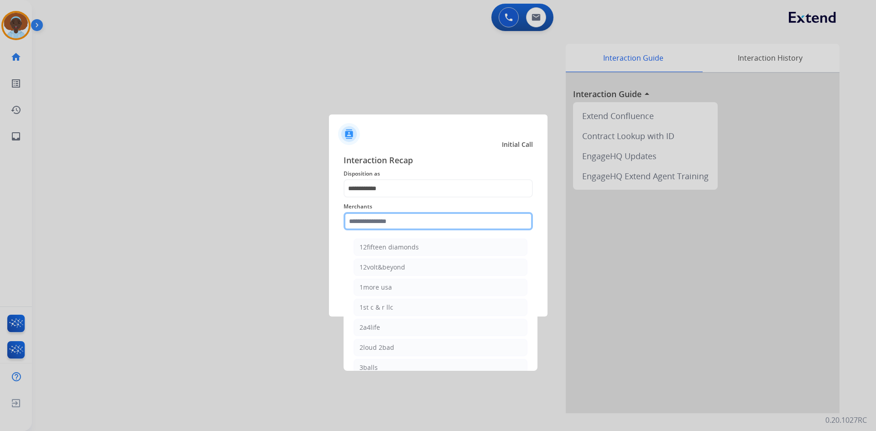
click at [381, 214] on input "text" at bounding box center [437, 221] width 189 height 18
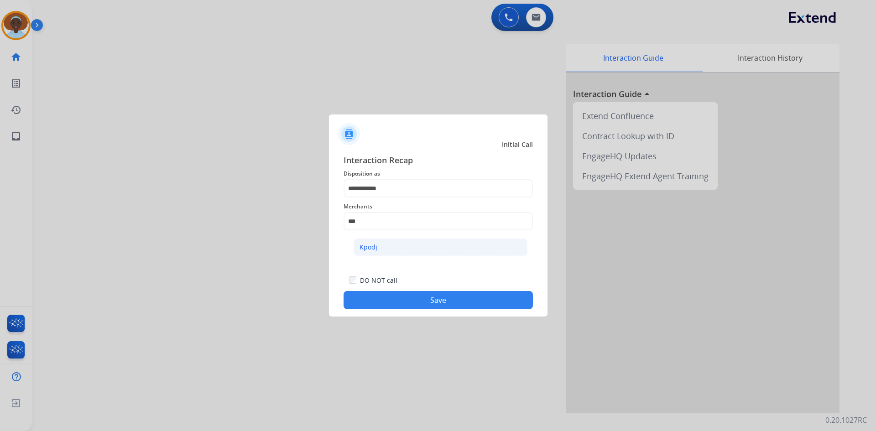
click at [396, 250] on li "Kpodj" at bounding box center [441, 247] width 174 height 17
type input "*****"
click at [443, 298] on button "Save" at bounding box center [437, 300] width 189 height 18
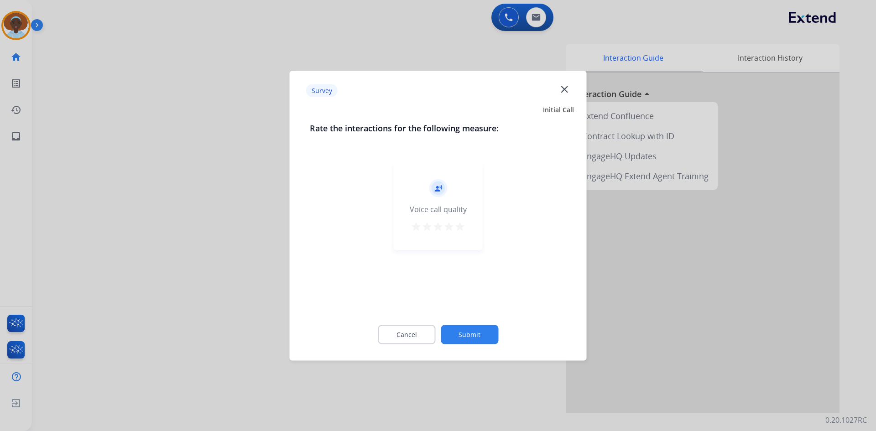
drag, startPoint x: 461, startPoint y: 224, endPoint x: 464, endPoint y: 242, distance: 18.9
click at [460, 224] on mat-icon "star" at bounding box center [459, 226] width 11 height 11
click at [472, 331] on button "Submit" at bounding box center [469, 334] width 57 height 19
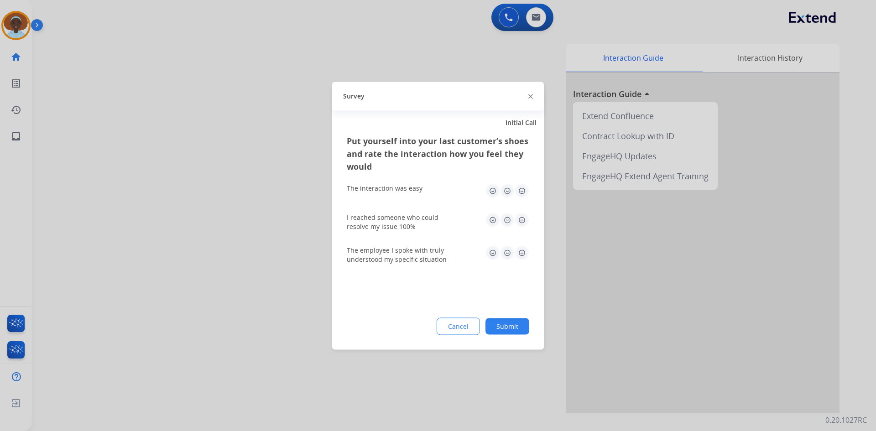
click at [519, 252] on img at bounding box center [522, 252] width 15 height 15
click at [524, 219] on img at bounding box center [522, 220] width 15 height 15
click at [520, 194] on img at bounding box center [522, 190] width 15 height 15
drag, startPoint x: 515, startPoint y: 324, endPoint x: 469, endPoint y: 308, distance: 48.3
click at [515, 325] on button "Submit" at bounding box center [507, 326] width 44 height 16
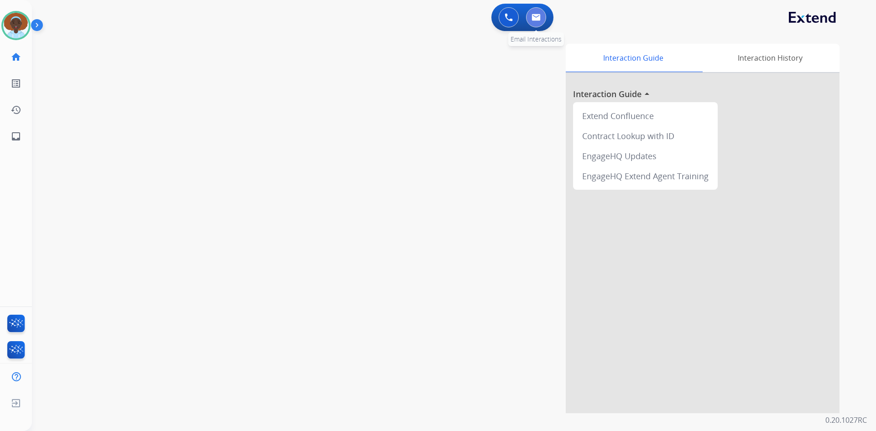
click at [532, 16] on img at bounding box center [535, 17] width 9 height 7
select select "**********"
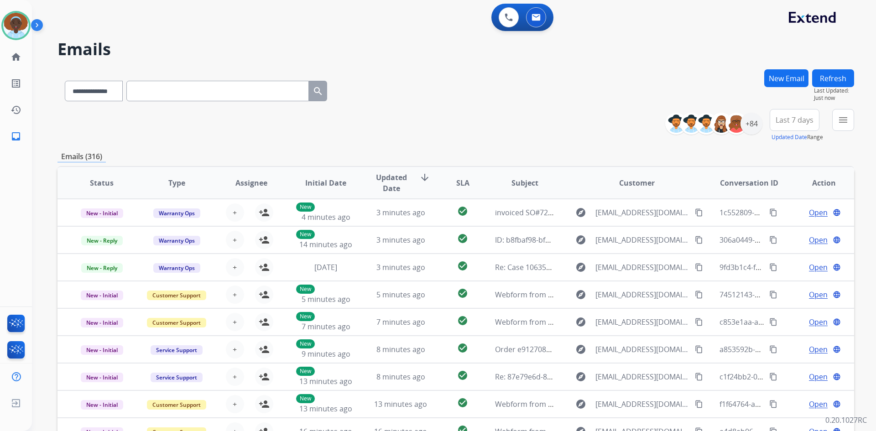
click at [827, 85] on button "Refresh" at bounding box center [833, 78] width 42 height 18
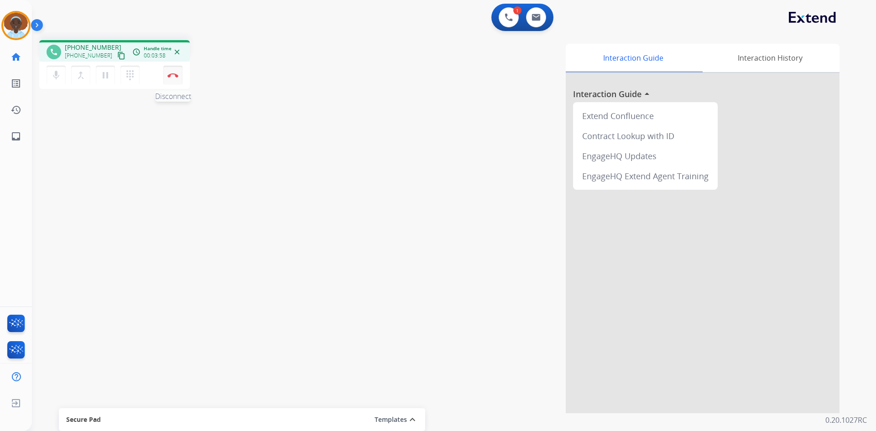
click at [171, 77] on img at bounding box center [172, 75] width 11 height 5
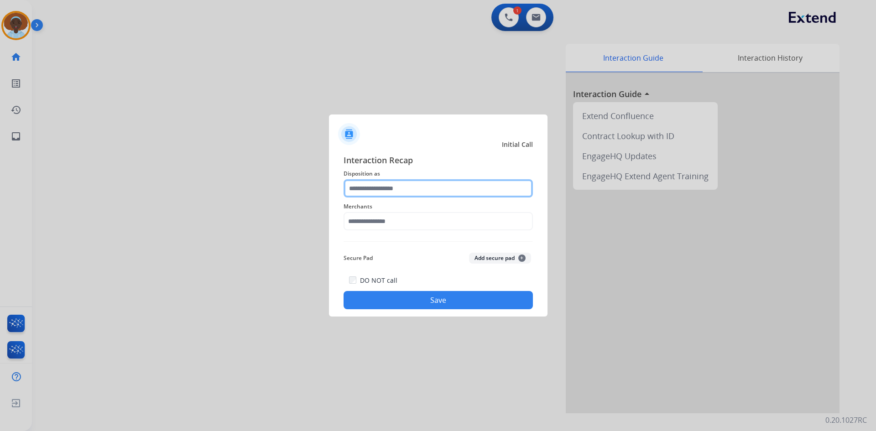
click at [398, 182] on input "text" at bounding box center [437, 188] width 189 height 18
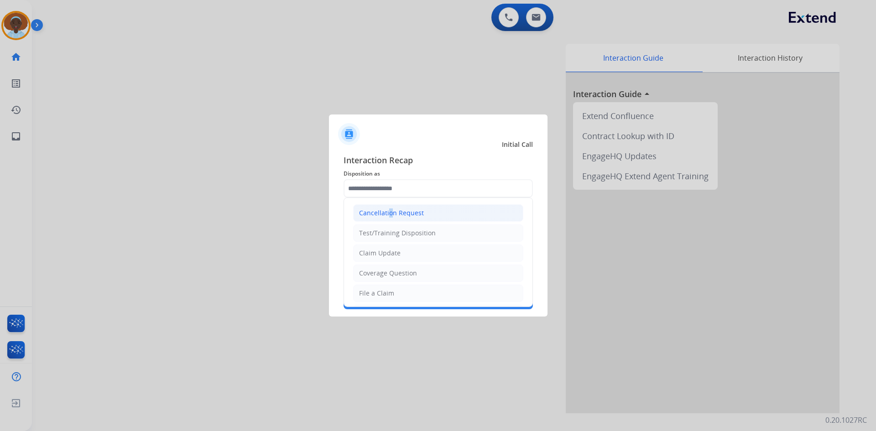
click at [386, 219] on li "Cancellation Request" at bounding box center [438, 212] width 170 height 17
type input "**********"
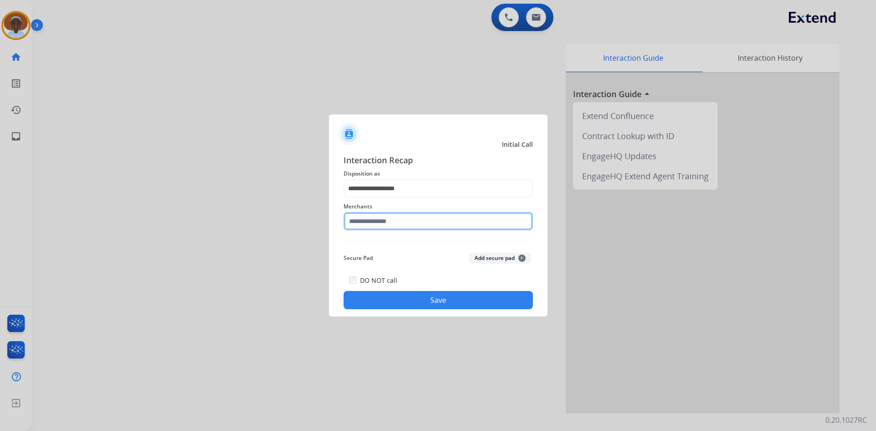
click at [411, 221] on input "text" at bounding box center [437, 221] width 189 height 18
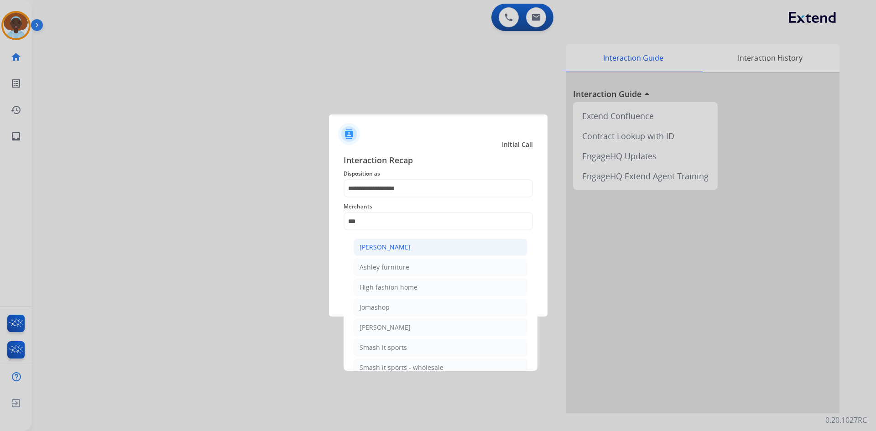
click at [414, 244] on li "[PERSON_NAME]" at bounding box center [441, 247] width 174 height 17
type input "**********"
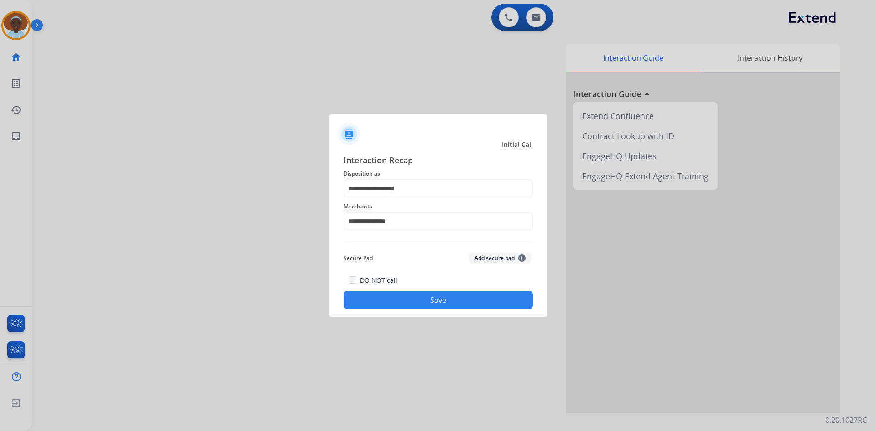
click at [443, 296] on button "Save" at bounding box center [437, 300] width 189 height 18
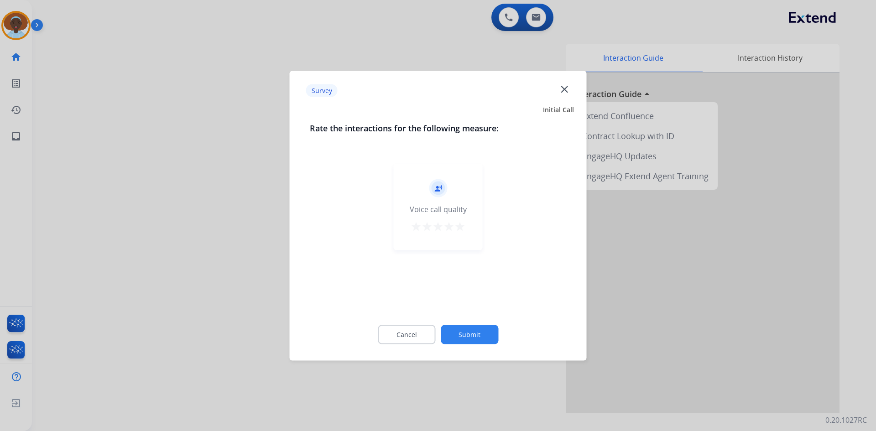
click at [458, 223] on mat-icon "star" at bounding box center [459, 226] width 11 height 11
click at [481, 329] on button "Submit" at bounding box center [469, 334] width 57 height 19
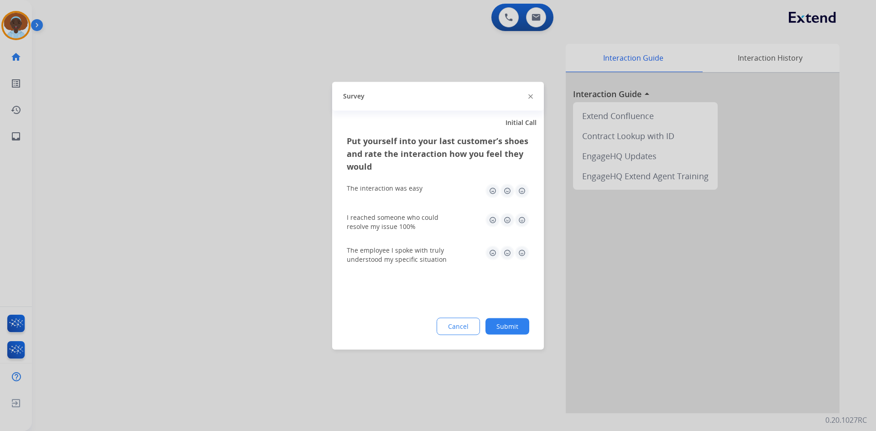
click at [520, 250] on img at bounding box center [522, 252] width 15 height 15
drag, startPoint x: 521, startPoint y: 219, endPoint x: 520, endPoint y: 205, distance: 14.1
click at [521, 218] on img at bounding box center [522, 220] width 15 height 15
drag, startPoint x: 520, startPoint y: 192, endPoint x: 518, endPoint y: 249, distance: 56.6
click at [520, 192] on img at bounding box center [522, 190] width 15 height 15
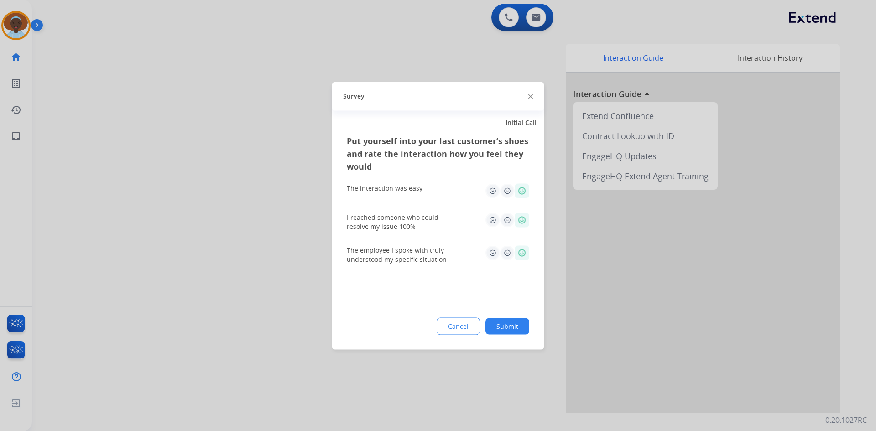
click at [507, 325] on button "Submit" at bounding box center [507, 326] width 44 height 16
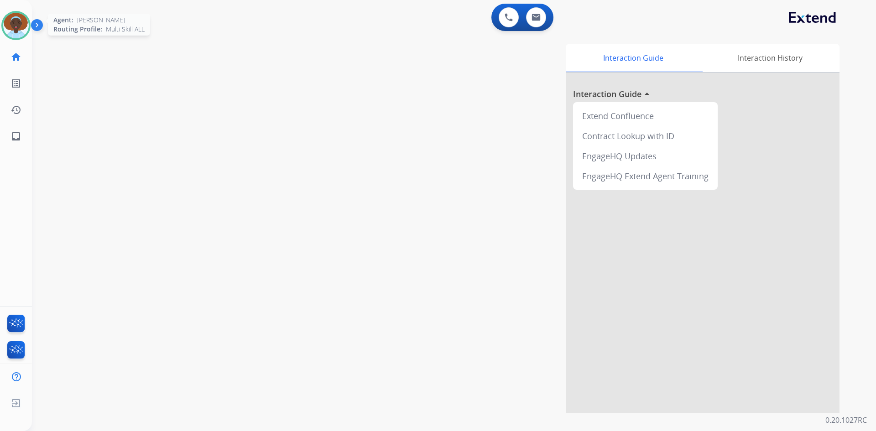
click at [17, 23] on img at bounding box center [16, 26] width 26 height 26
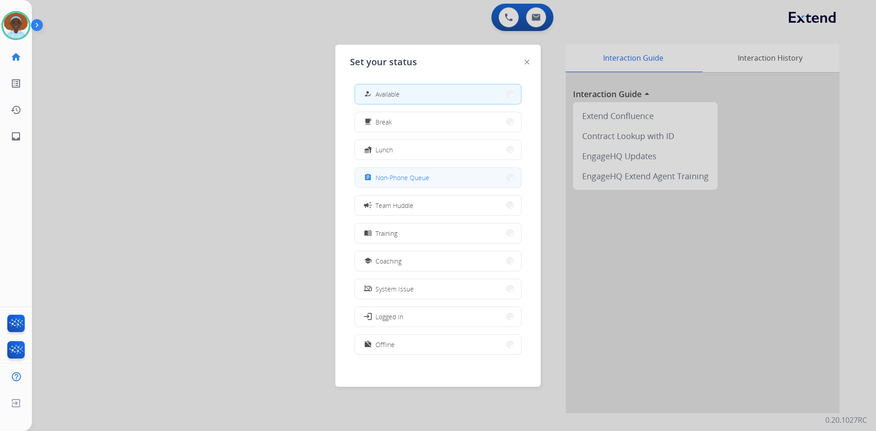
click at [411, 176] on span "Non-Phone Queue" at bounding box center [402, 178] width 54 height 10
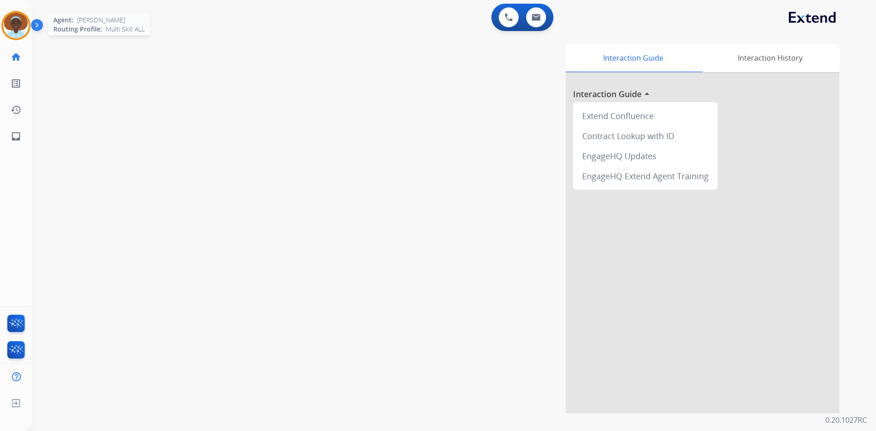
click at [18, 17] on img at bounding box center [16, 26] width 26 height 26
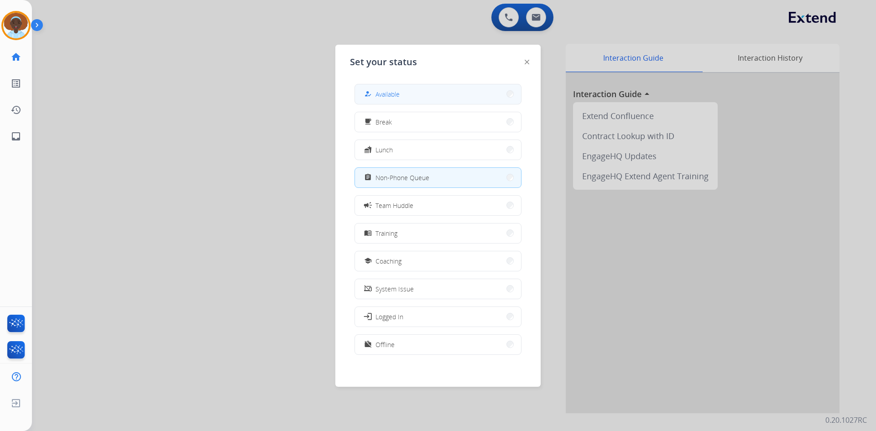
drag, startPoint x: 385, startPoint y: 88, endPoint x: 568, endPoint y: 161, distance: 197.1
click at [386, 88] on button "how_to_reg Available" at bounding box center [438, 94] width 166 height 20
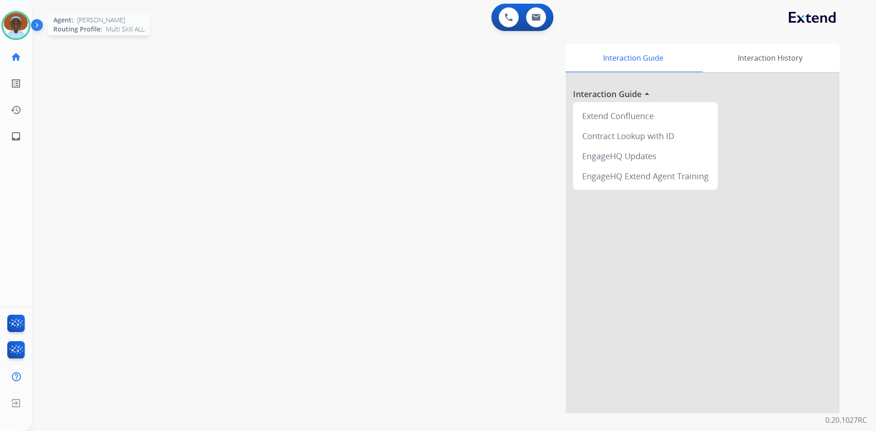
click at [20, 23] on img at bounding box center [16, 26] width 26 height 26
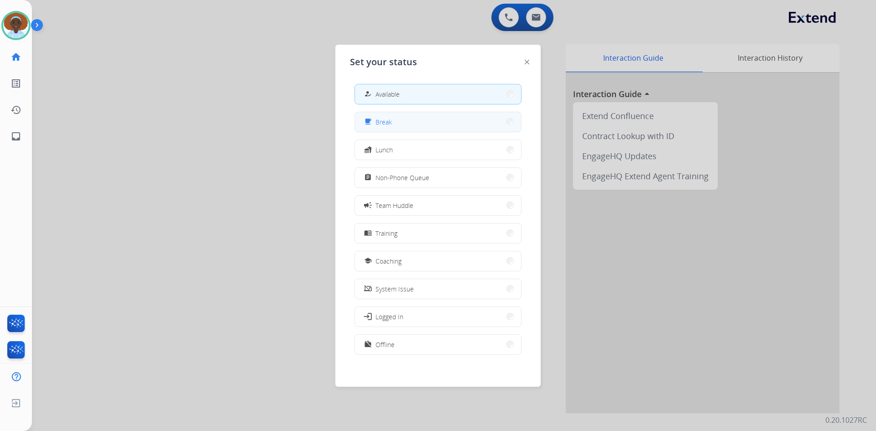
click at [414, 118] on button "free_breakfast Break" at bounding box center [438, 122] width 166 height 20
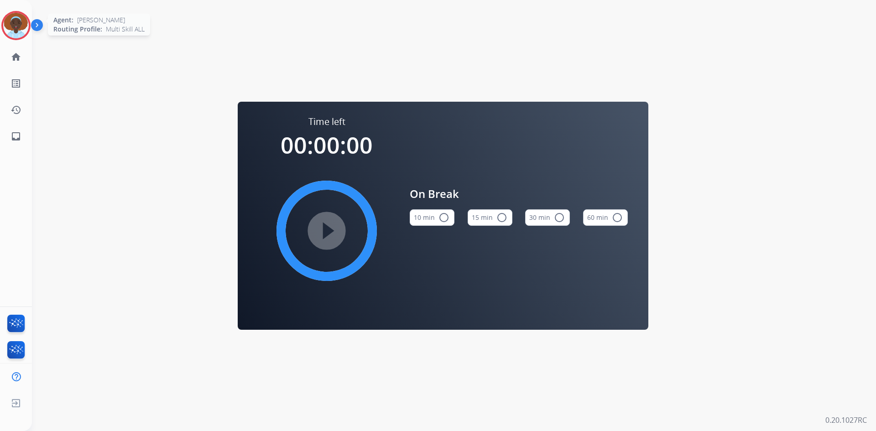
click at [13, 23] on img at bounding box center [16, 26] width 26 height 26
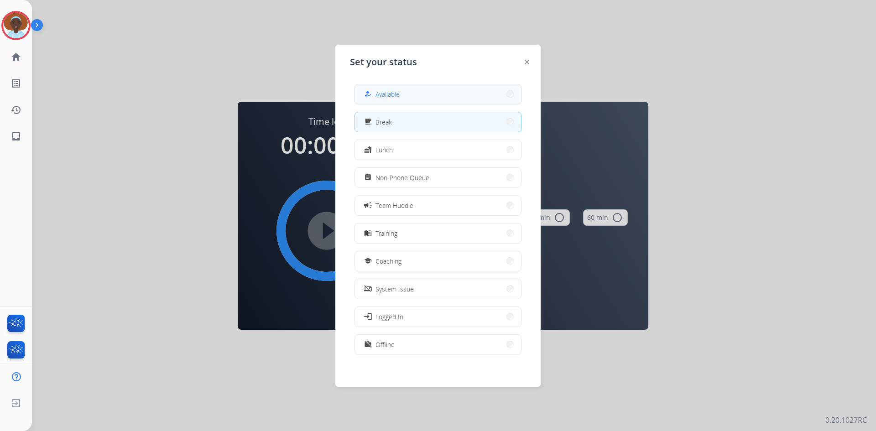
click at [398, 90] on span "Available" at bounding box center [387, 94] width 24 height 10
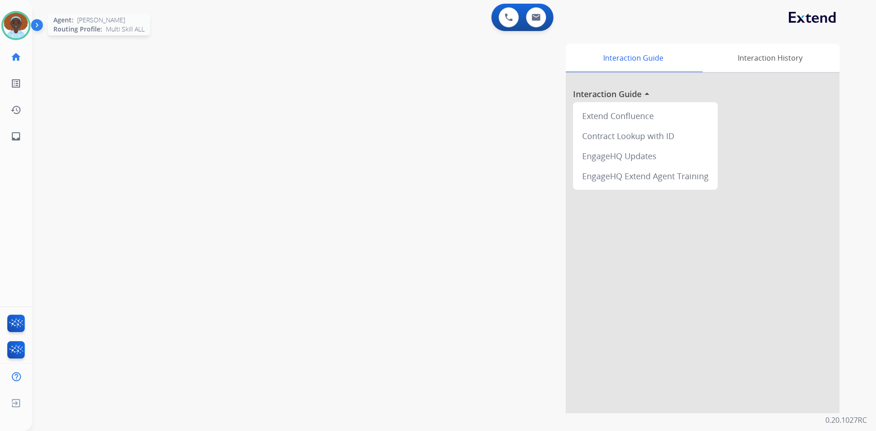
click at [22, 24] on img at bounding box center [16, 26] width 26 height 26
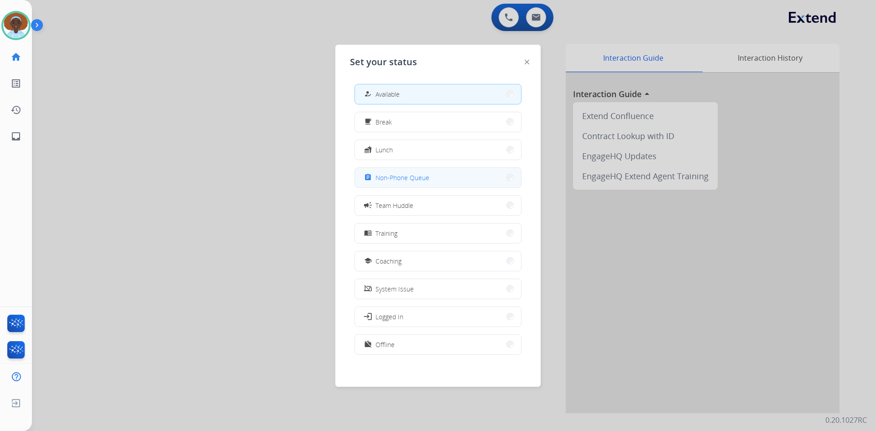
click at [412, 176] on span "Non-Phone Queue" at bounding box center [402, 178] width 54 height 10
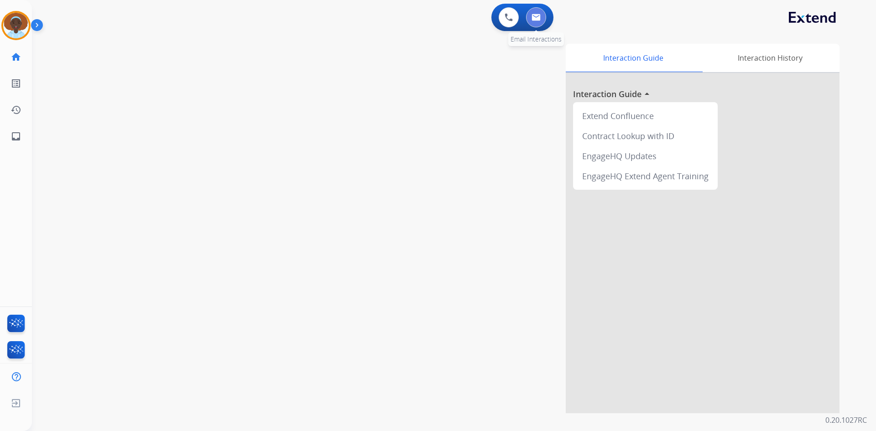
click at [536, 21] on button at bounding box center [536, 17] width 20 height 20
select select "**********"
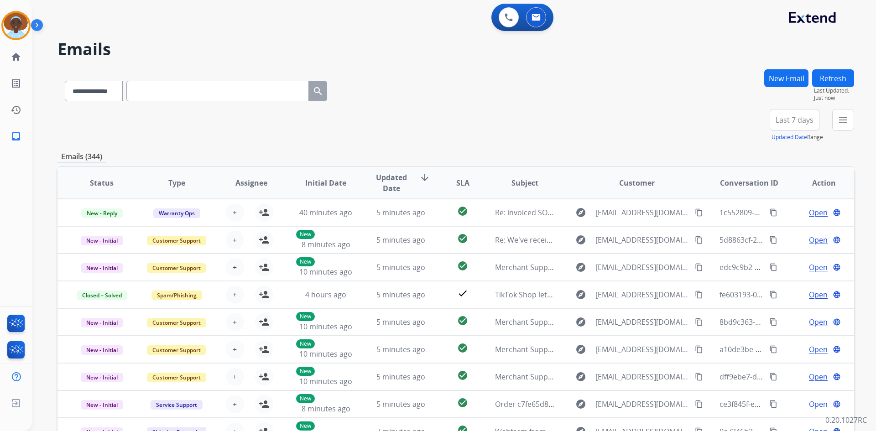
click at [791, 122] on span "Last 7 days" at bounding box center [794, 120] width 38 height 4
click at [777, 229] on div "Last 90 days" at bounding box center [791, 231] width 50 height 14
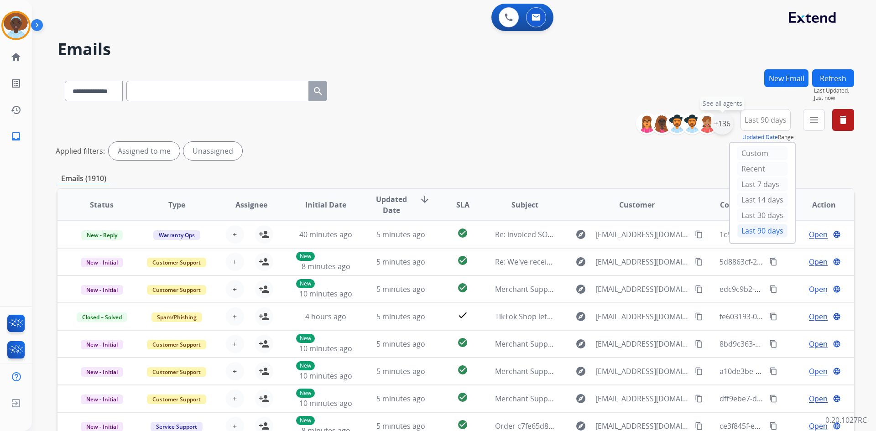
click at [718, 125] on div "+136" at bounding box center [722, 124] width 22 height 22
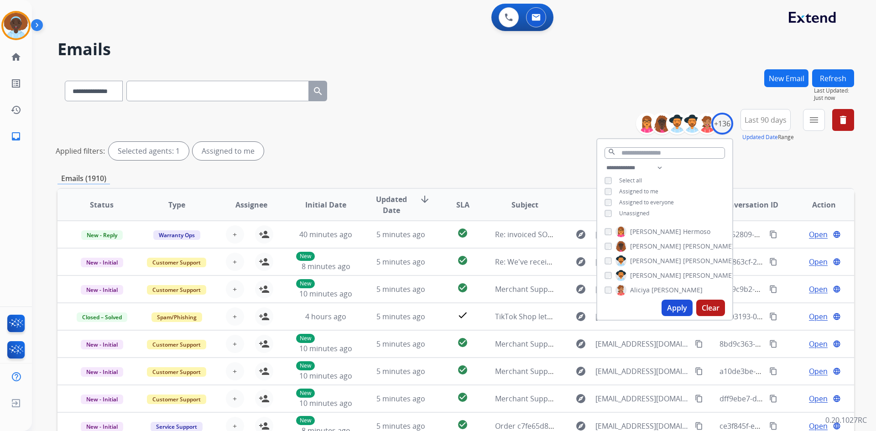
click at [671, 304] on button "Apply" at bounding box center [676, 308] width 31 height 16
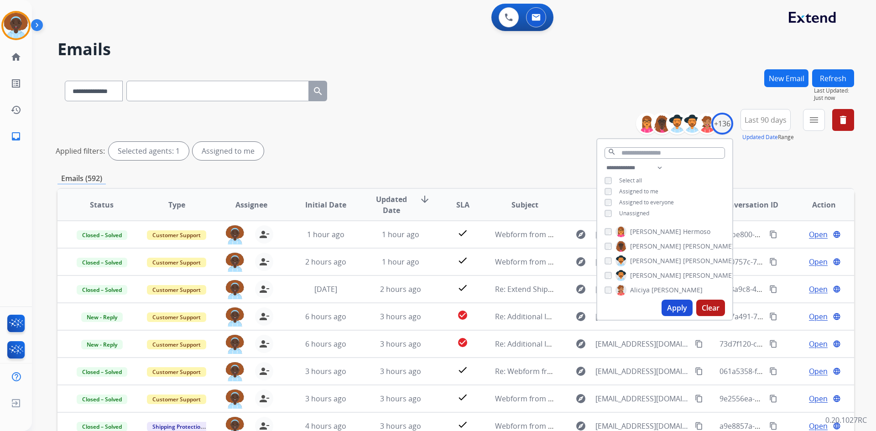
click at [499, 153] on div "Applied filters: Selected agents: 1 Assigned to me" at bounding box center [454, 151] width 796 height 18
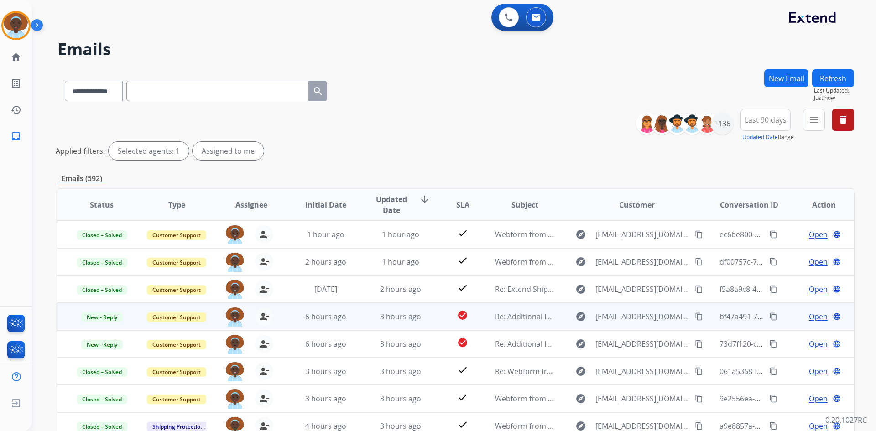
click at [819, 317] on span "Open" at bounding box center [818, 316] width 19 height 11
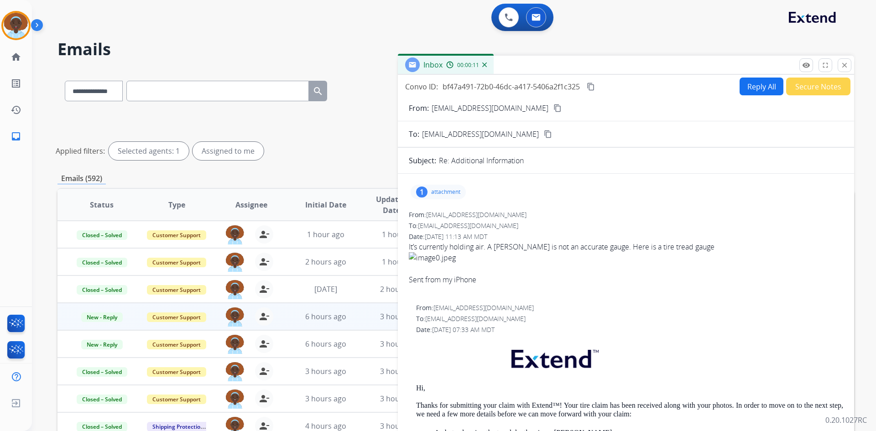
click at [423, 190] on div "1" at bounding box center [421, 192] width 11 height 11
click at [420, 190] on div "1" at bounding box center [421, 192] width 11 height 11
click at [435, 216] on div at bounding box center [441, 215] width 46 height 32
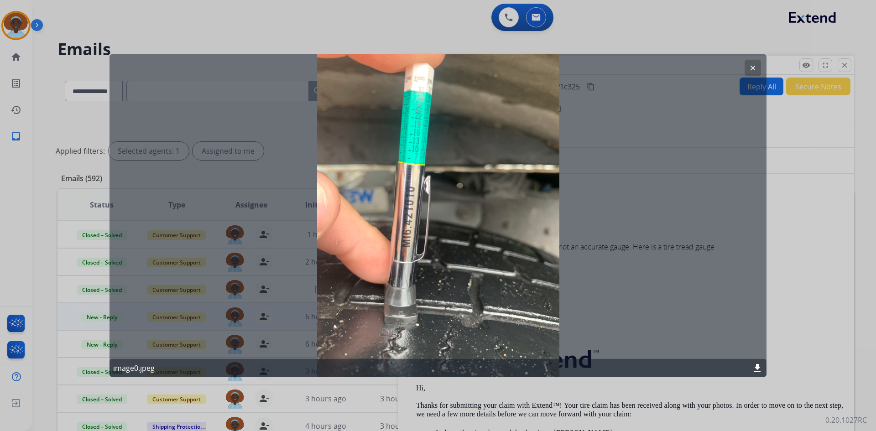
click at [749, 65] on mat-icon "clear" at bounding box center [753, 67] width 8 height 8
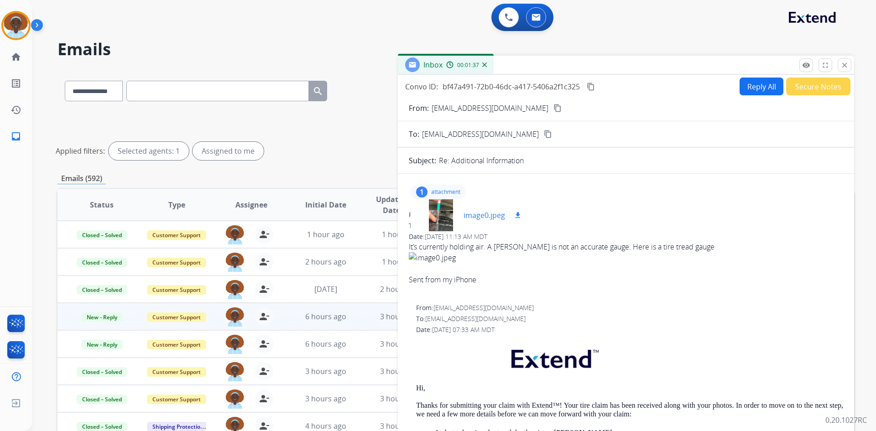
click at [442, 218] on div at bounding box center [441, 215] width 46 height 32
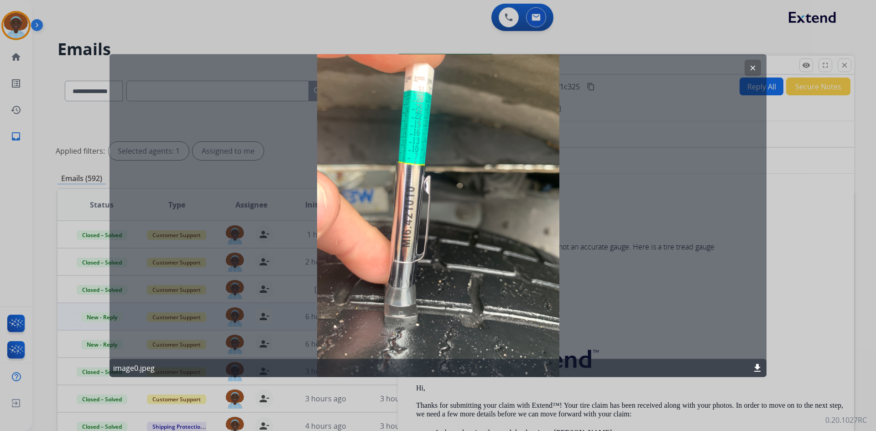
click at [754, 67] on mat-icon "clear" at bounding box center [753, 67] width 8 height 8
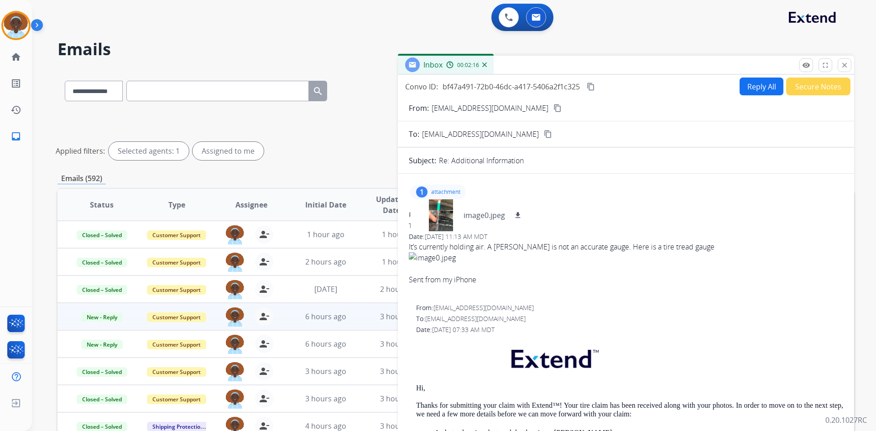
click at [553, 106] on mat-icon "content_copy" at bounding box center [557, 108] width 8 height 8
click at [592, 85] on mat-icon "content_copy" at bounding box center [591, 87] width 8 height 8
click at [437, 190] on p "attachment" at bounding box center [445, 191] width 29 height 7
click at [742, 88] on button "Reply All" at bounding box center [761, 87] width 44 height 18
select select "**********"
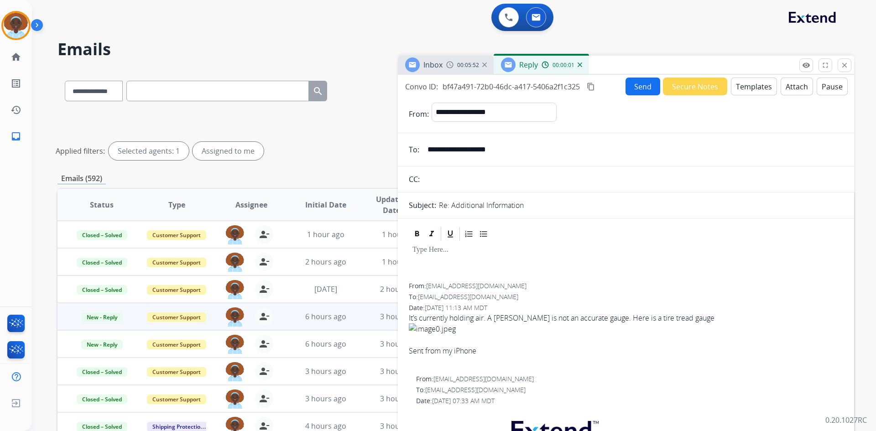
click at [750, 85] on button "Templates" at bounding box center [754, 87] width 46 height 18
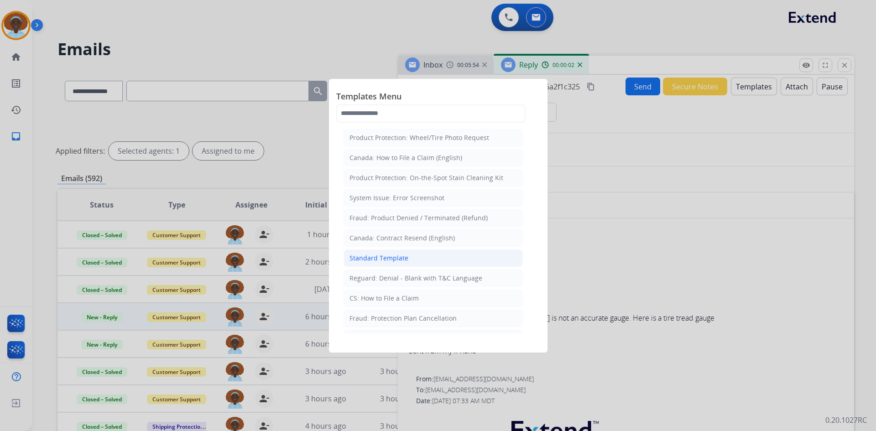
click at [416, 259] on li "Standard Template" at bounding box center [432, 258] width 179 height 17
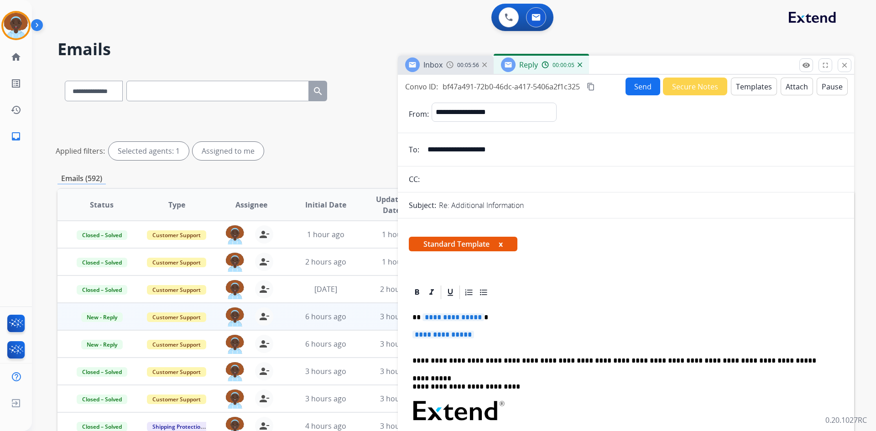
scroll to position [46, 0]
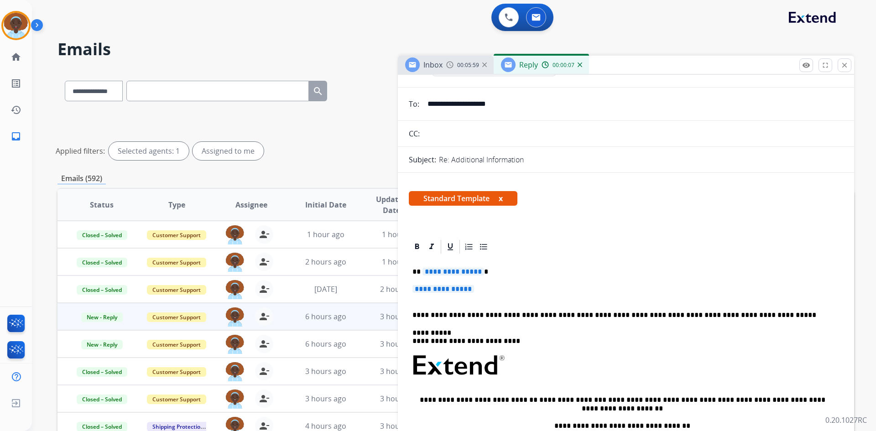
click at [452, 271] on span "**********" at bounding box center [453, 272] width 62 height 8
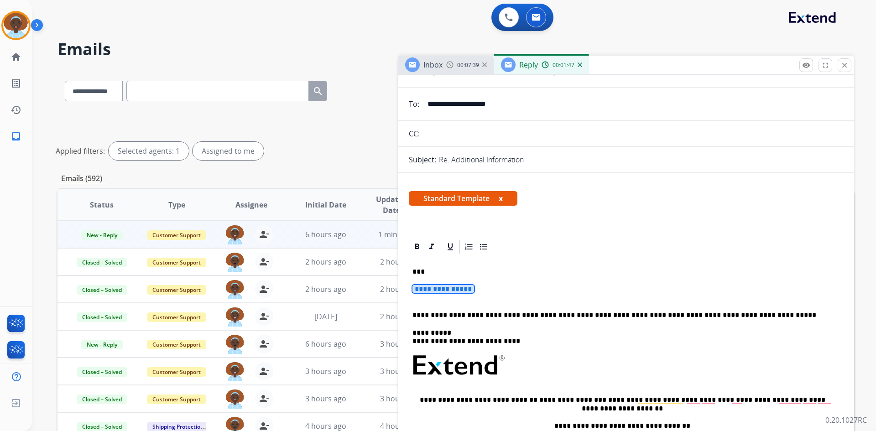
click at [444, 288] on span "**********" at bounding box center [443, 289] width 62 height 8
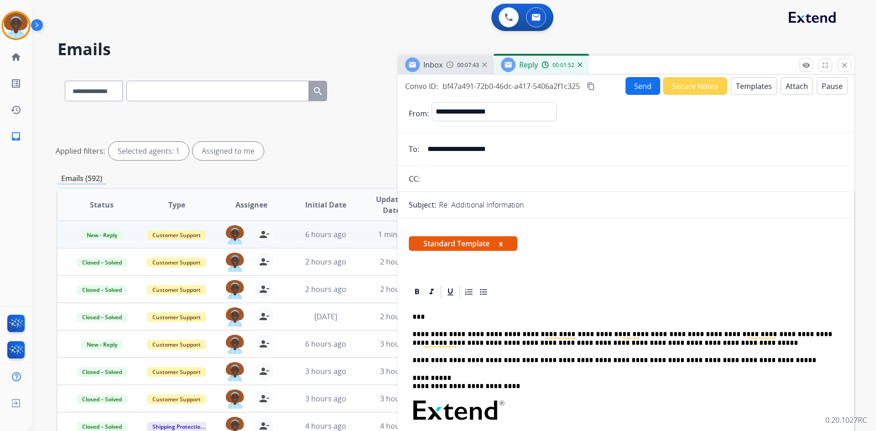
scroll to position [0, 0]
click at [640, 88] on button "Send" at bounding box center [642, 87] width 35 height 18
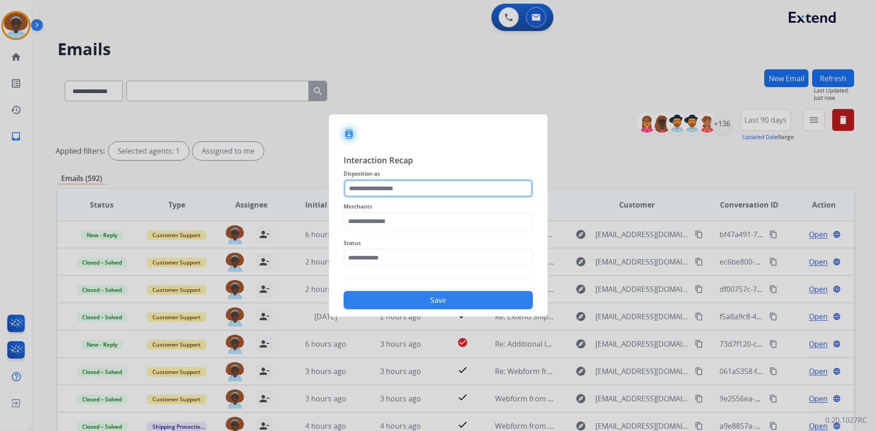
click at [394, 190] on input "text" at bounding box center [437, 188] width 189 height 18
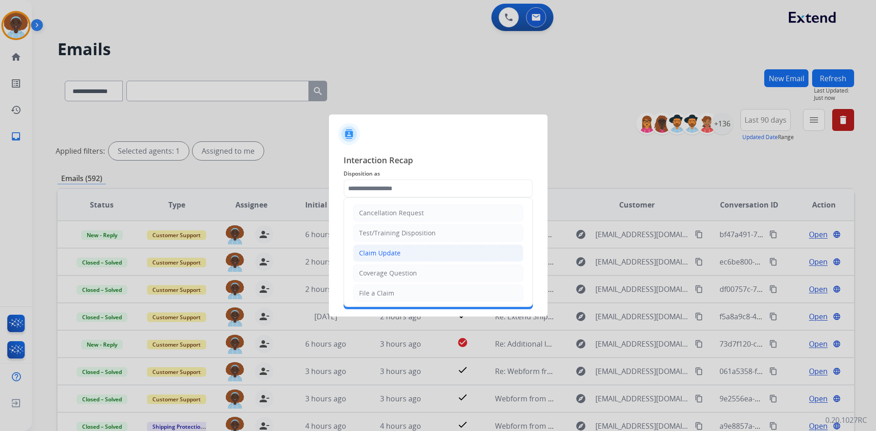
click at [408, 251] on li "Claim Update" at bounding box center [438, 253] width 170 height 17
type input "**********"
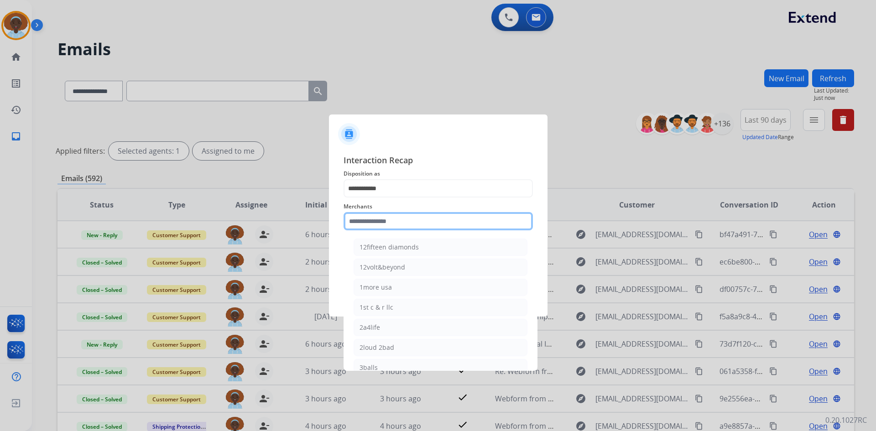
click at [379, 221] on input "text" at bounding box center [437, 221] width 189 height 18
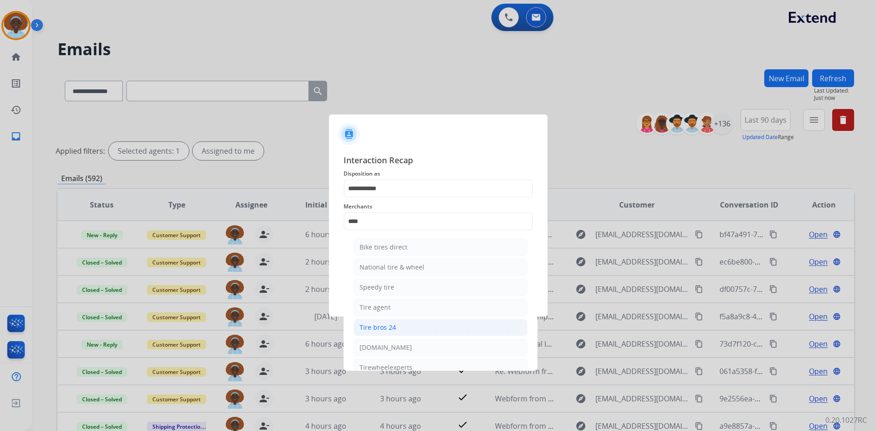
click at [396, 325] on li "Tire bros 24" at bounding box center [441, 327] width 174 height 17
type input "**********"
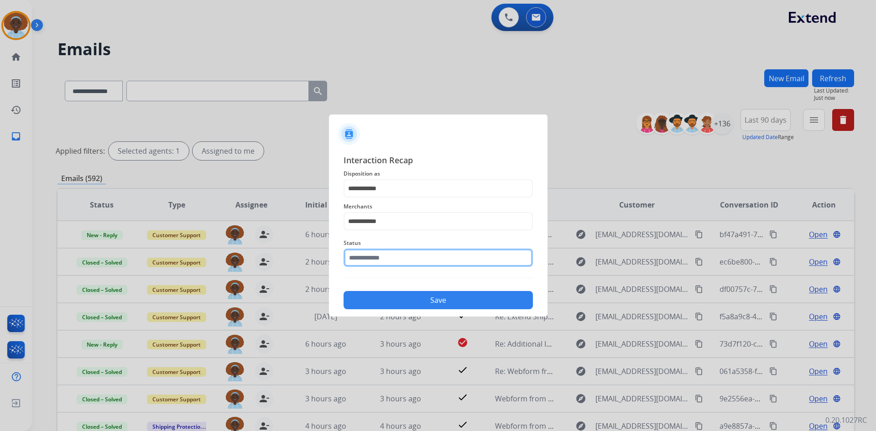
click at [403, 250] on input "text" at bounding box center [437, 258] width 189 height 18
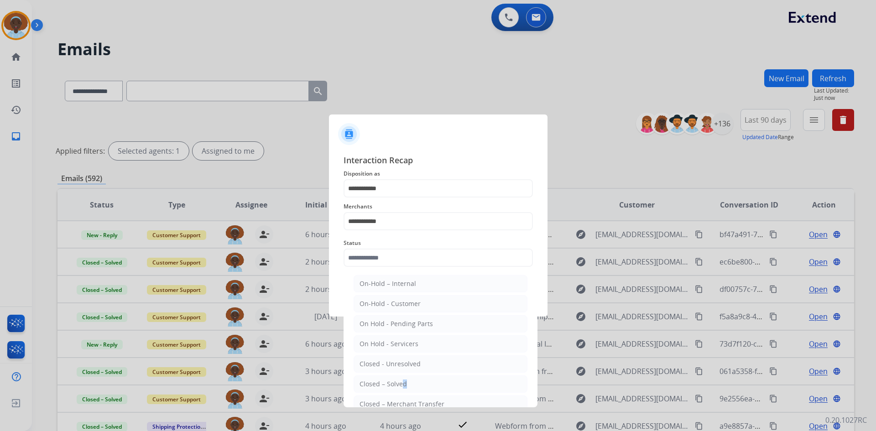
drag, startPoint x: 400, startPoint y: 384, endPoint x: 406, endPoint y: 361, distance: 23.1
click at [400, 384] on div "Closed – Solved" at bounding box center [382, 384] width 47 height 9
type input "**********"
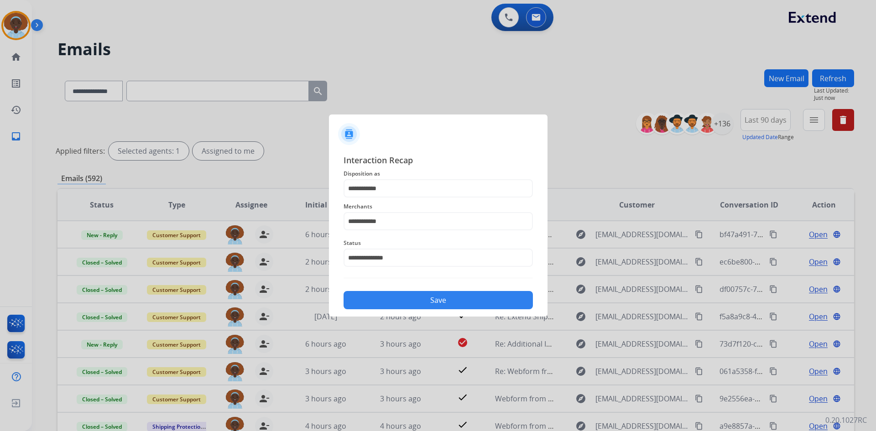
click at [435, 301] on button "Save" at bounding box center [437, 300] width 189 height 18
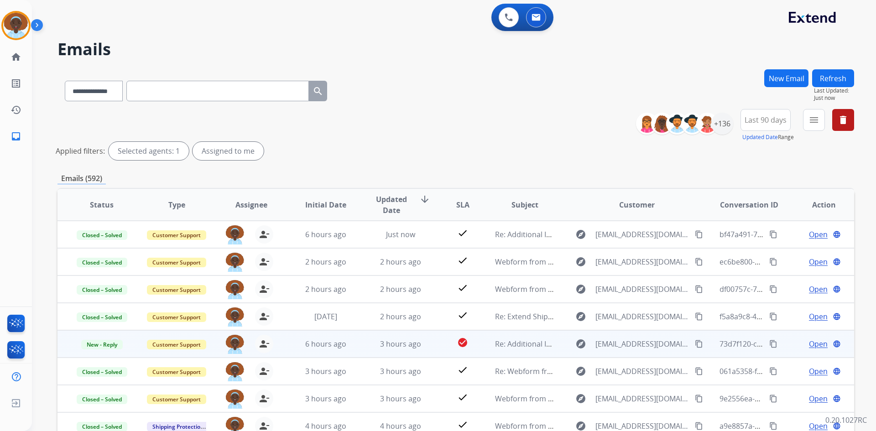
click at [809, 341] on span "Open" at bounding box center [818, 343] width 19 height 11
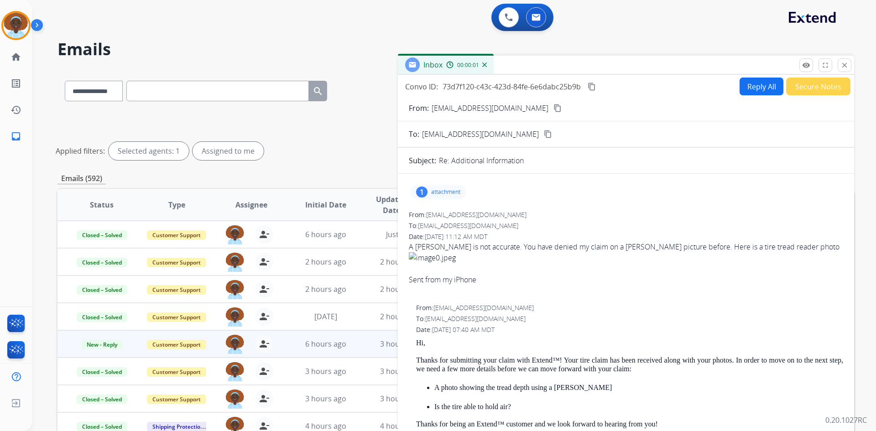
click at [802, 84] on button "Secure Notes" at bounding box center [818, 87] width 64 height 18
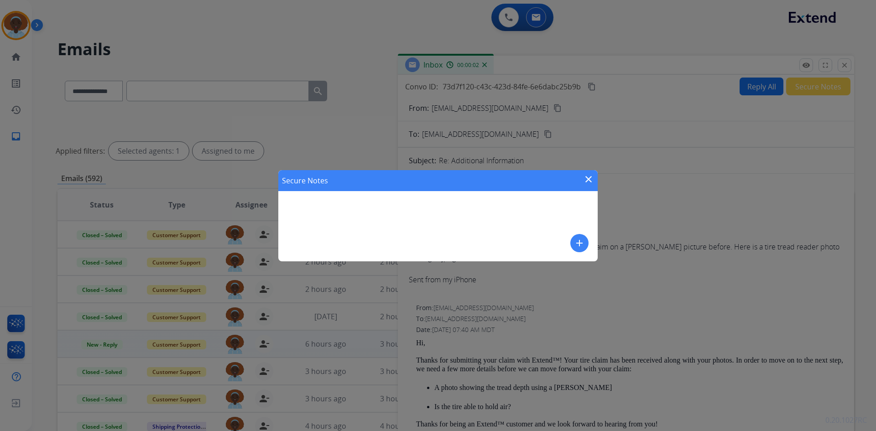
click at [581, 243] on mat-icon "add" at bounding box center [579, 243] width 11 height 11
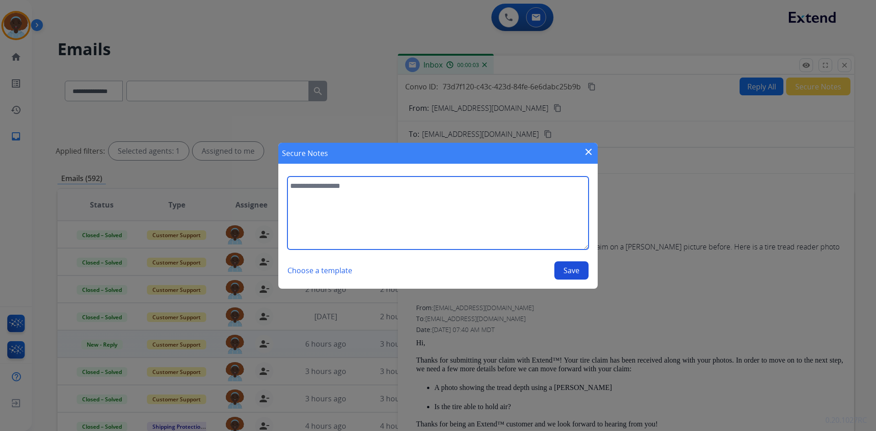
click at [331, 190] on textarea at bounding box center [437, 213] width 301 height 73
type textarea "**********"
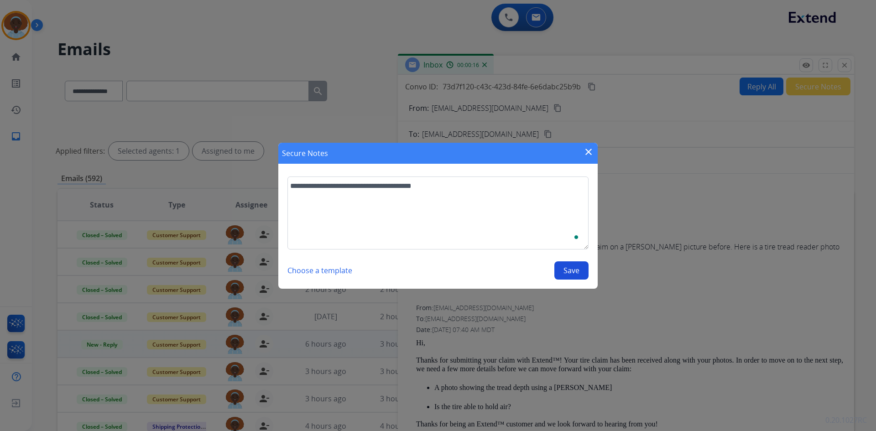
select select "**********"
type textarea "**********"
click at [574, 270] on button "Save" at bounding box center [571, 270] width 34 height 18
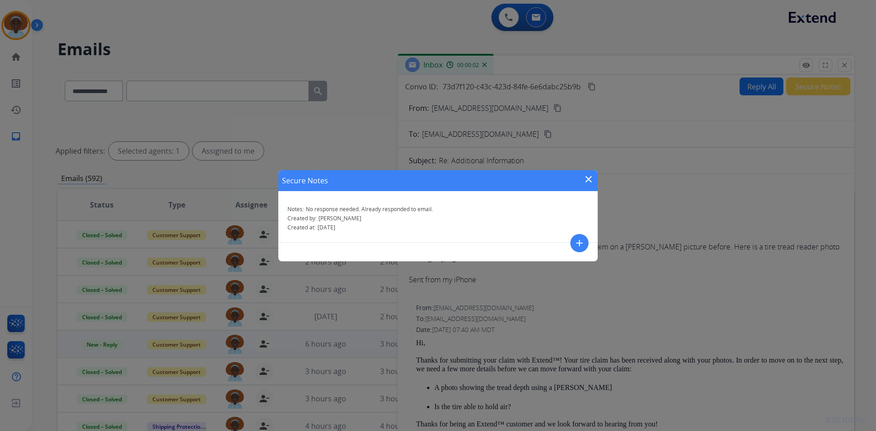
click at [586, 178] on mat-icon "close" at bounding box center [588, 179] width 11 height 11
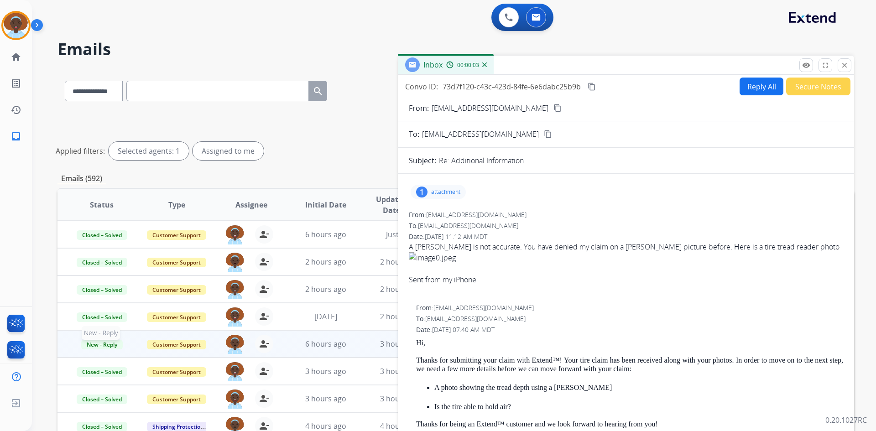
click at [97, 344] on span "New - Reply" at bounding box center [102, 345] width 42 height 10
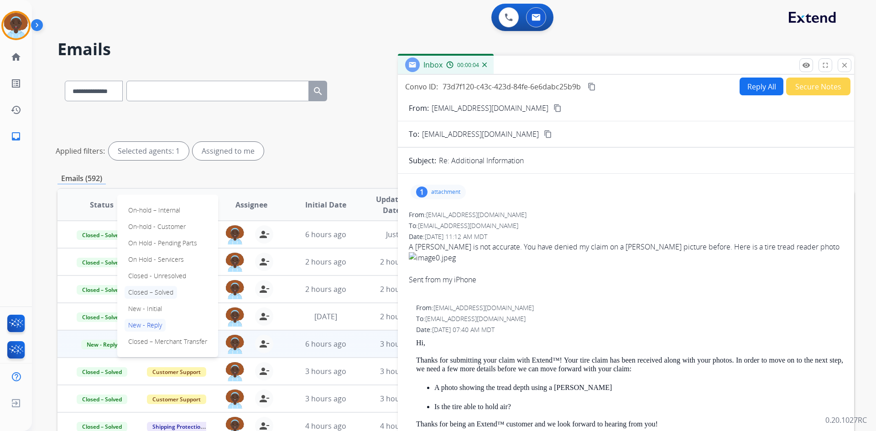
click at [141, 292] on p "Closed – Solved" at bounding box center [151, 292] width 52 height 13
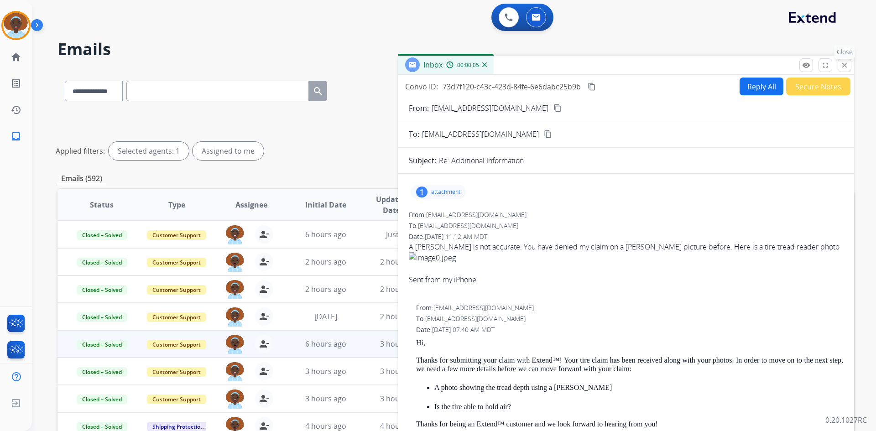
click at [845, 64] on mat-icon "close" at bounding box center [844, 65] width 8 height 8
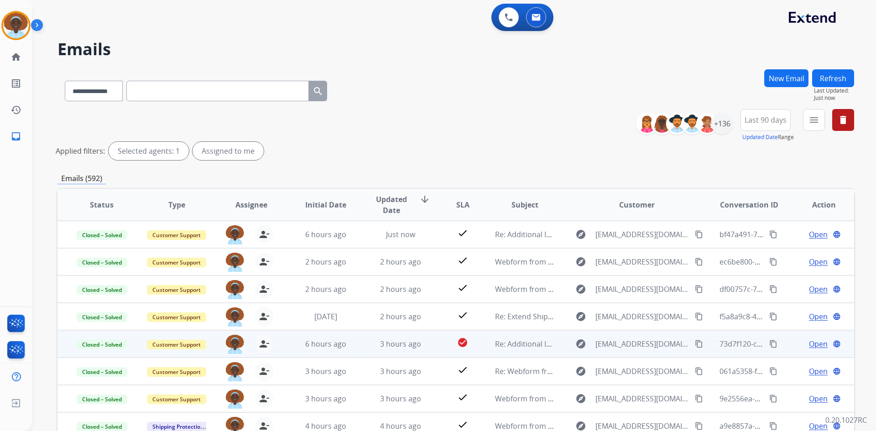
click at [839, 74] on button "Refresh" at bounding box center [833, 78] width 42 height 18
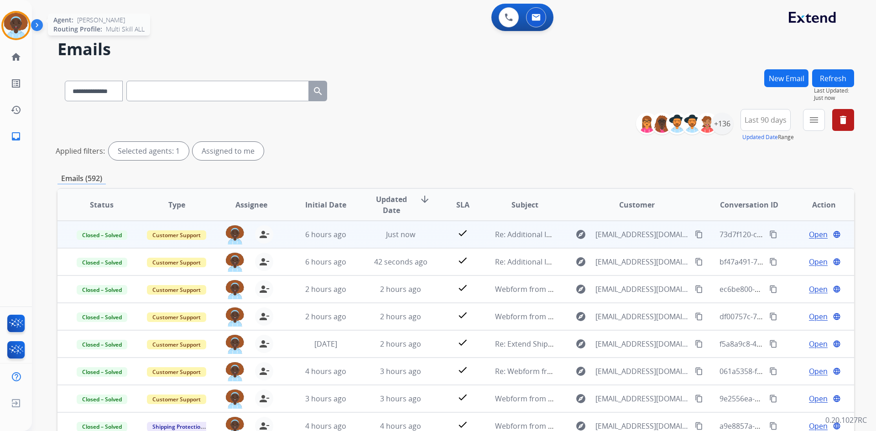
click at [16, 23] on img at bounding box center [16, 26] width 26 height 26
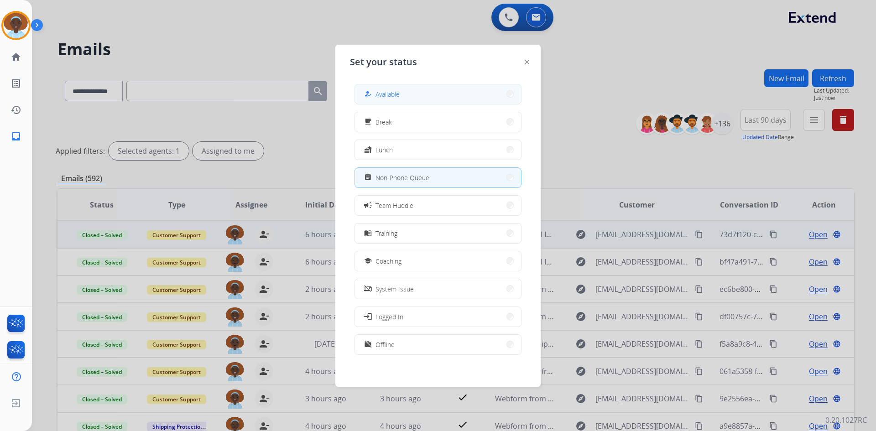
click at [478, 97] on button "how_to_reg Available" at bounding box center [438, 94] width 166 height 20
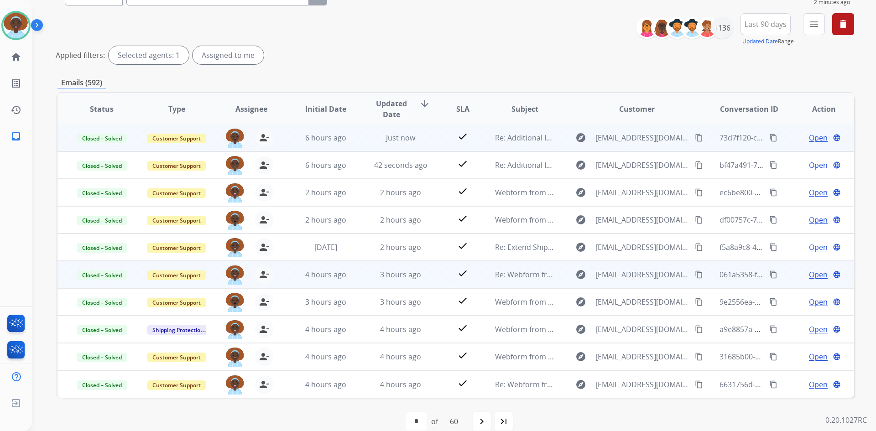
scroll to position [110, 0]
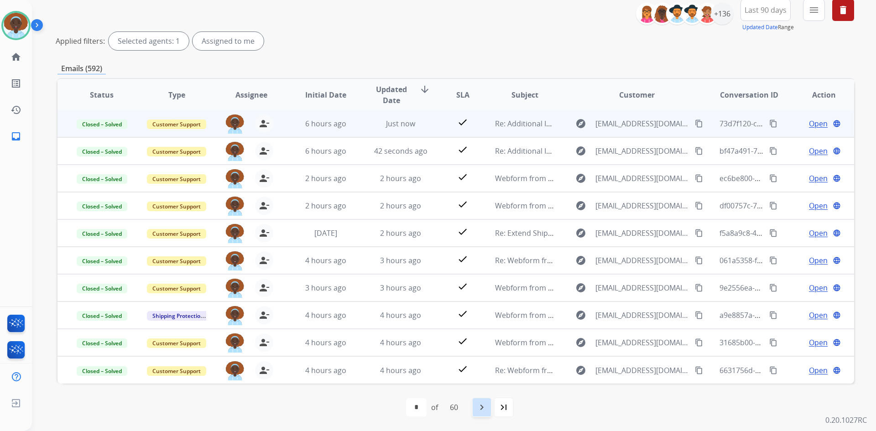
click at [478, 413] on div "navigate_next" at bounding box center [482, 407] width 20 height 20
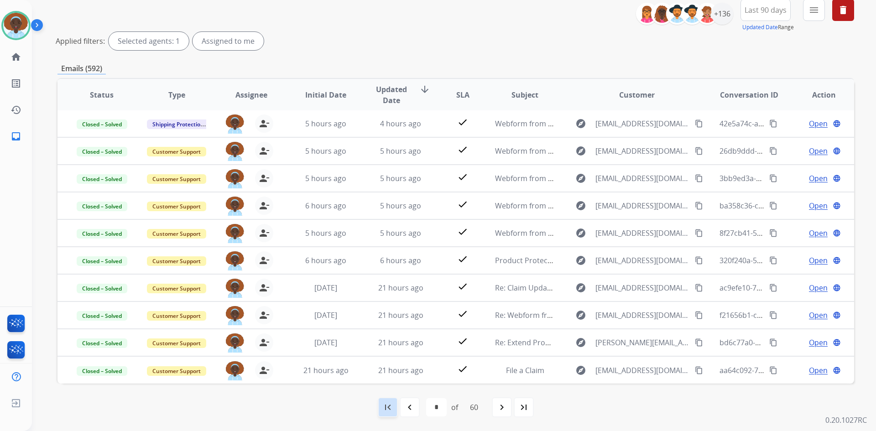
click at [383, 409] on mat-icon "first_page" at bounding box center [387, 407] width 11 height 11
select select "*"
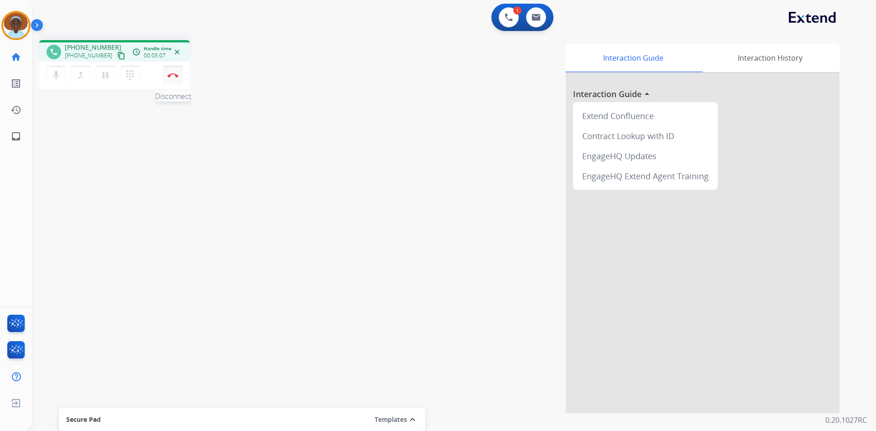
click at [174, 77] on img at bounding box center [172, 75] width 11 height 5
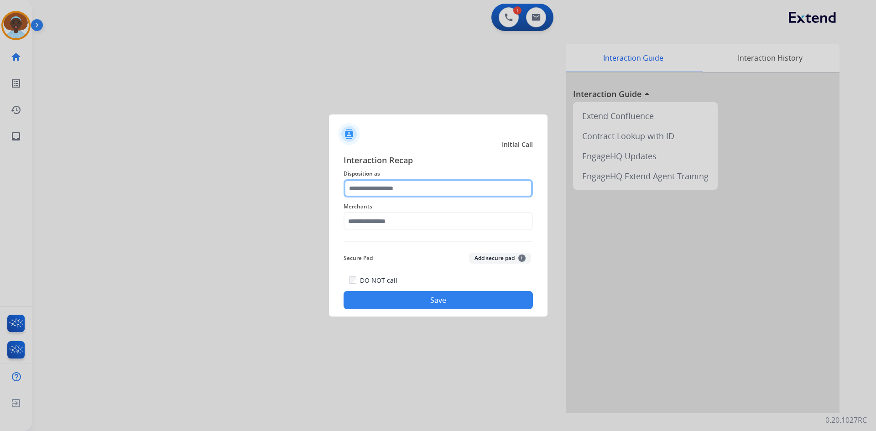
click at [390, 188] on input "text" at bounding box center [437, 188] width 189 height 18
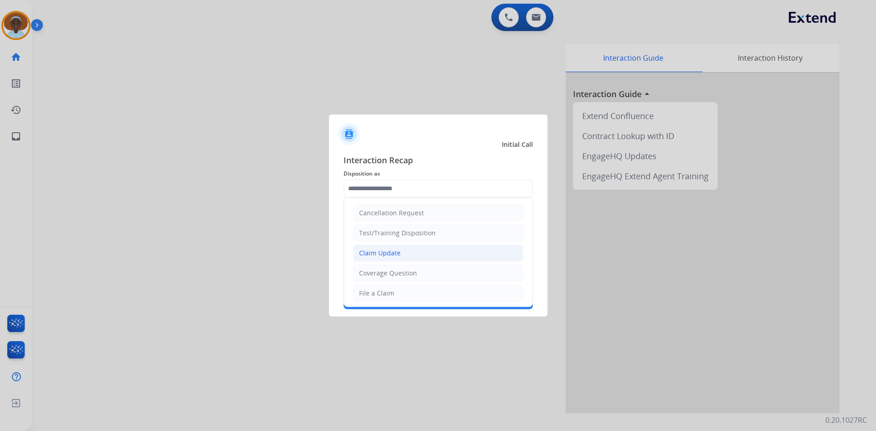
click at [394, 249] on div "Claim Update" at bounding box center [380, 253] width 42 height 9
type input "**********"
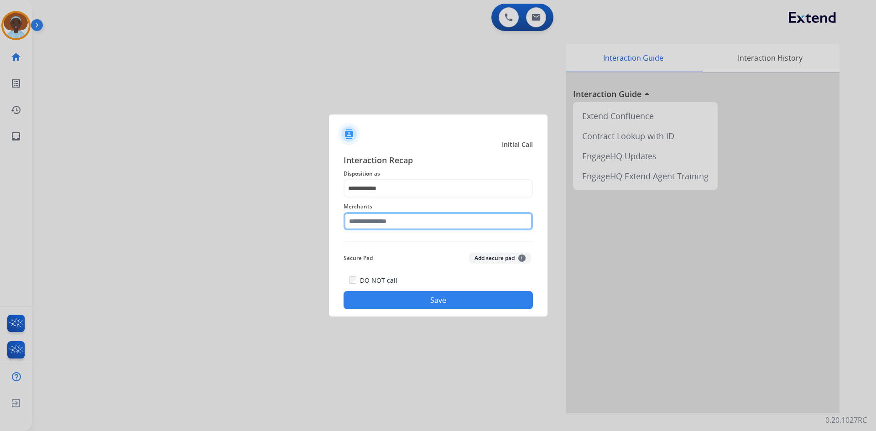
click at [399, 217] on input "text" at bounding box center [437, 221] width 189 height 18
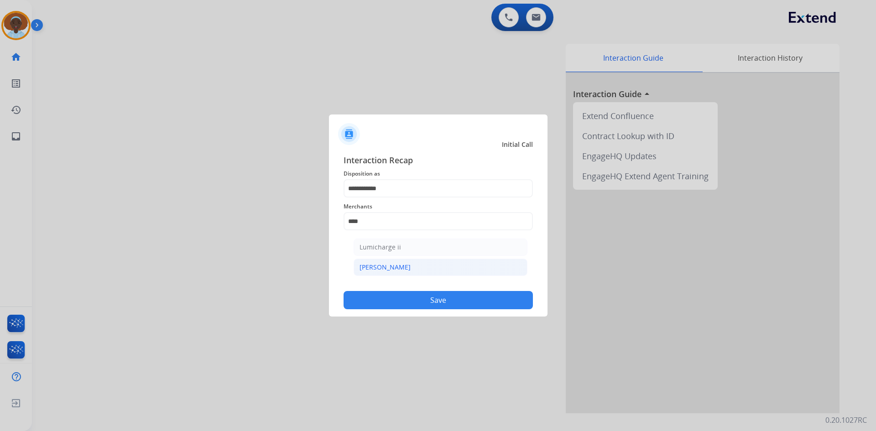
click at [396, 263] on li "[PERSON_NAME]" at bounding box center [441, 267] width 174 height 17
type input "********"
click at [463, 302] on button "Save" at bounding box center [437, 300] width 189 height 18
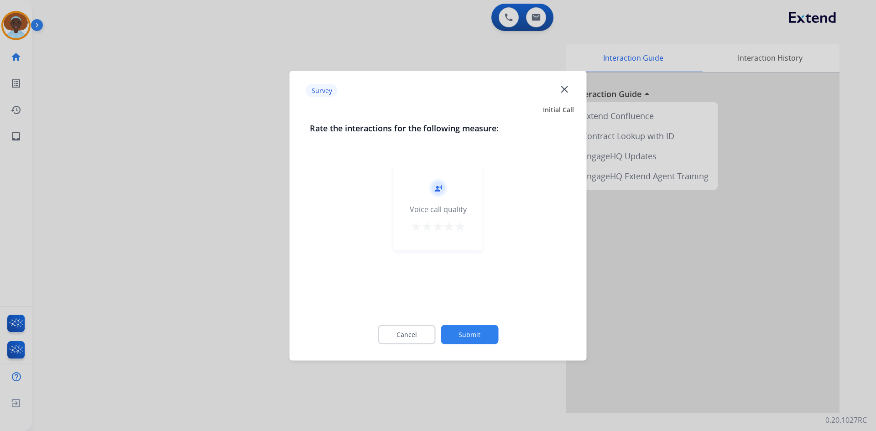
click at [462, 228] on mat-icon "star" at bounding box center [459, 226] width 11 height 11
click at [467, 328] on button "Submit" at bounding box center [469, 334] width 57 height 19
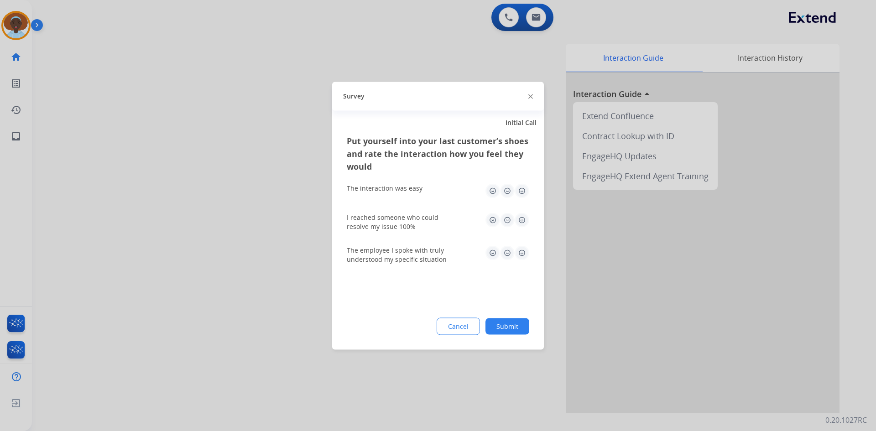
click at [520, 250] on img at bounding box center [522, 252] width 15 height 15
drag, startPoint x: 522, startPoint y: 218, endPoint x: 520, endPoint y: 204, distance: 13.8
click at [522, 218] on img at bounding box center [522, 220] width 15 height 15
drag, startPoint x: 520, startPoint y: 189, endPoint x: 518, endPoint y: 202, distance: 12.4
click at [519, 189] on img at bounding box center [522, 190] width 15 height 15
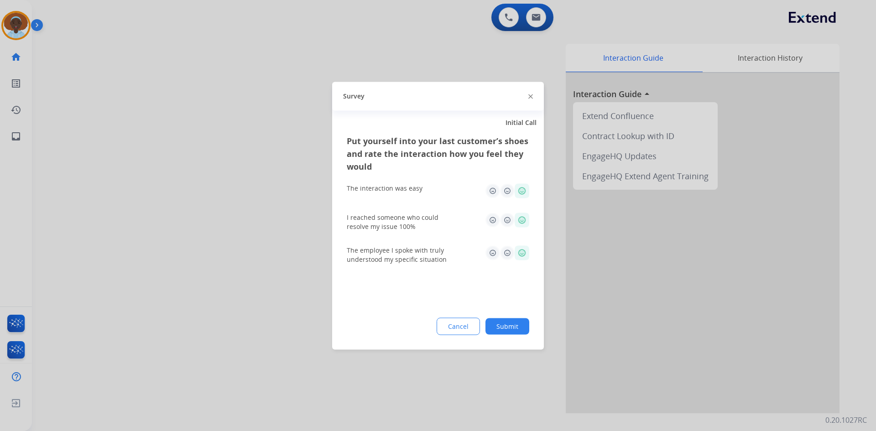
click at [512, 328] on button "Submit" at bounding box center [507, 326] width 44 height 16
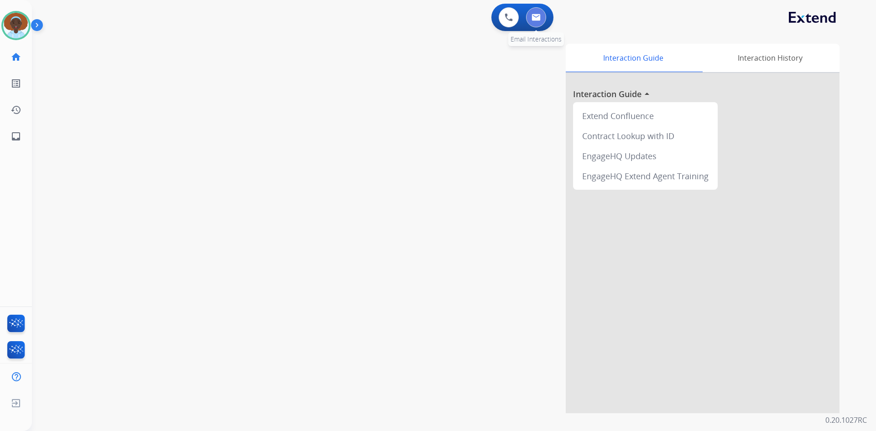
click at [538, 21] on img at bounding box center [535, 17] width 9 height 7
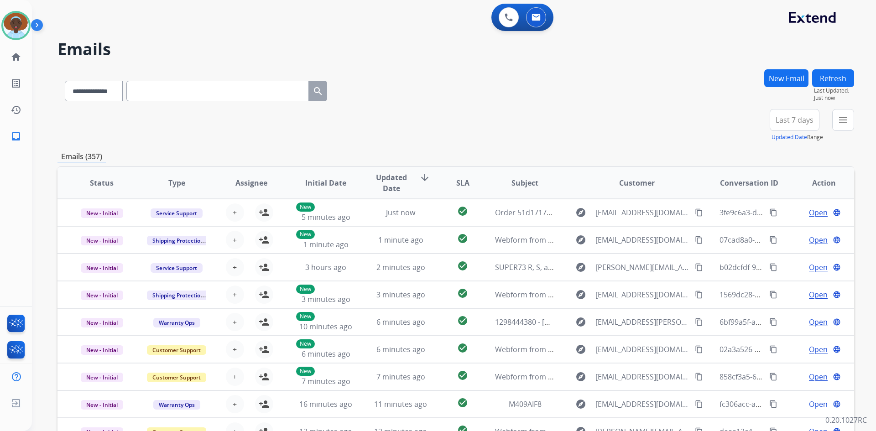
click at [823, 76] on button "Refresh" at bounding box center [833, 78] width 42 height 18
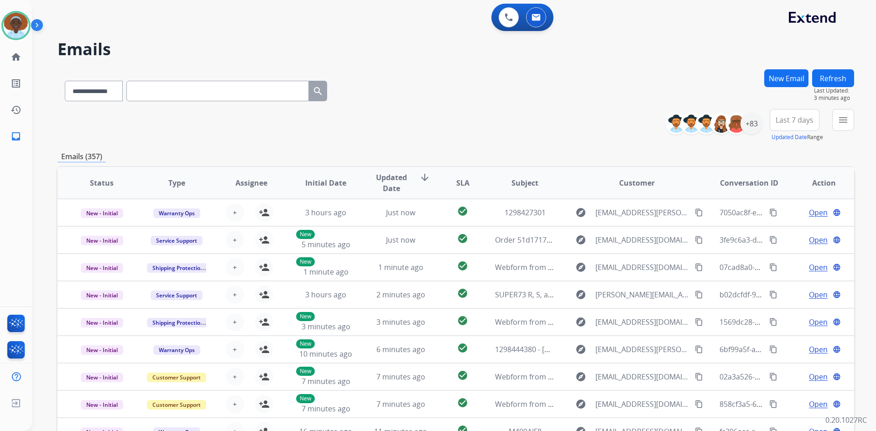
click at [828, 76] on button "Refresh" at bounding box center [833, 78] width 42 height 18
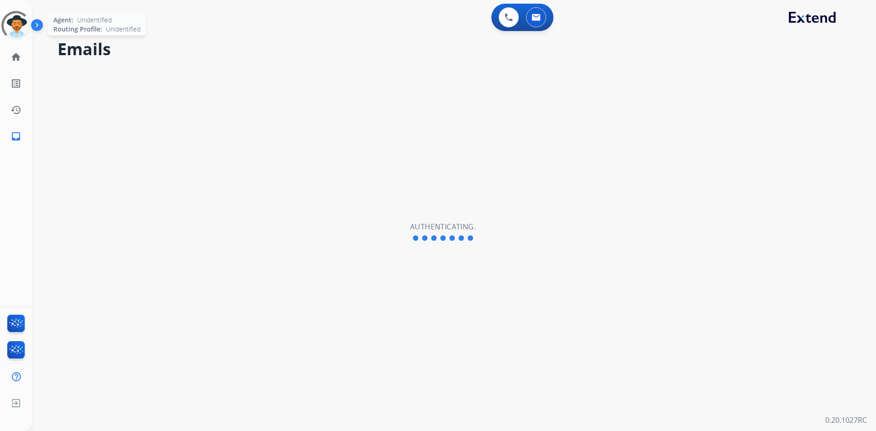
select select "**********"
click at [18, 22] on img at bounding box center [16, 26] width 26 height 26
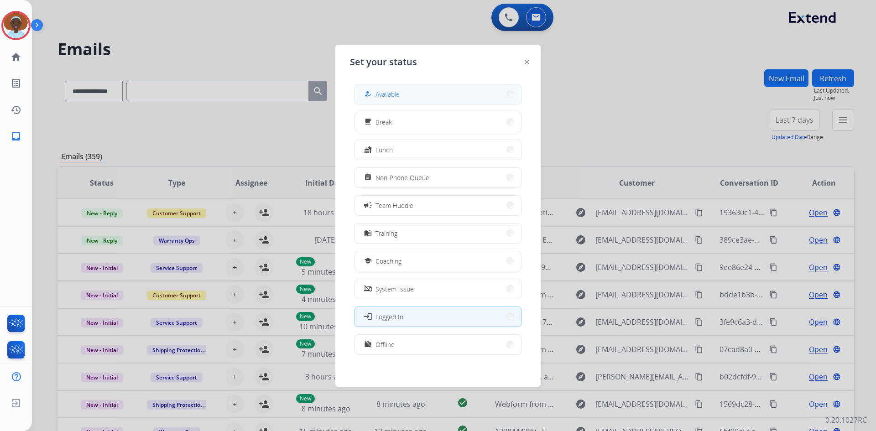
click at [410, 96] on button "how_to_reg Available" at bounding box center [438, 94] width 166 height 20
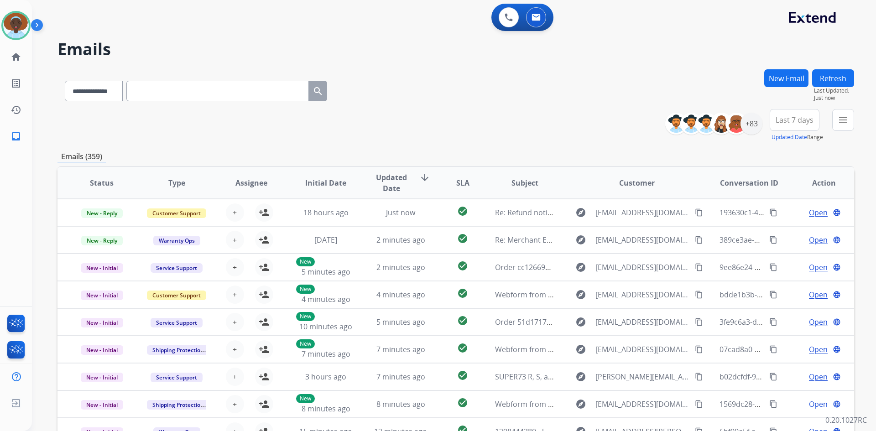
click at [831, 76] on button "Refresh" at bounding box center [833, 78] width 42 height 18
click at [799, 120] on span "Last 7 days" at bounding box center [794, 120] width 38 height 4
click at [784, 227] on div "Last 90 days" at bounding box center [791, 231] width 50 height 14
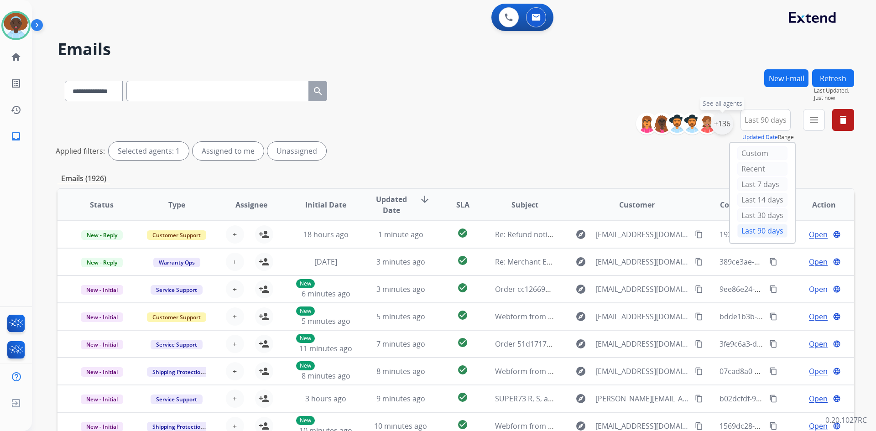
click at [721, 122] on div "+136" at bounding box center [722, 124] width 22 height 22
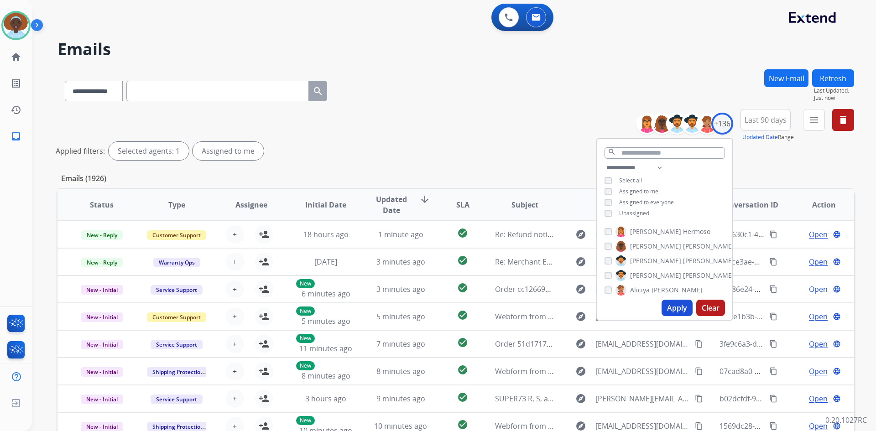
click at [671, 309] on button "Apply" at bounding box center [676, 308] width 31 height 16
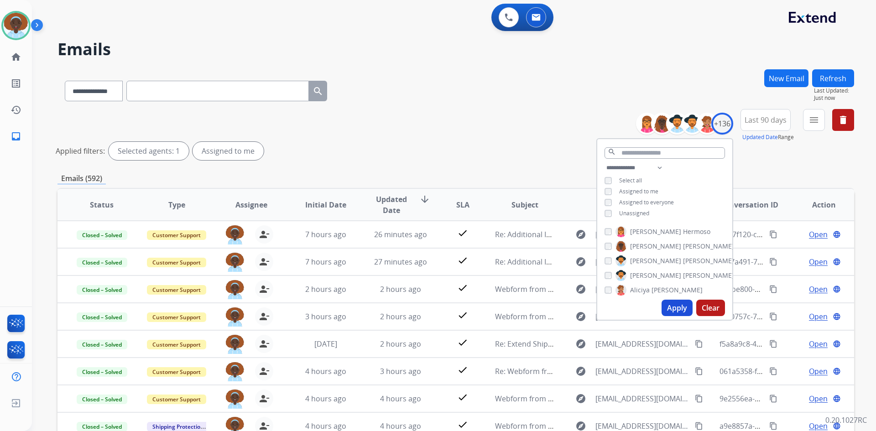
click at [519, 138] on div "**********" at bounding box center [455, 136] width 796 height 55
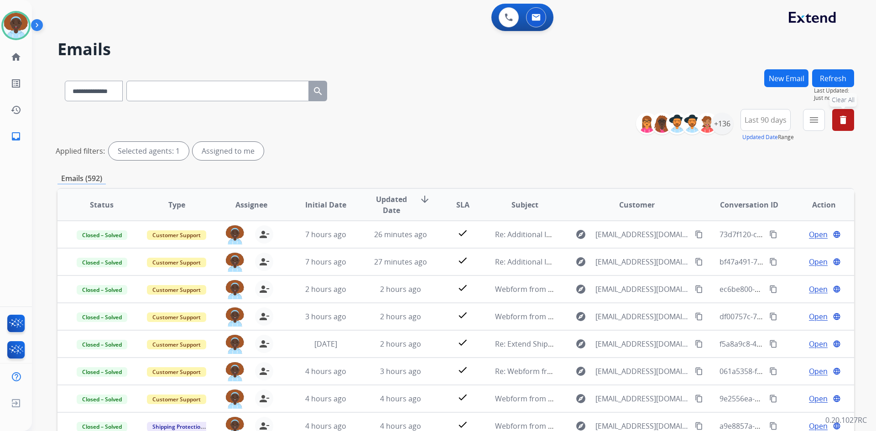
click at [843, 121] on mat-icon "delete" at bounding box center [843, 119] width 11 height 11
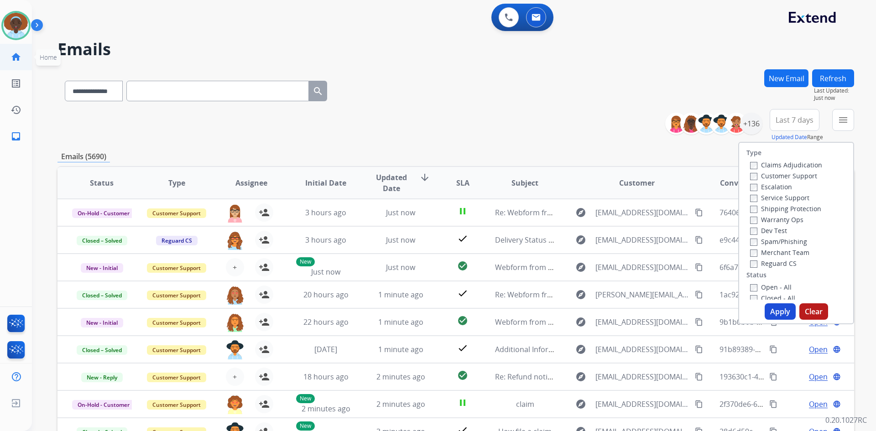
click at [20, 54] on mat-icon "home" at bounding box center [15, 57] width 11 height 11
